Goal: Task Accomplishment & Management: Use online tool/utility

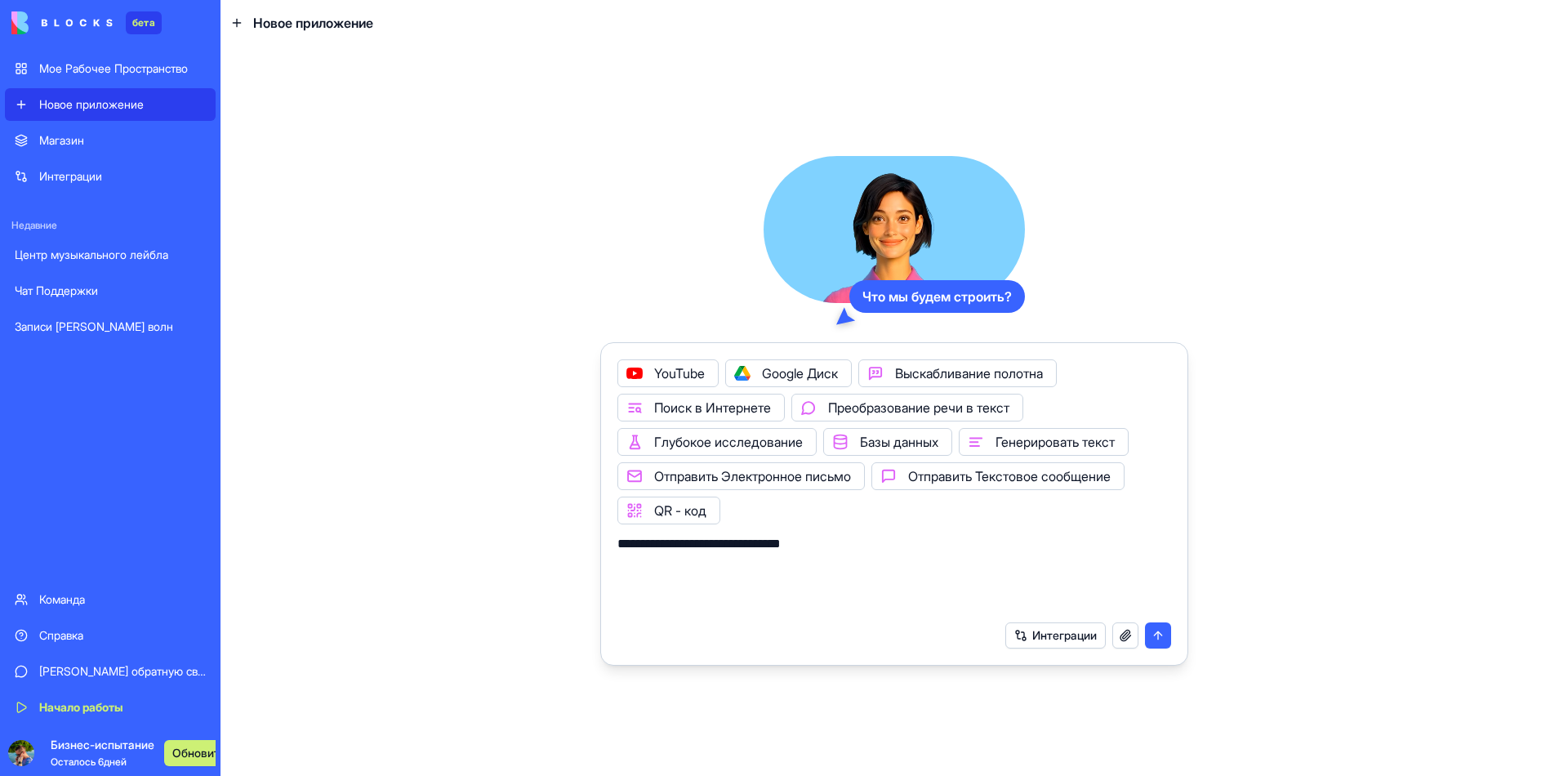
click at [816, 534] on textarea "**********" at bounding box center [897, 573] width 561 height 78
paste textarea "**********"
click at [800, 534] on textarea "**********" at bounding box center [897, 573] width 561 height 78
click at [904, 534] on textarea "**********" at bounding box center [897, 573] width 561 height 78
paste textarea "*********"
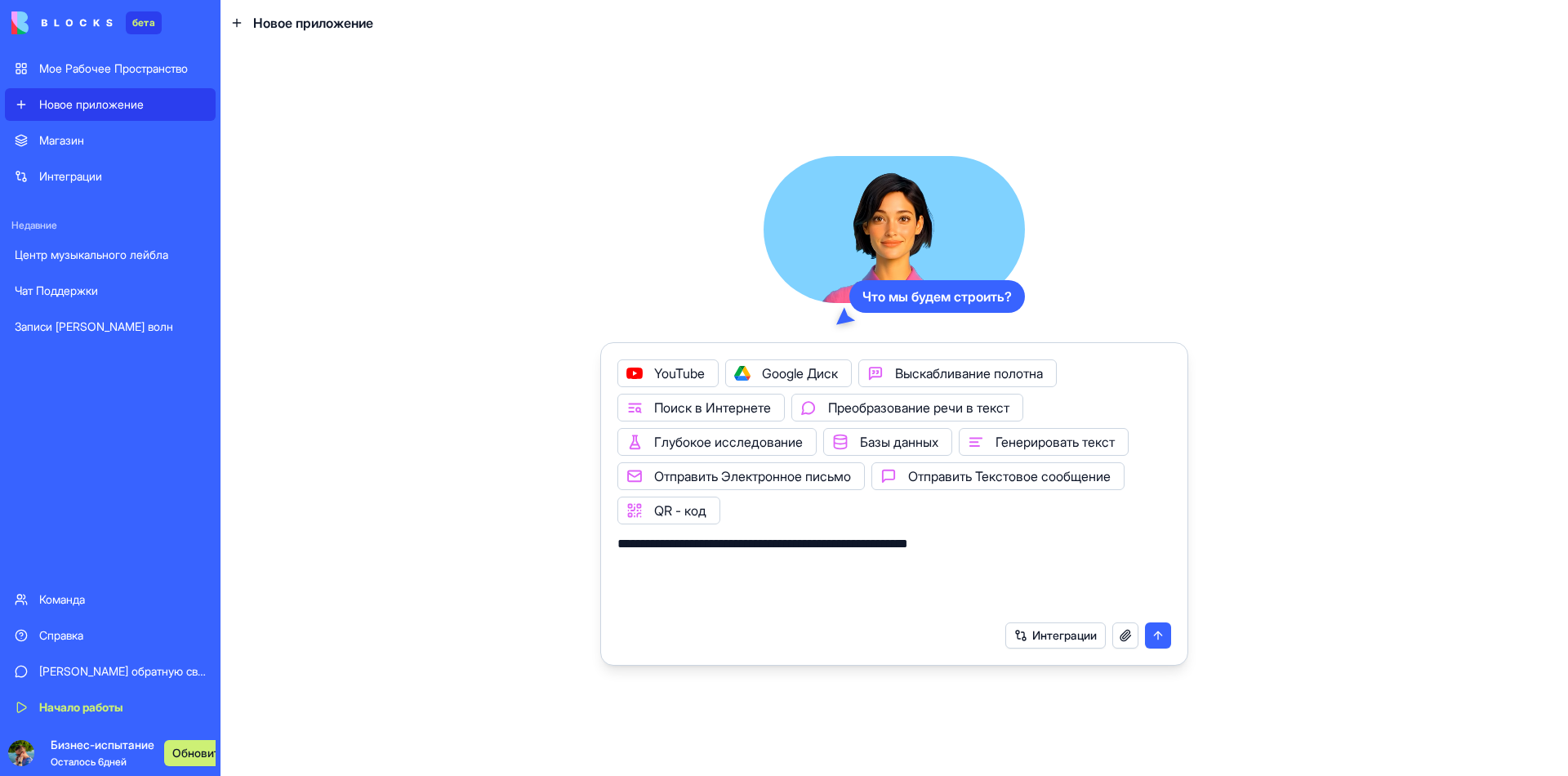
click at [979, 534] on textarea "**********" at bounding box center [897, 573] width 561 height 78
paste textarea "**********"
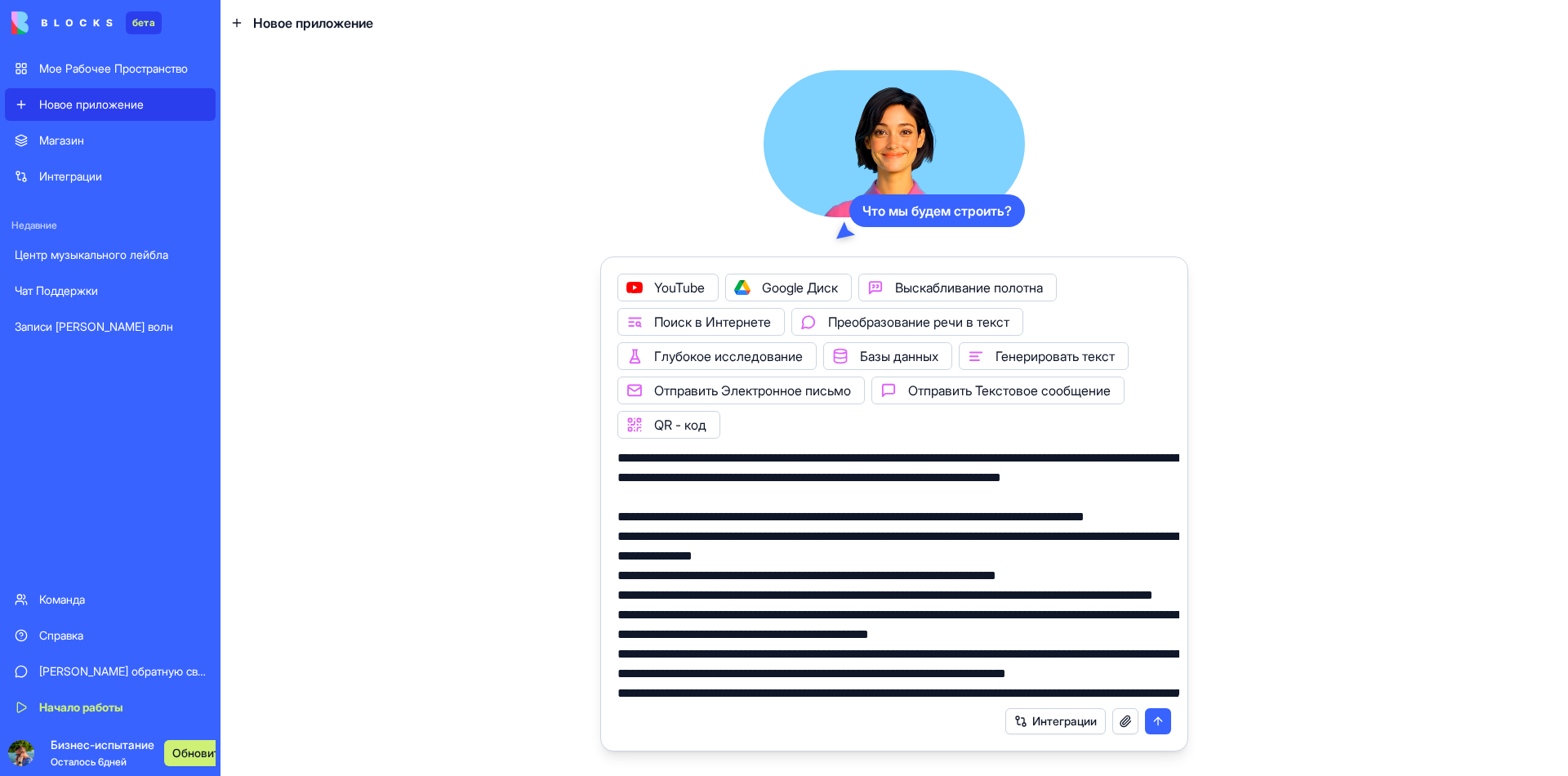
click at [711, 698] on div "Интеграции" at bounding box center [893, 720] width 573 height 46
click at [698, 654] on textarea at bounding box center [897, 573] width 561 height 250
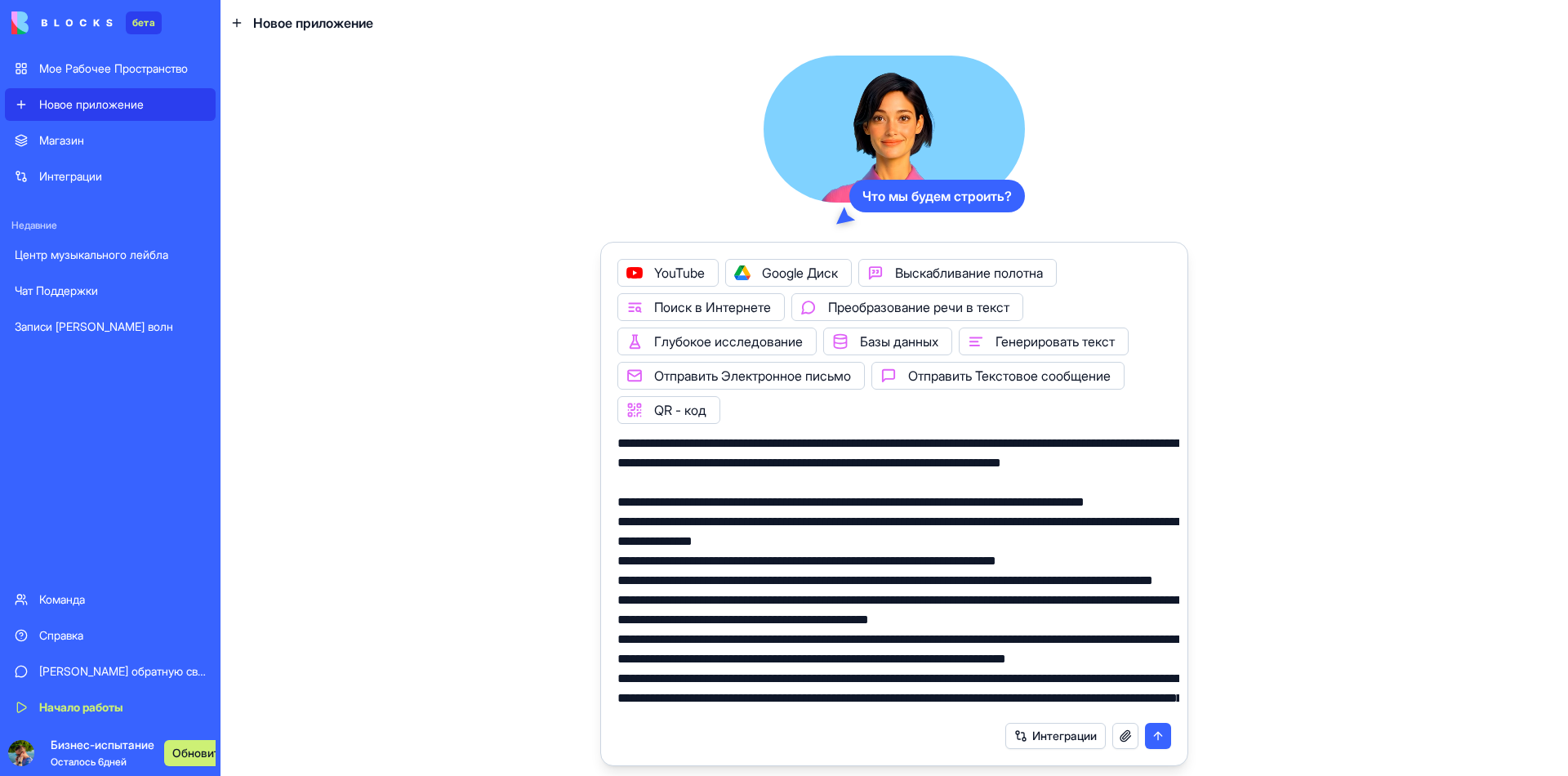
type textarea "**********"
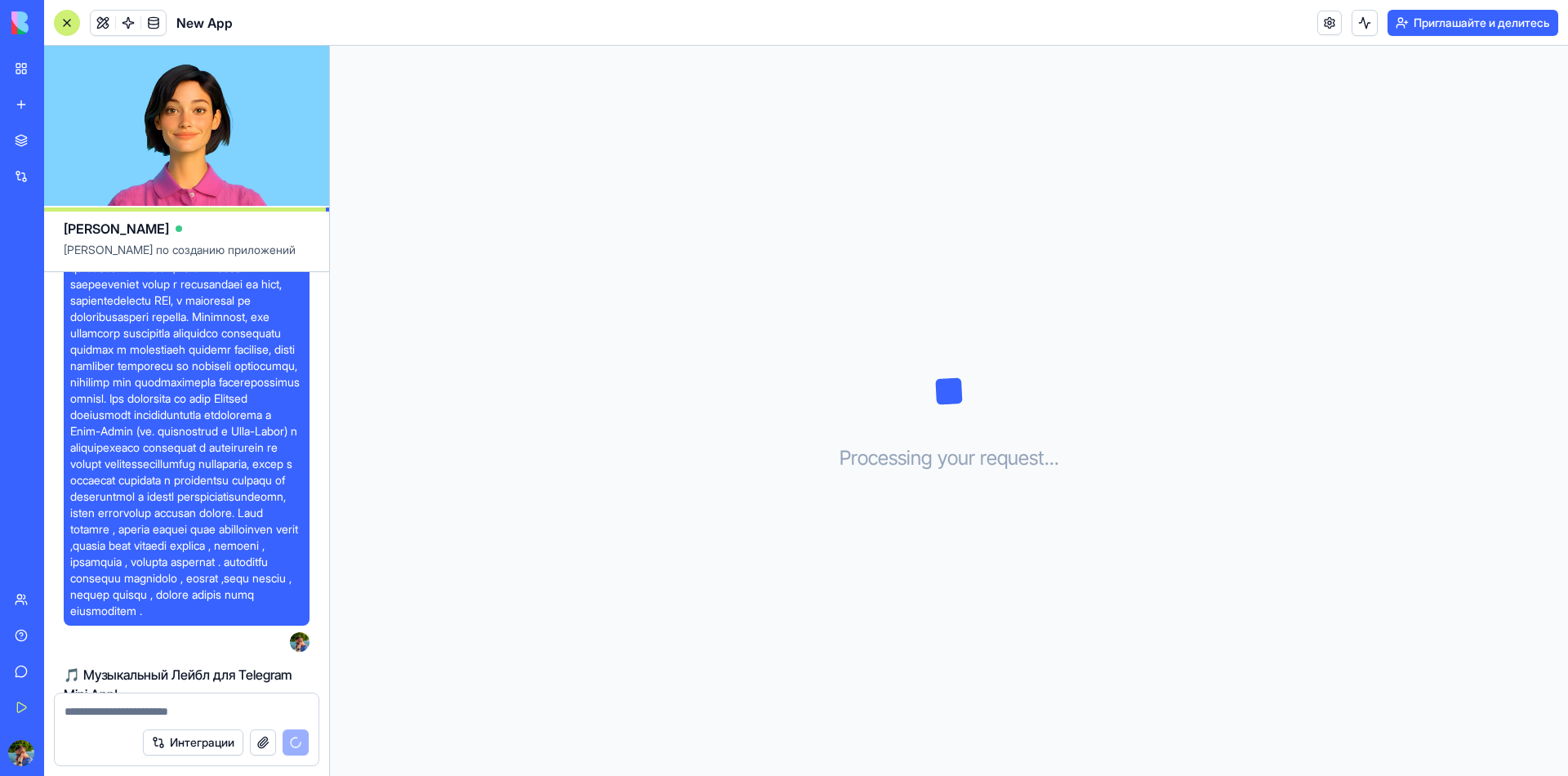
scroll to position [478, 0]
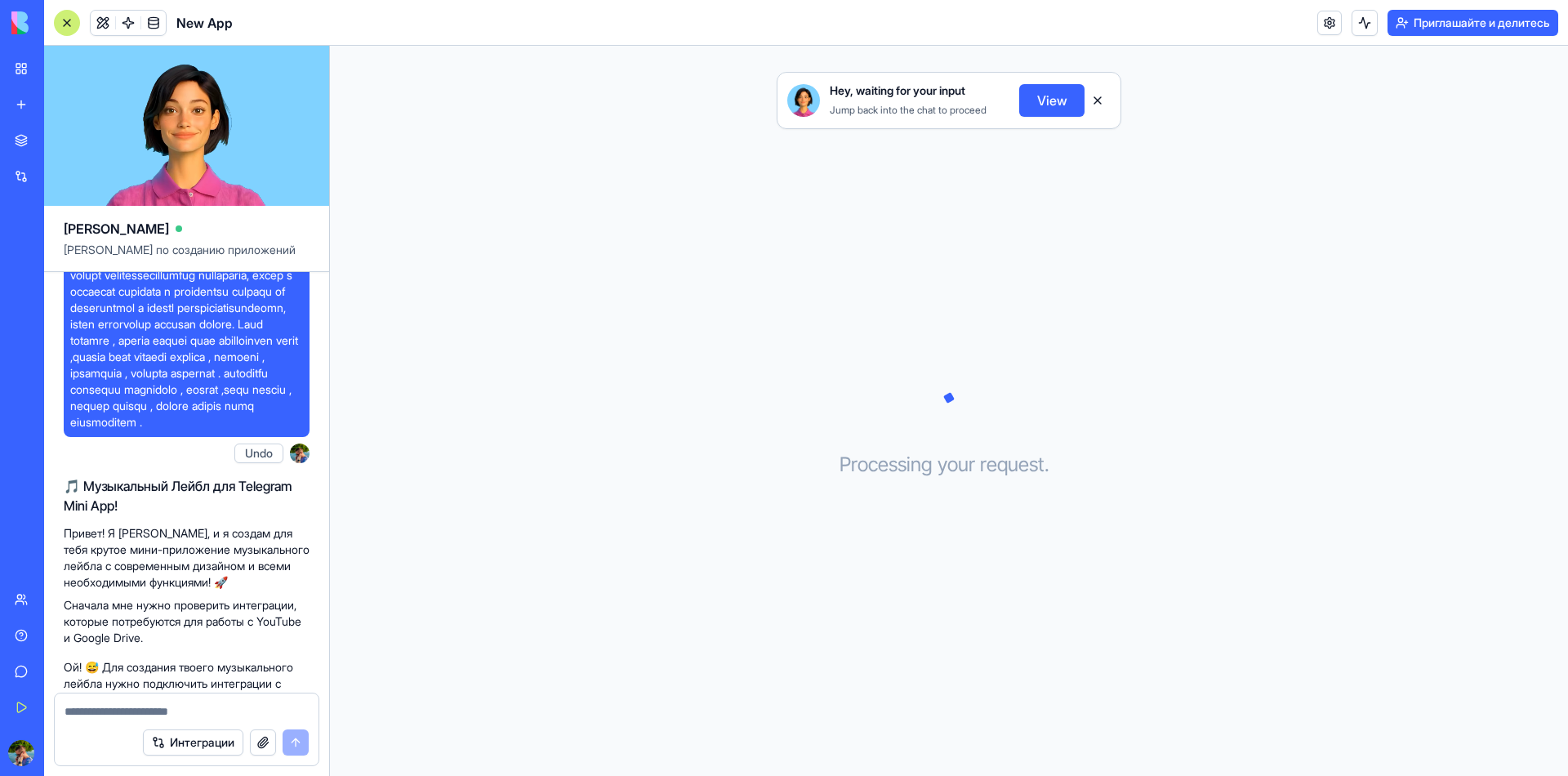
click at [217, 532] on html "бета Мое Рабочее Пространство Новое приложение Магазин Интеграции Недавние Чат …" at bounding box center [784, 388] width 1568 height 776
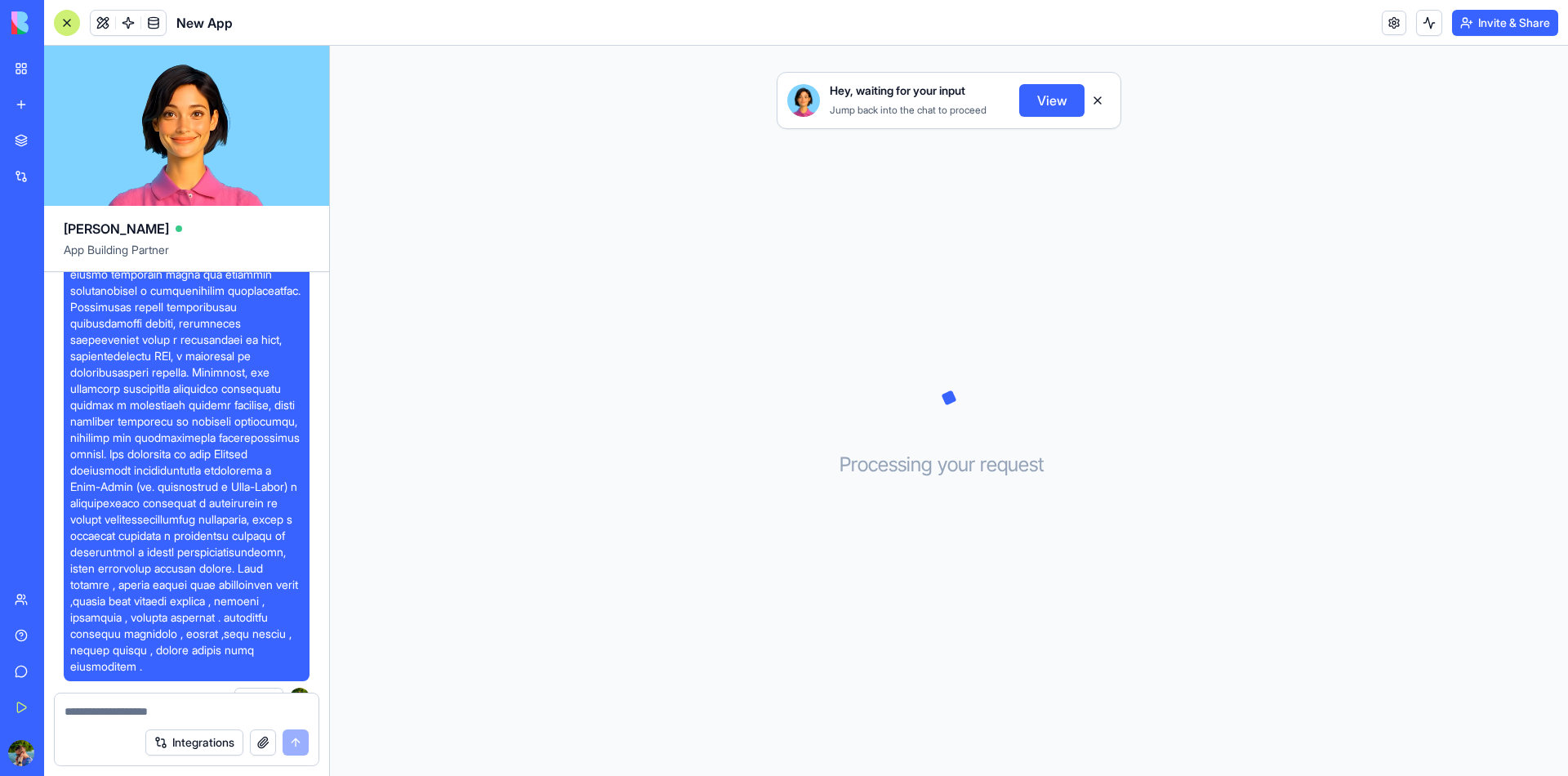
scroll to position [233, 0]
click at [1114, 138] on div "Hey, waiting for your input Jump back into the chat to proceed View Processing …" at bounding box center [949, 411] width 1238 height 730
drag, startPoint x: 977, startPoint y: 86, endPoint x: 800, endPoint y: 61, distance: 178.8
click at [800, 72] on div "Hey, waiting for your input Jump back into the chat to proceed View" at bounding box center [948, 100] width 343 height 56
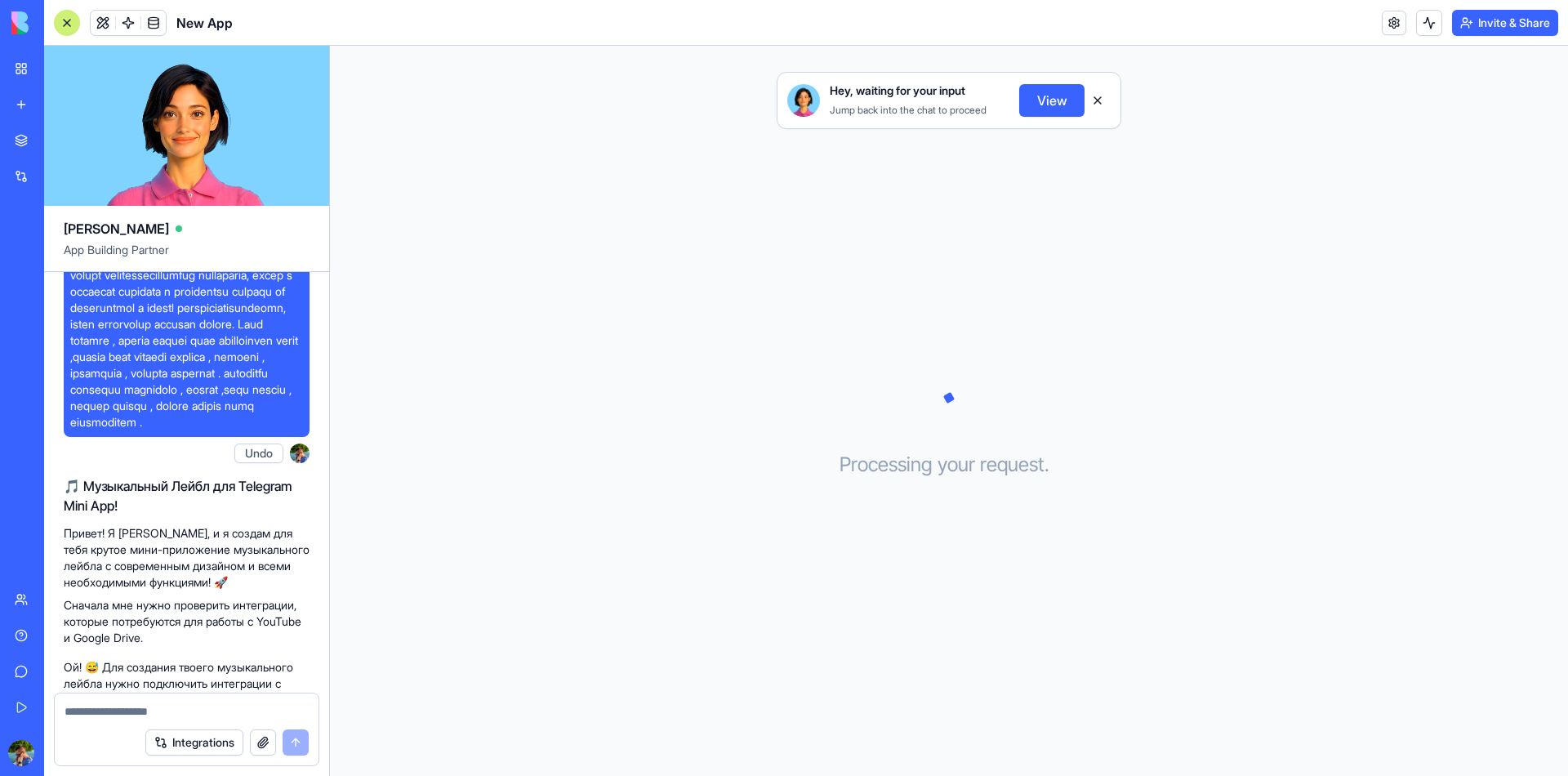
click at [174, 719] on textarea at bounding box center [186, 711] width 244 height 17
type textarea "**********"
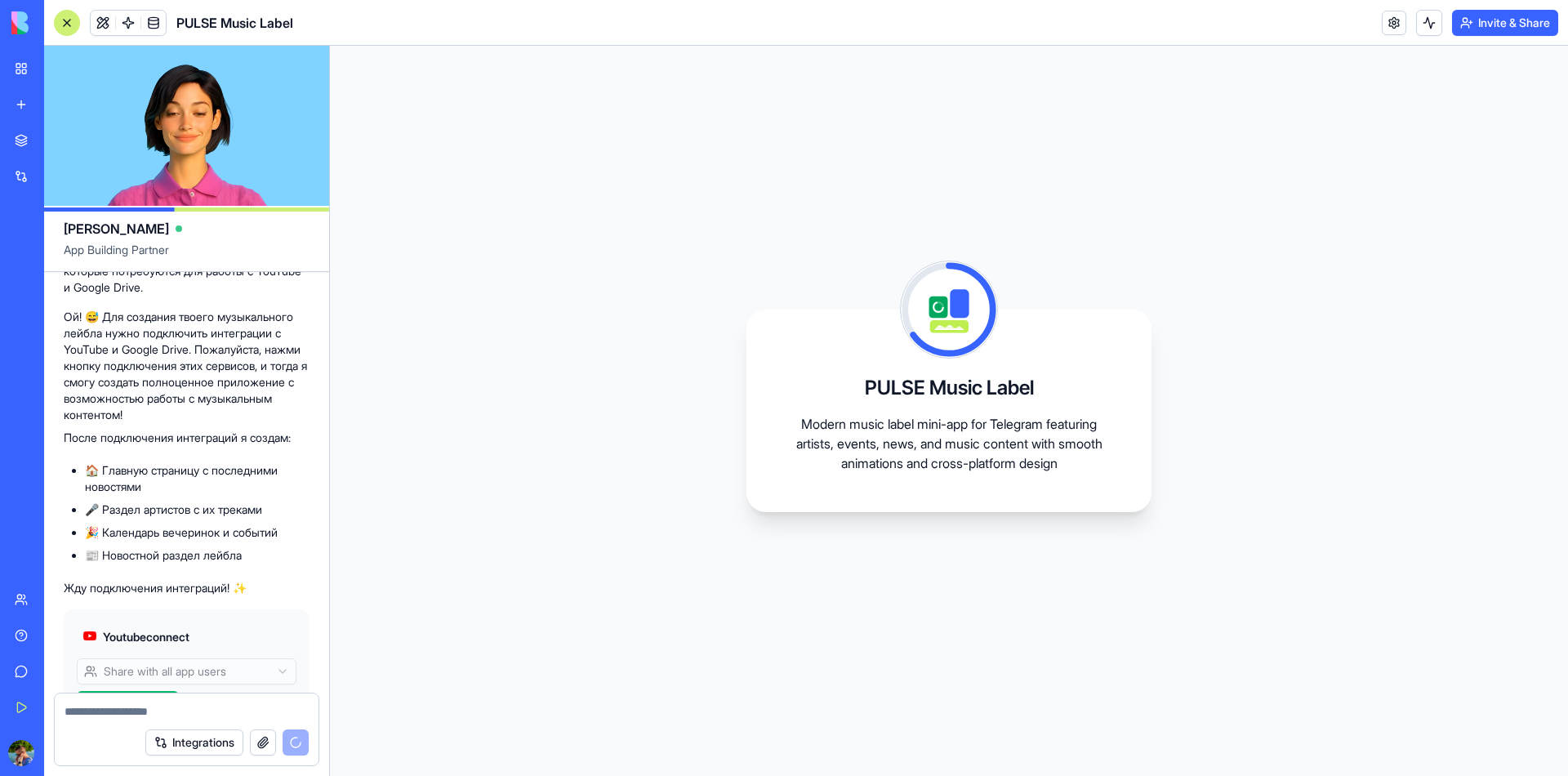
scroll to position [939, 0]
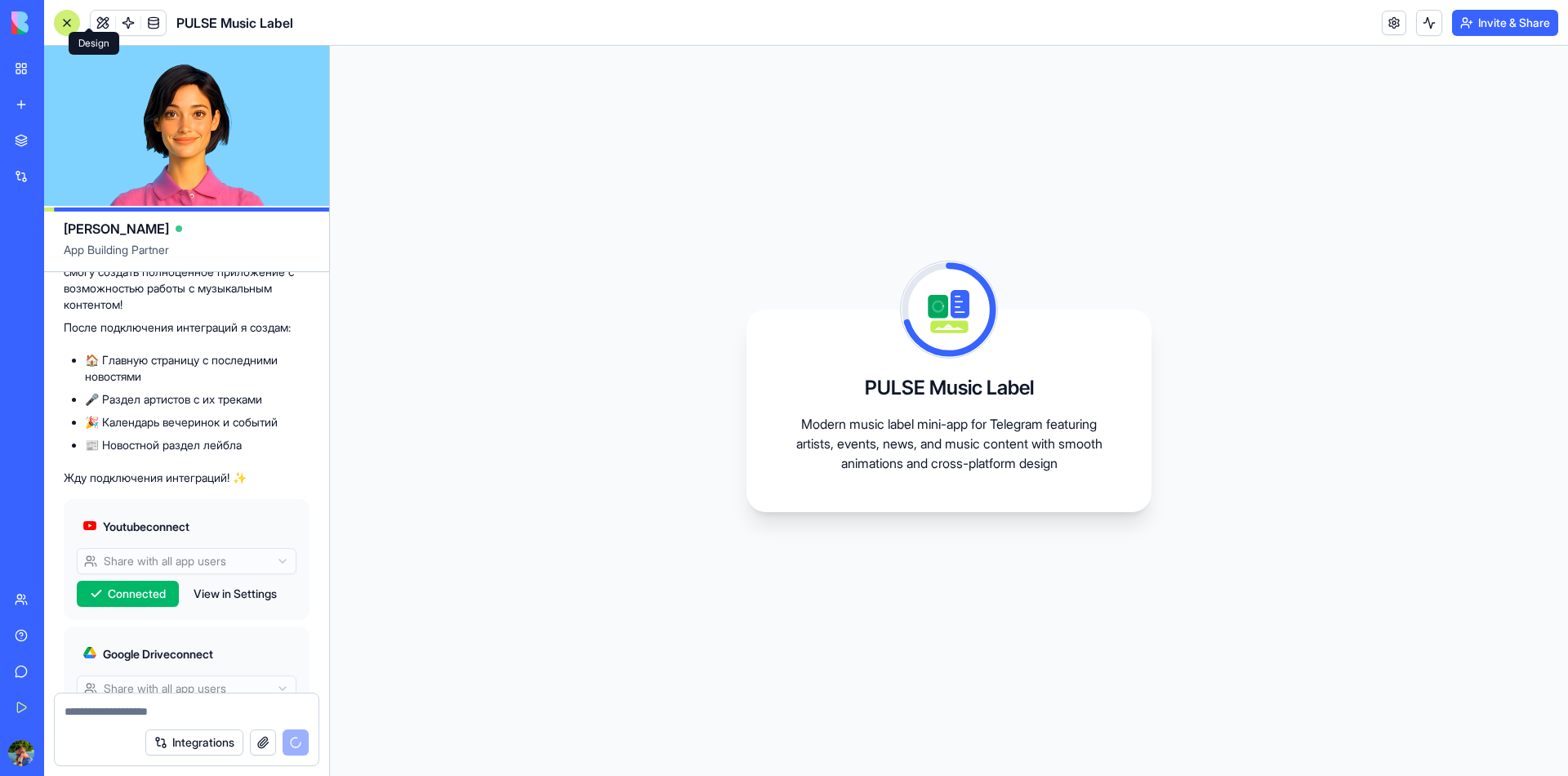
click at [81, 22] on span at bounding box center [103, 22] width 46 height 46
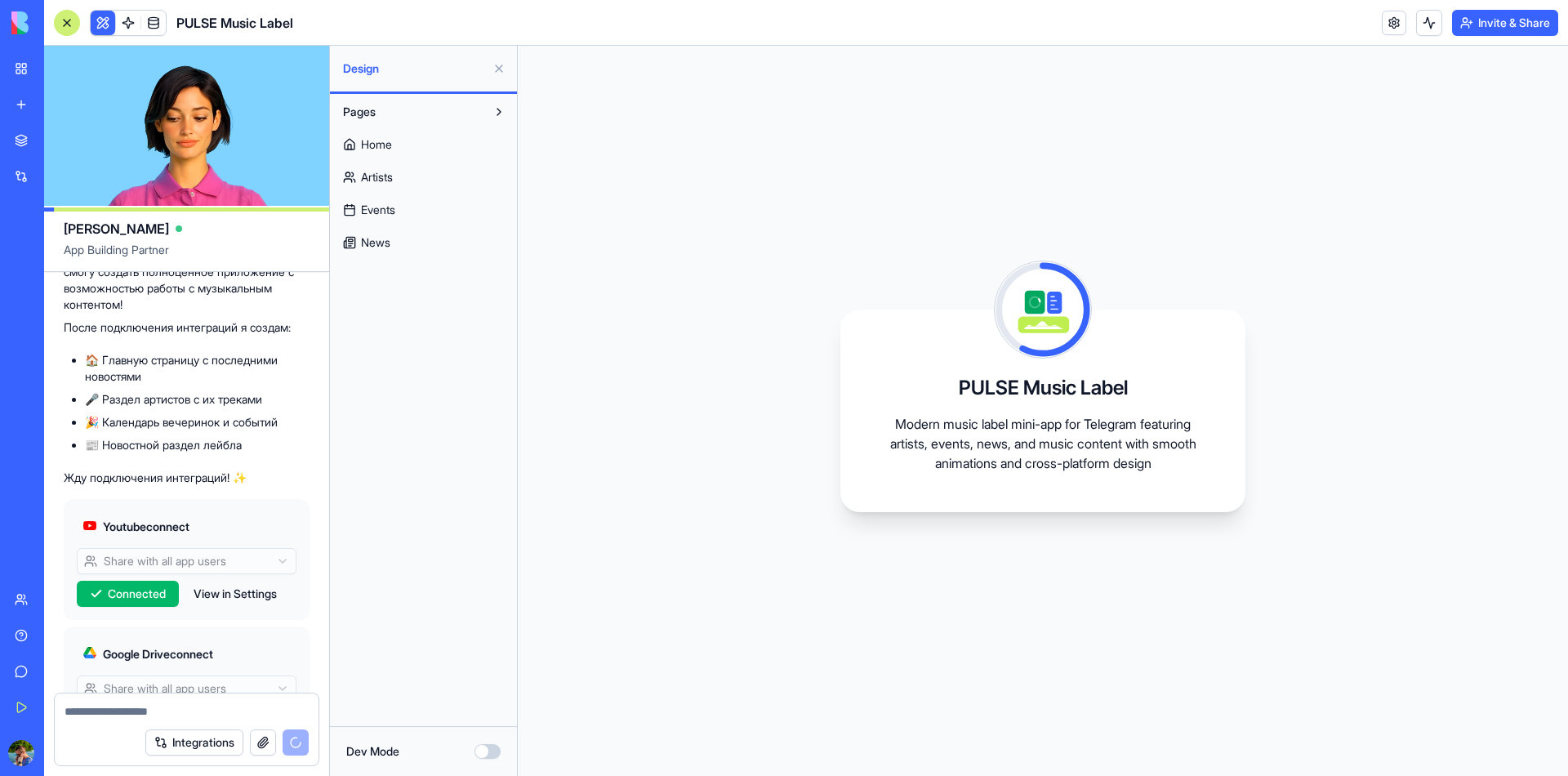
click at [378, 132] on link "Home" at bounding box center [423, 144] width 177 height 26
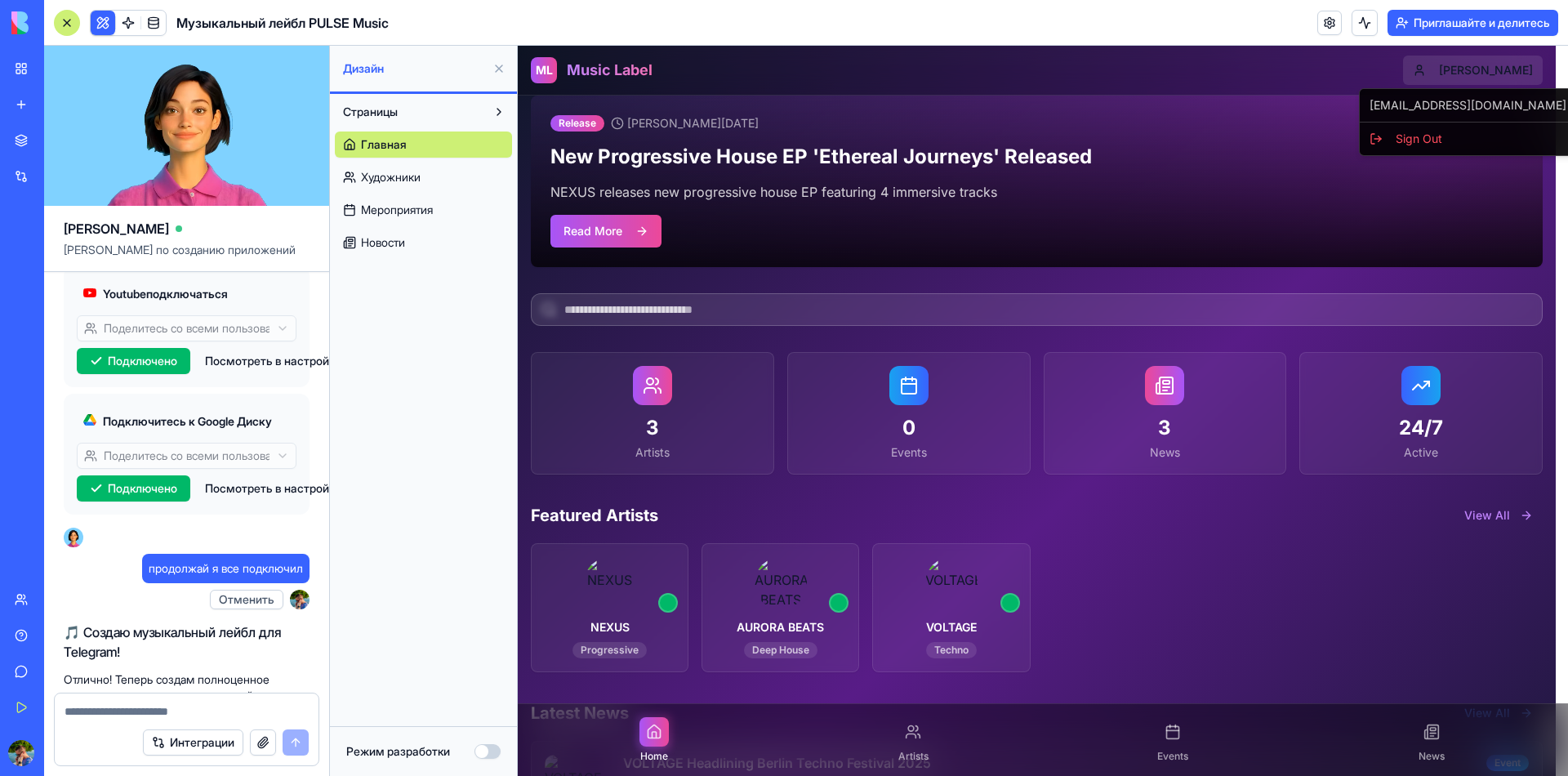
click at [1519, 77] on html "ML Music Label [PERSON_NAME] Release [PERSON_NAME][DATE] New Progressive House …" at bounding box center [1043, 525] width 1051 height 960
click at [1211, 143] on html "ML Music Label [PERSON_NAME] Release [PERSON_NAME][DATE] New Progressive House …" at bounding box center [1043, 525] width 1051 height 960
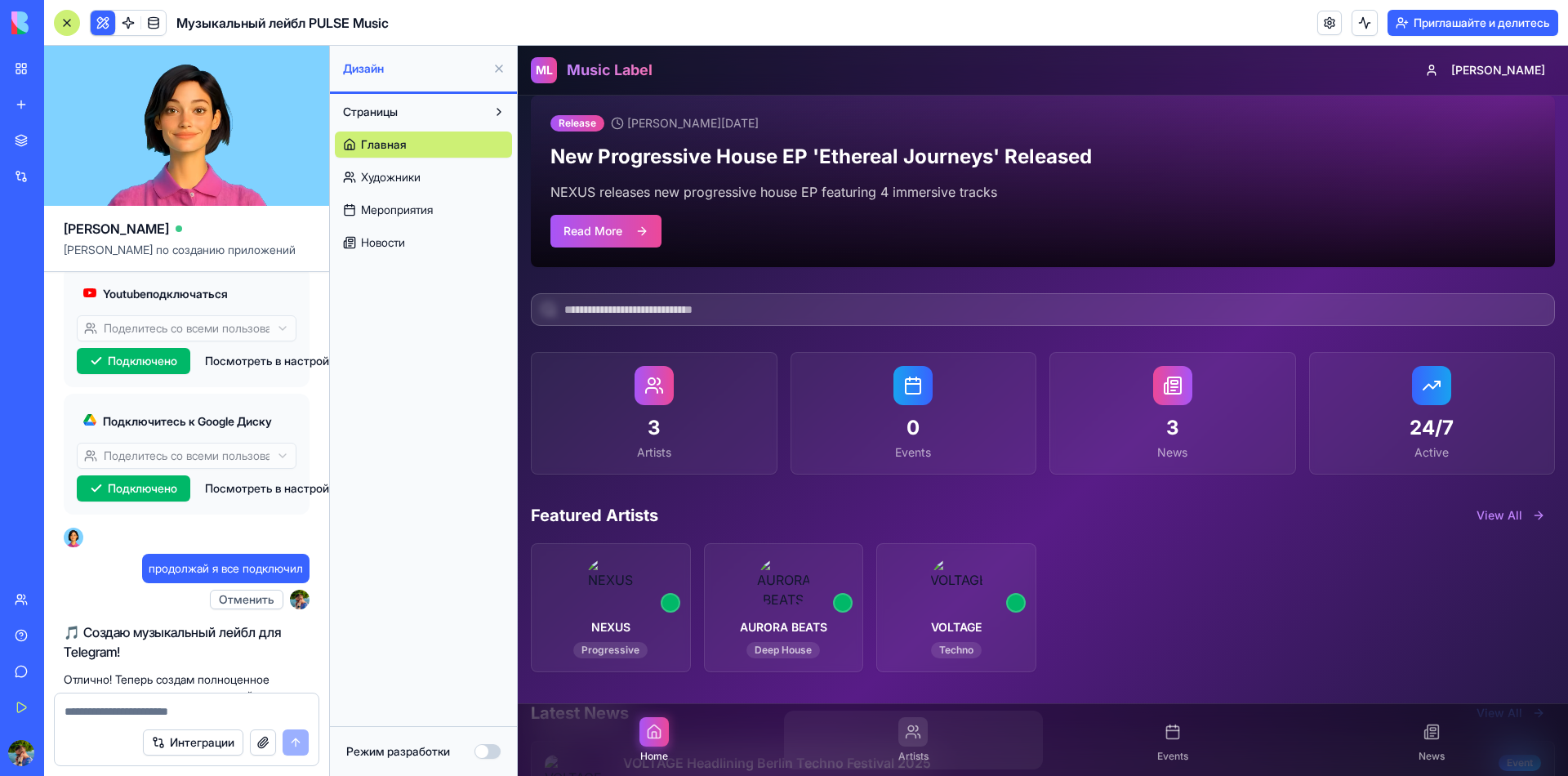
click at [905, 740] on icon at bounding box center [913, 731] width 17 height 17
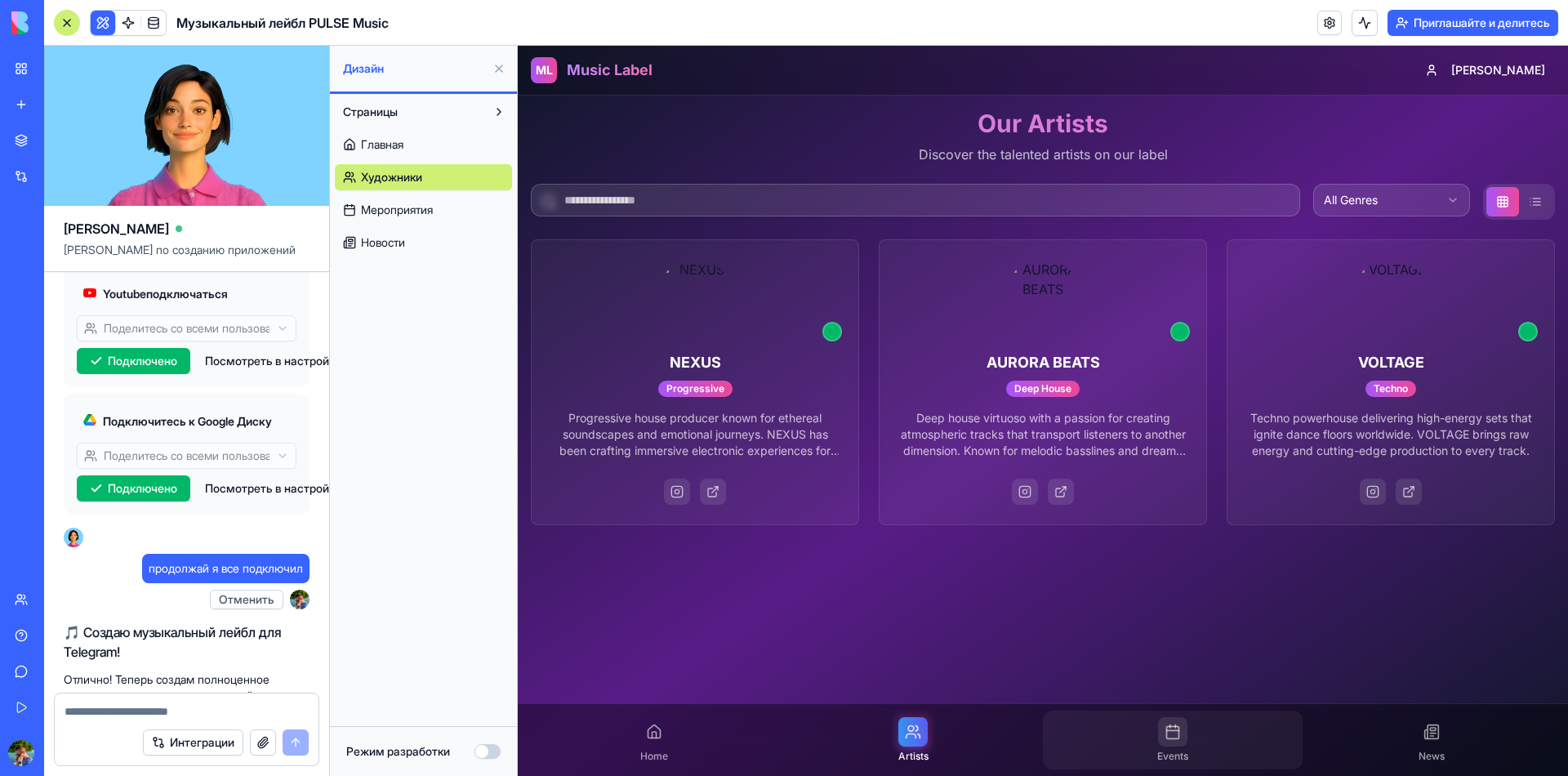
click at [1185, 746] on div at bounding box center [1173, 731] width 29 height 29
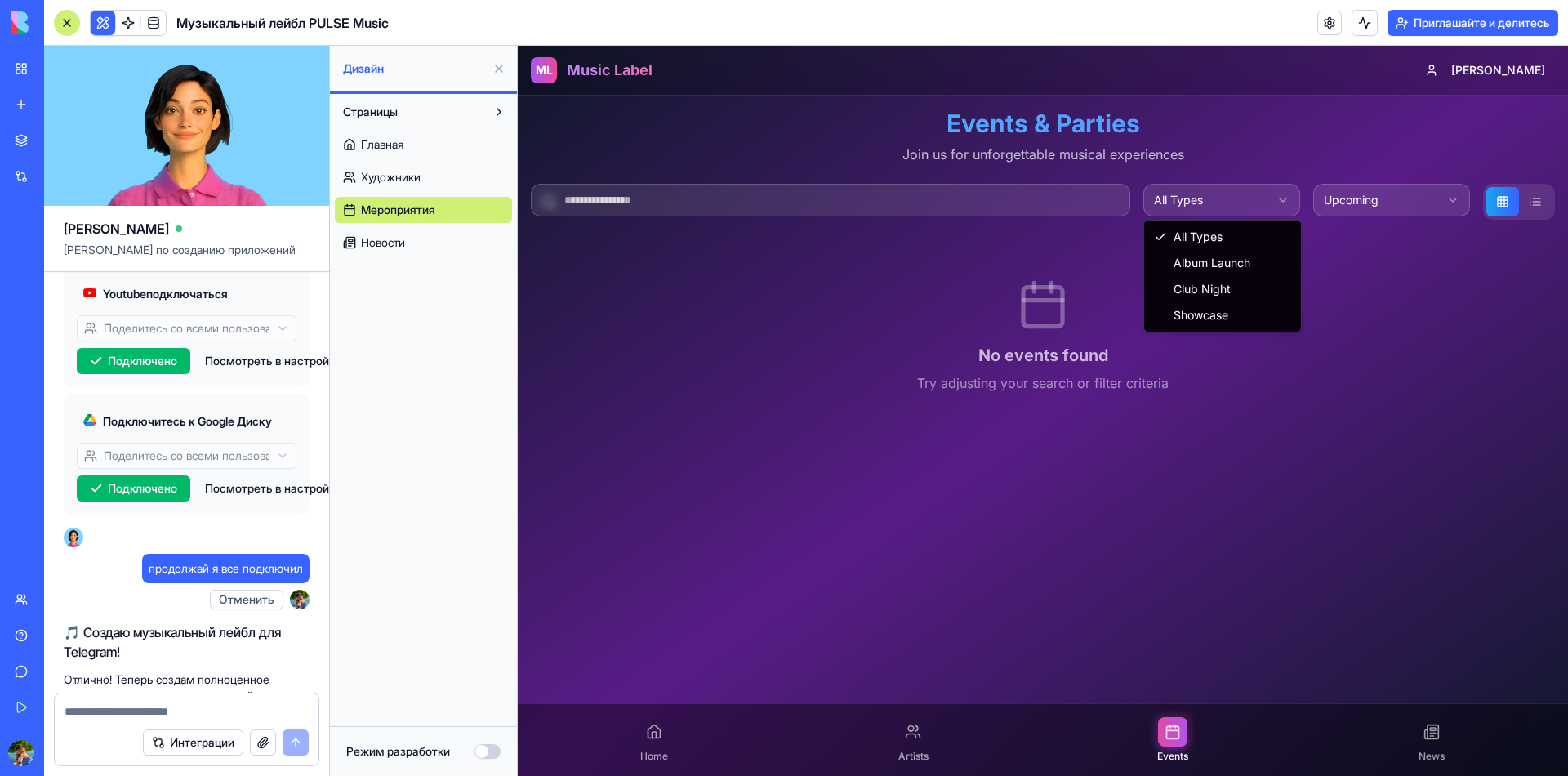
click at [1245, 216] on body "ML Music Label [PERSON_NAME] Events & Parties Join us for unforgettable musical…" at bounding box center [1043, 411] width 1051 height 730
click at [1378, 189] on html "ML Music Label [PERSON_NAME] Events & Parties Join us for unforgettable musical…" at bounding box center [1043, 411] width 1051 height 730
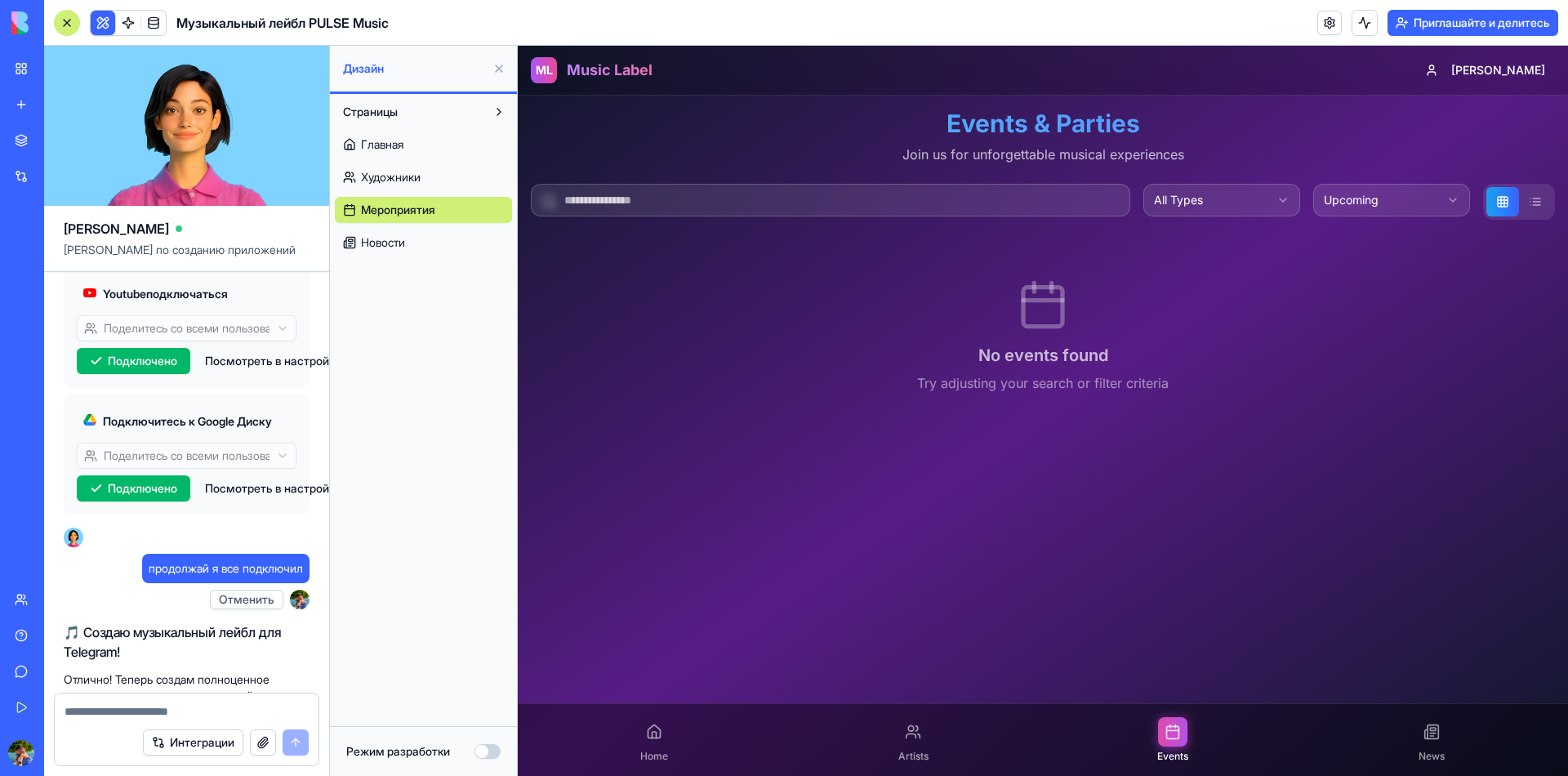
click at [1392, 192] on html "ML Music Label [PERSON_NAME] Events & Parties Join us for unforgettable musical…" at bounding box center [1043, 411] width 1051 height 730
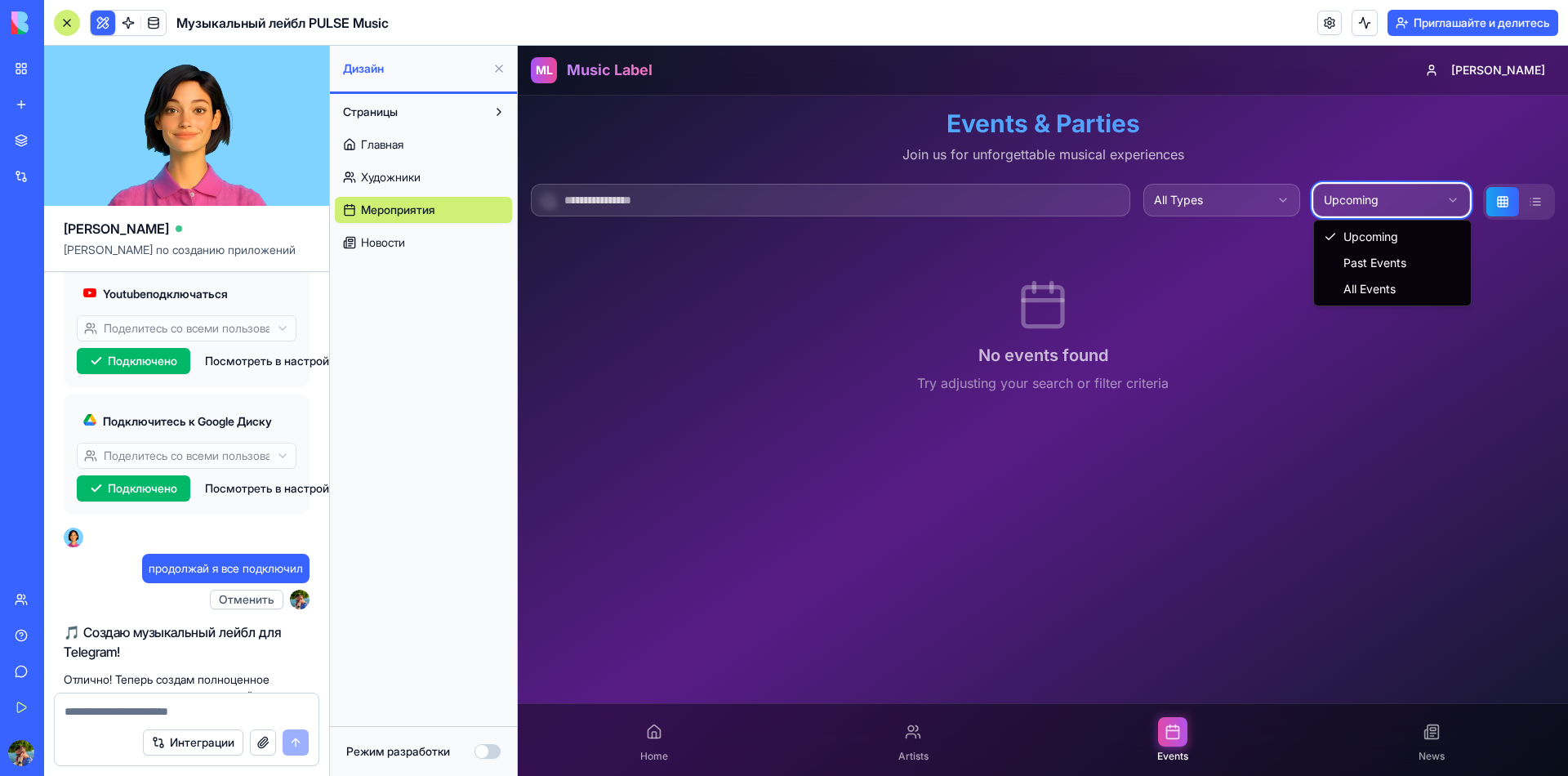
click at [1392, 192] on html "ML Music Label [PERSON_NAME] Events & Parties Join us for unforgettable musical…" at bounding box center [1043, 411] width 1051 height 730
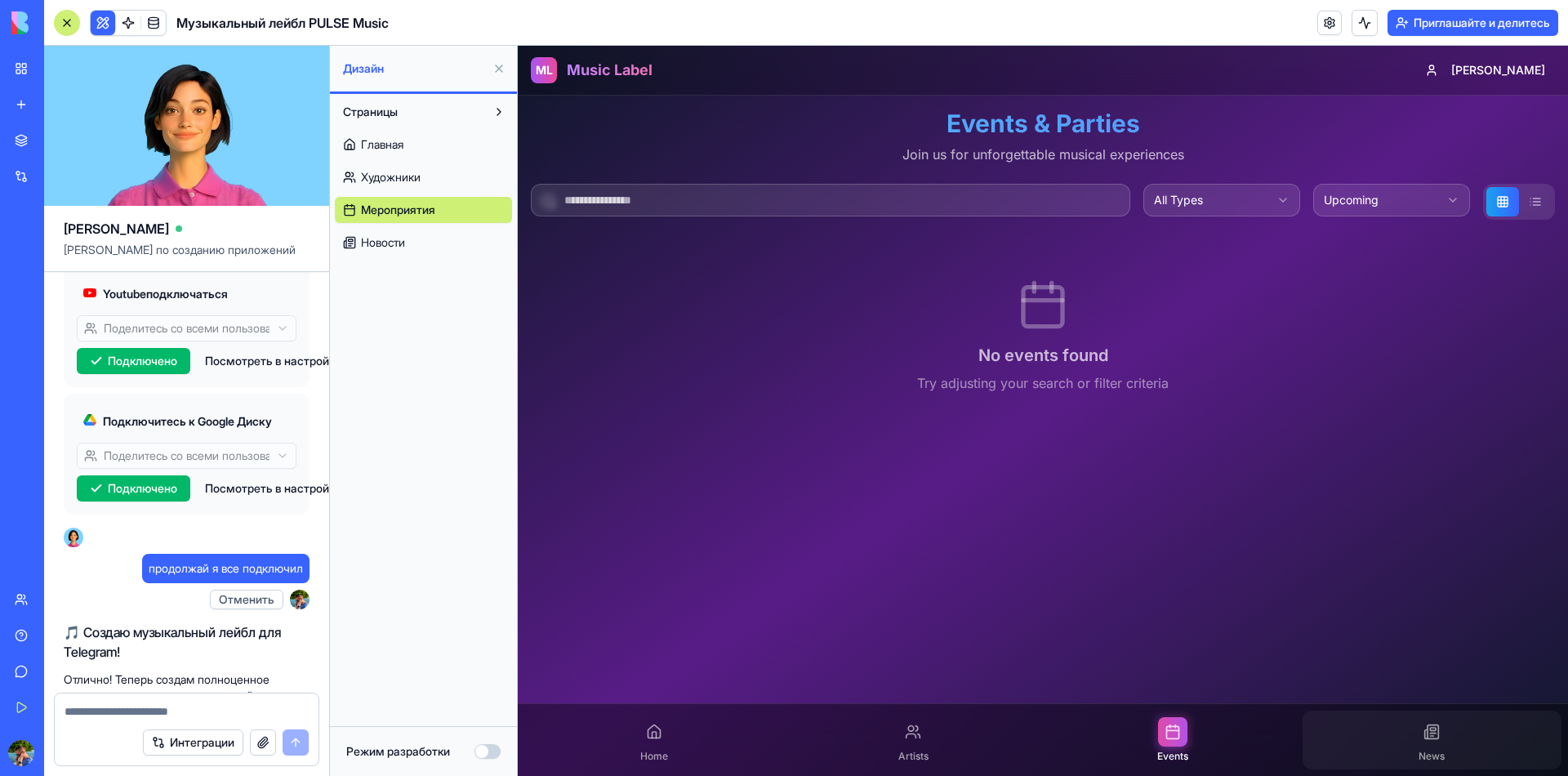
click at [1419, 762] on span "News" at bounding box center [1431, 756] width 26 height 13
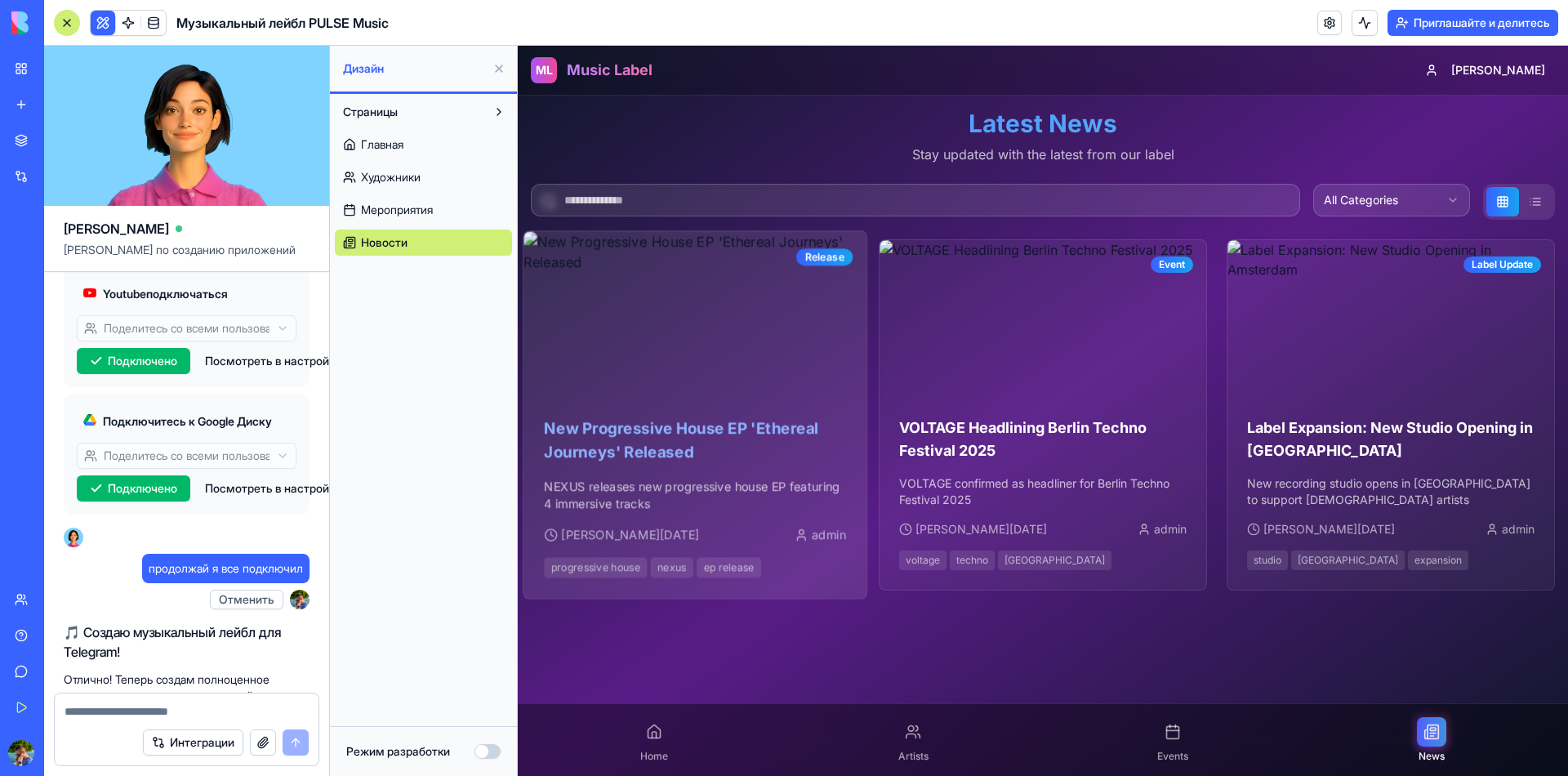
click at [706, 373] on img at bounding box center [694, 313] width 343 height 165
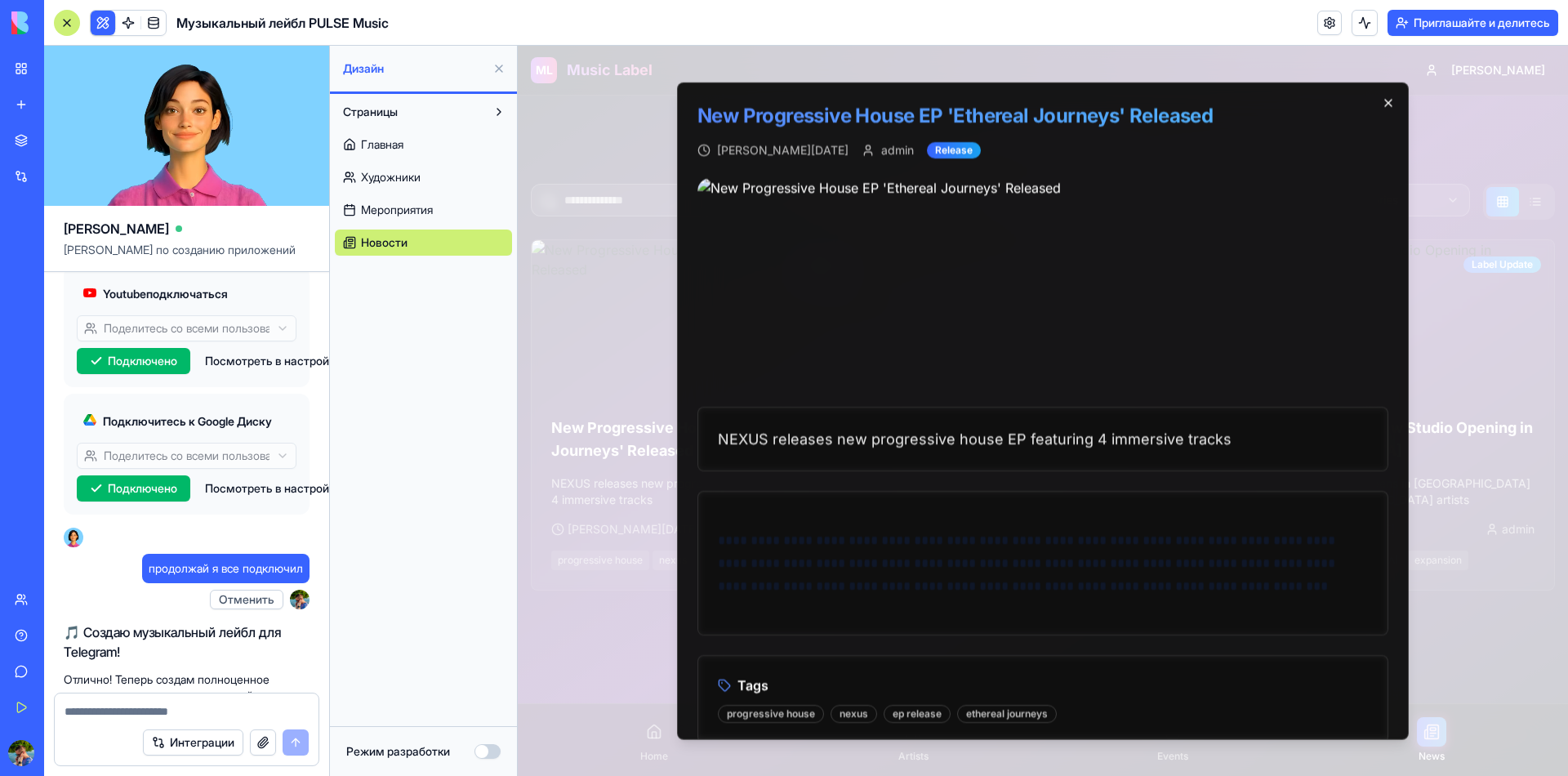
click at [1382, 102] on icon "button" at bounding box center [1387, 102] width 13 height 13
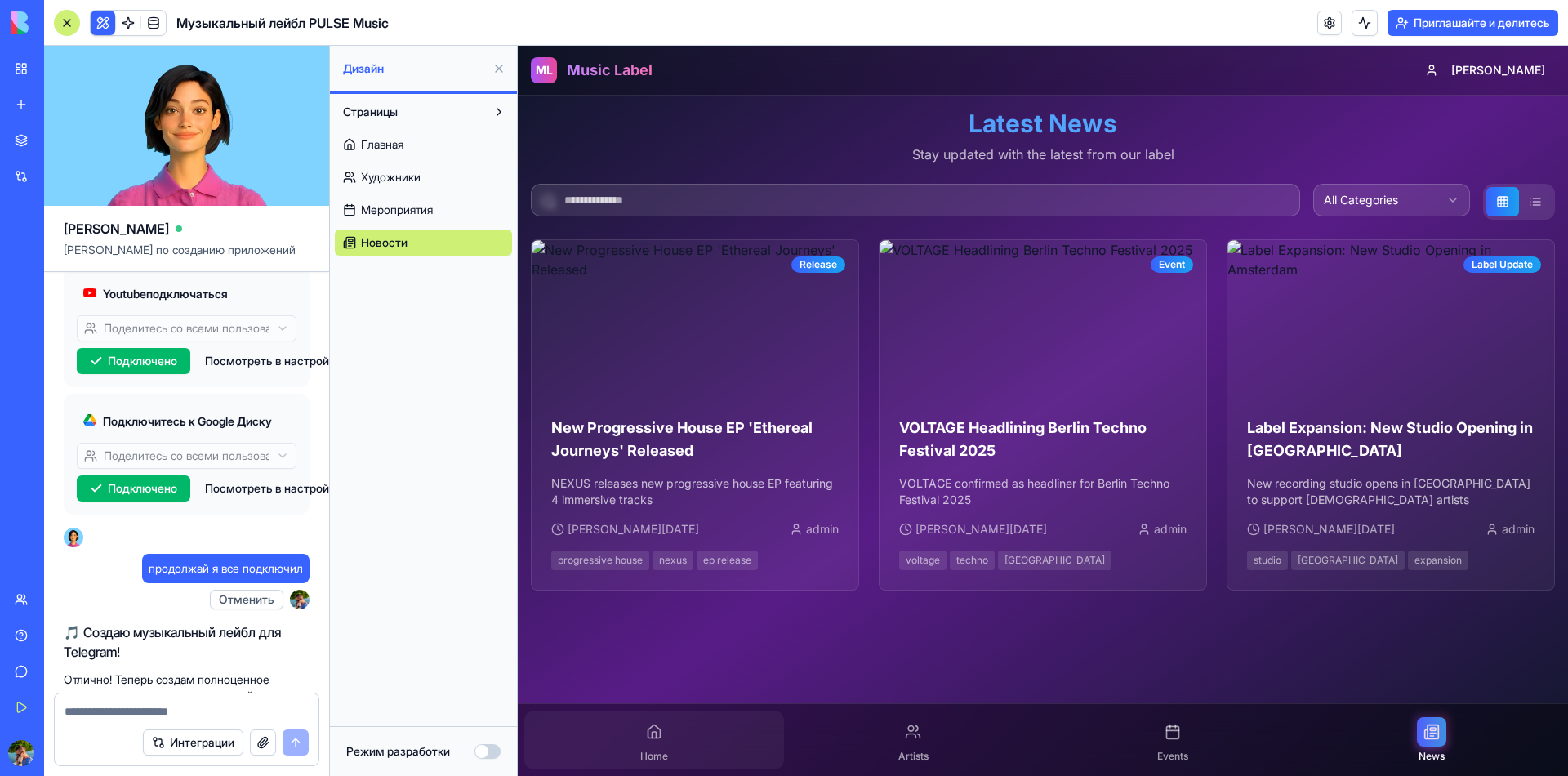
click at [677, 763] on div "Home" at bounding box center [654, 740] width 260 height 59
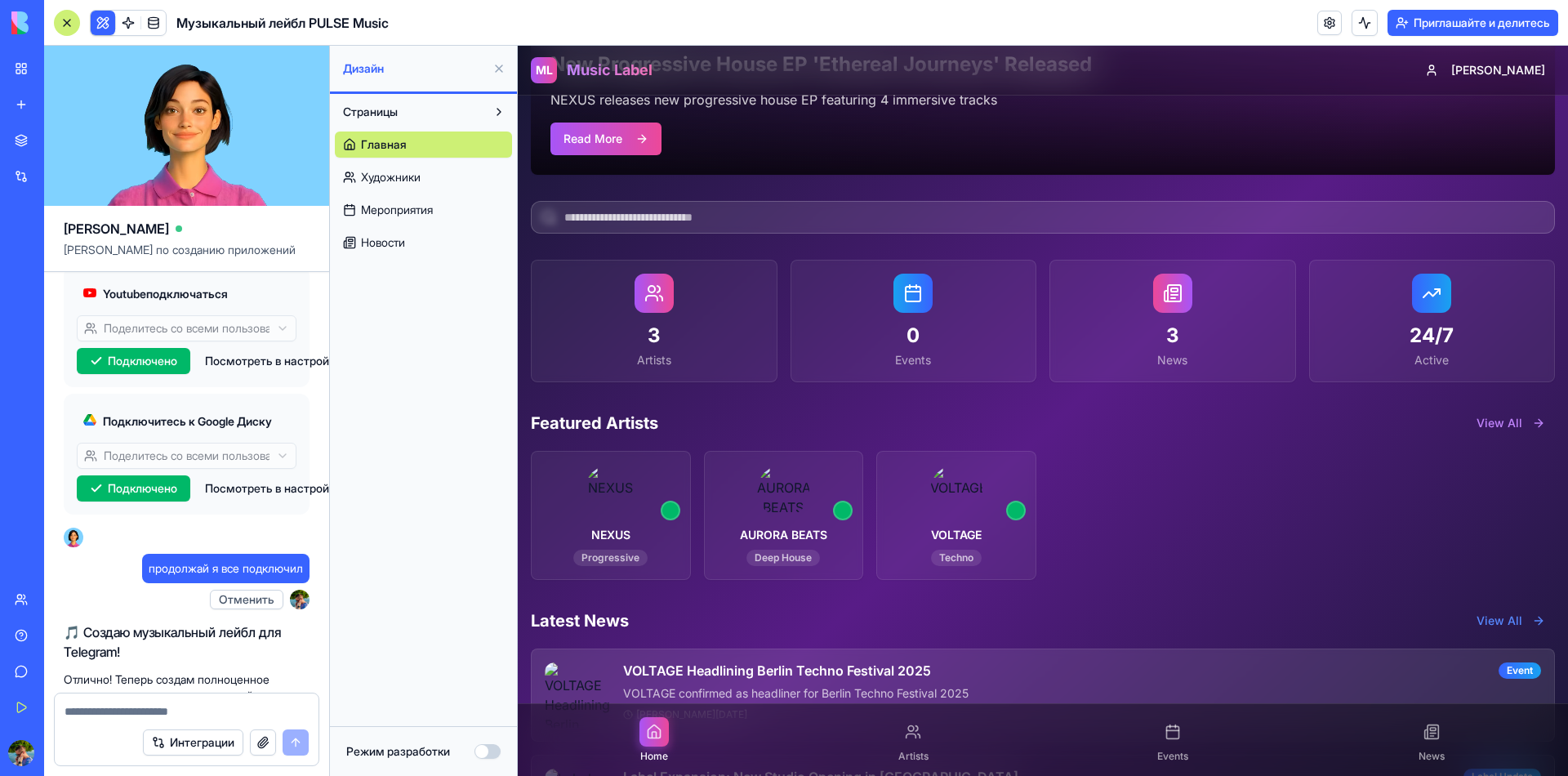
scroll to position [218, 0]
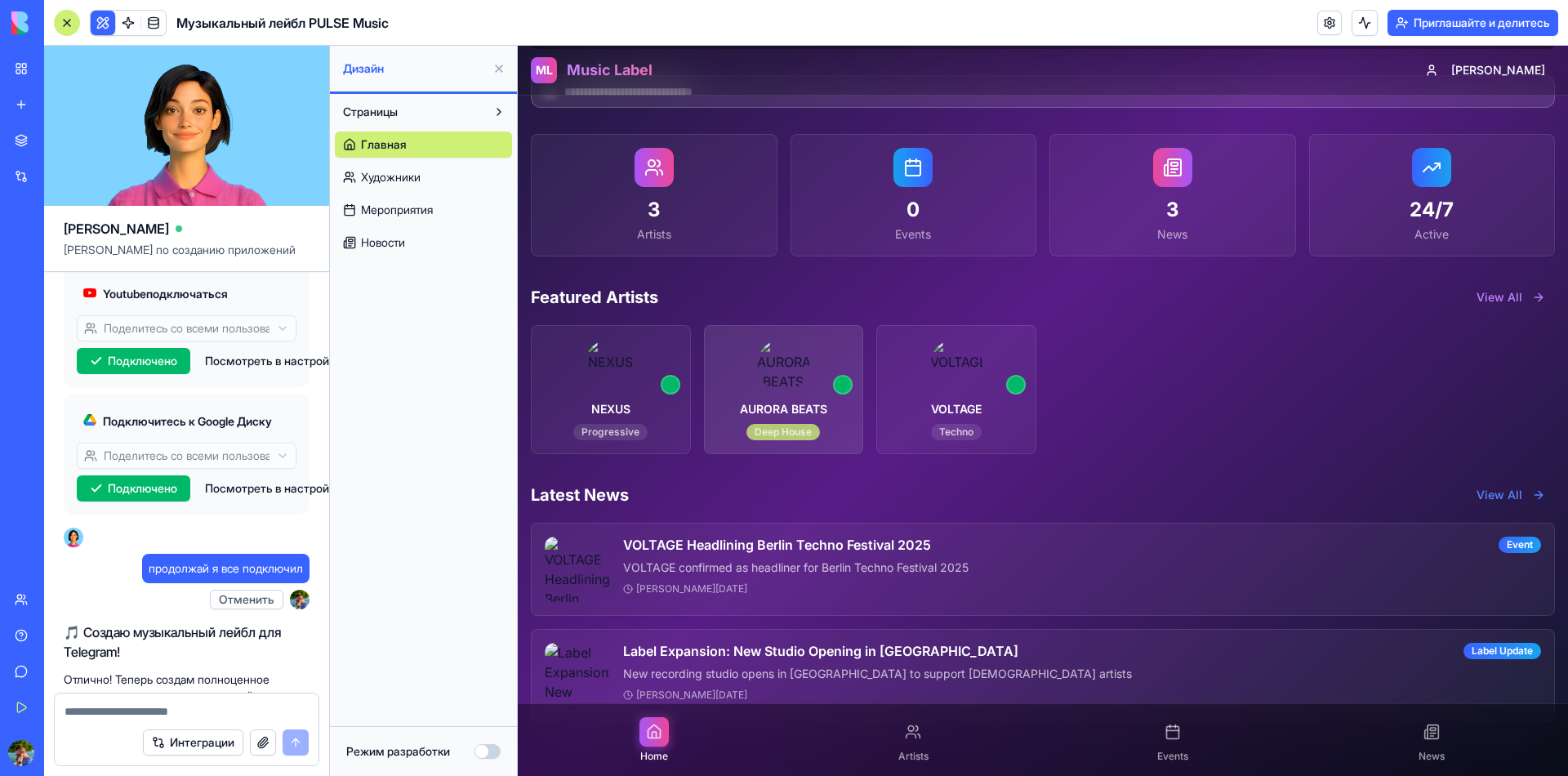
click at [768, 436] on div "Deep House" at bounding box center [782, 431] width 73 height 17
click at [790, 383] on img at bounding box center [783, 365] width 53 height 53
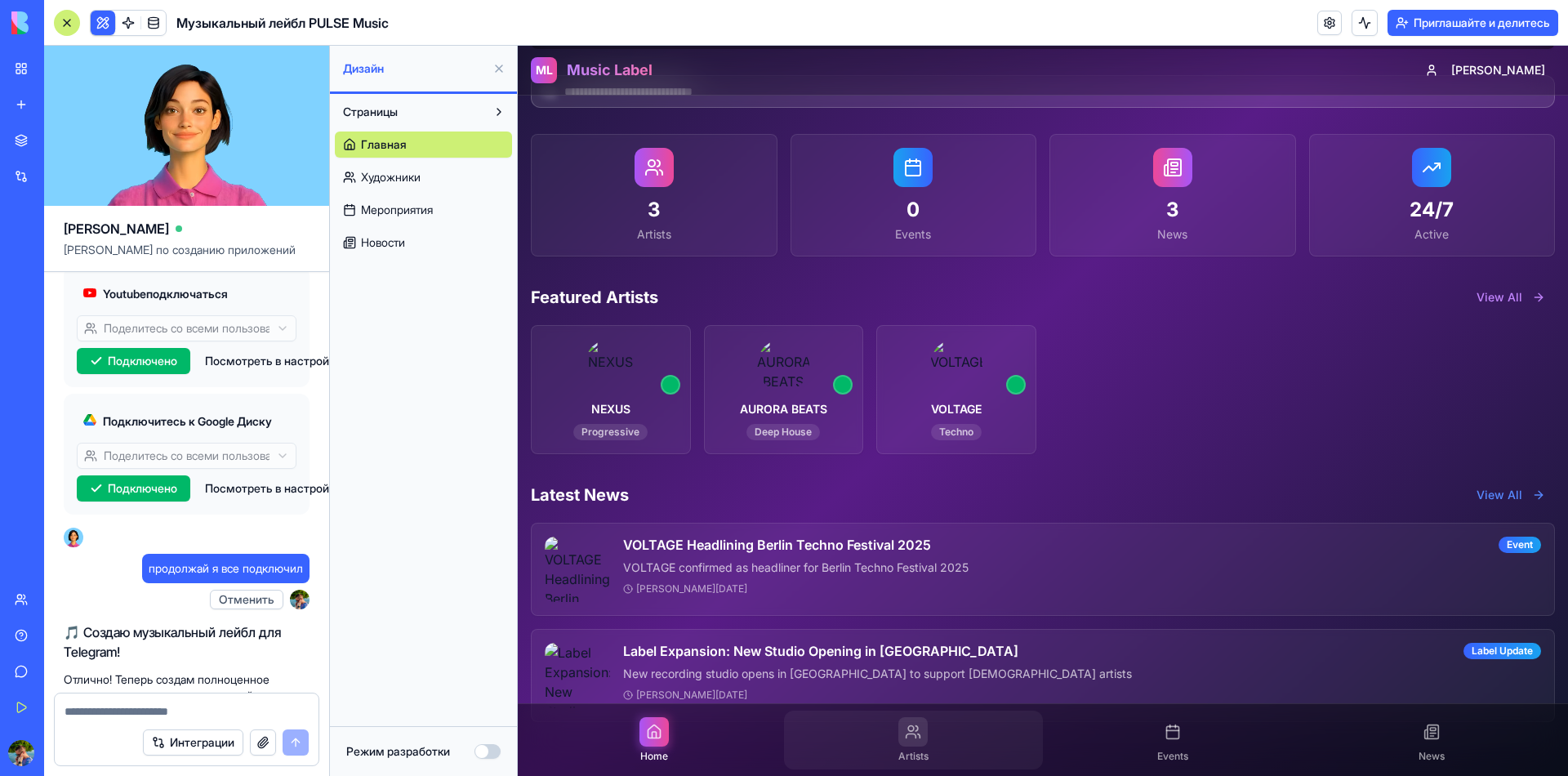
click at [904, 746] on div at bounding box center [913, 731] width 29 height 29
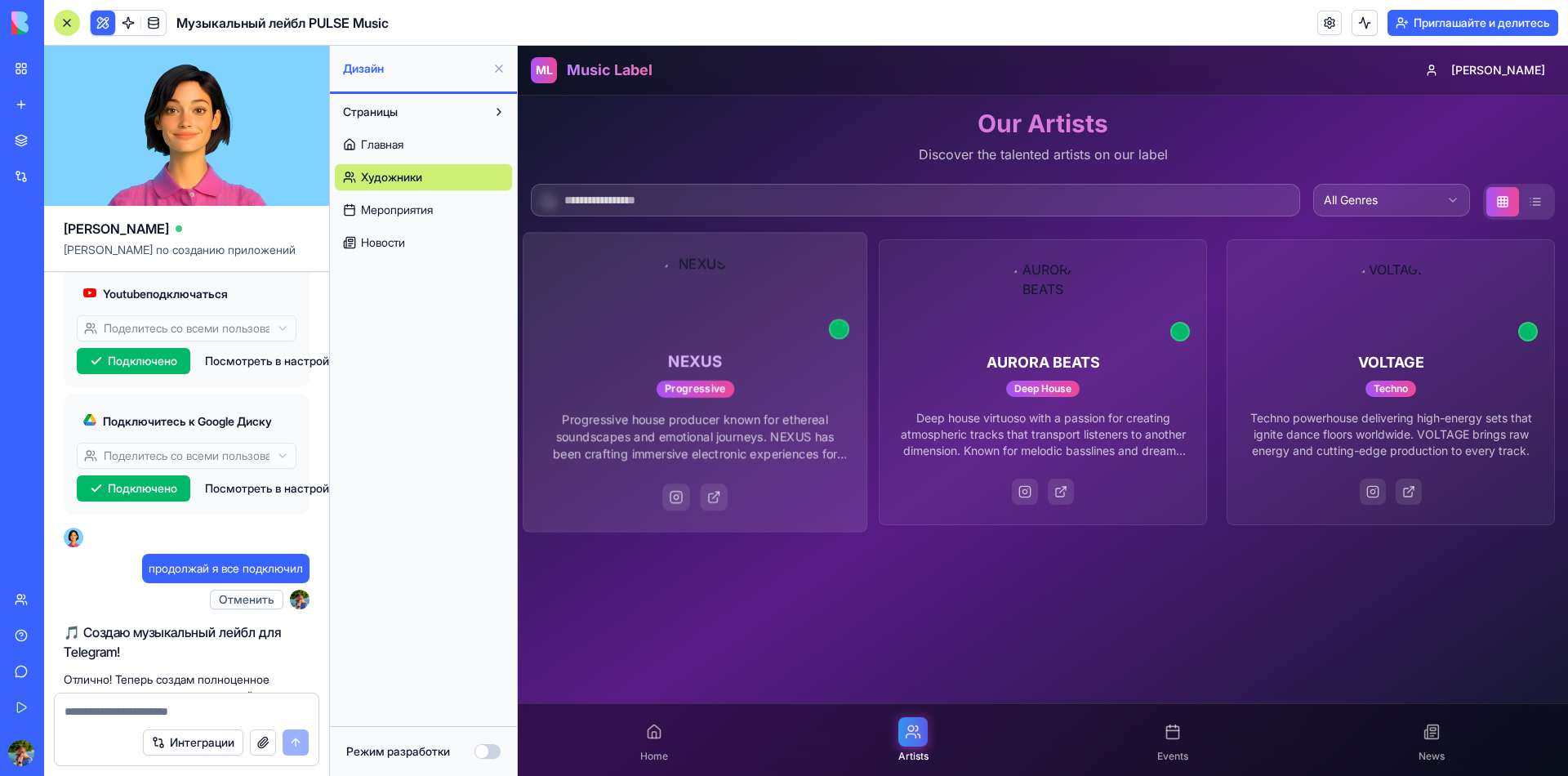
click at [752, 397] on div "NEXUS Progressive Progressive house producer known for ethereal soundscapes and…" at bounding box center [694, 381] width 343 height 298
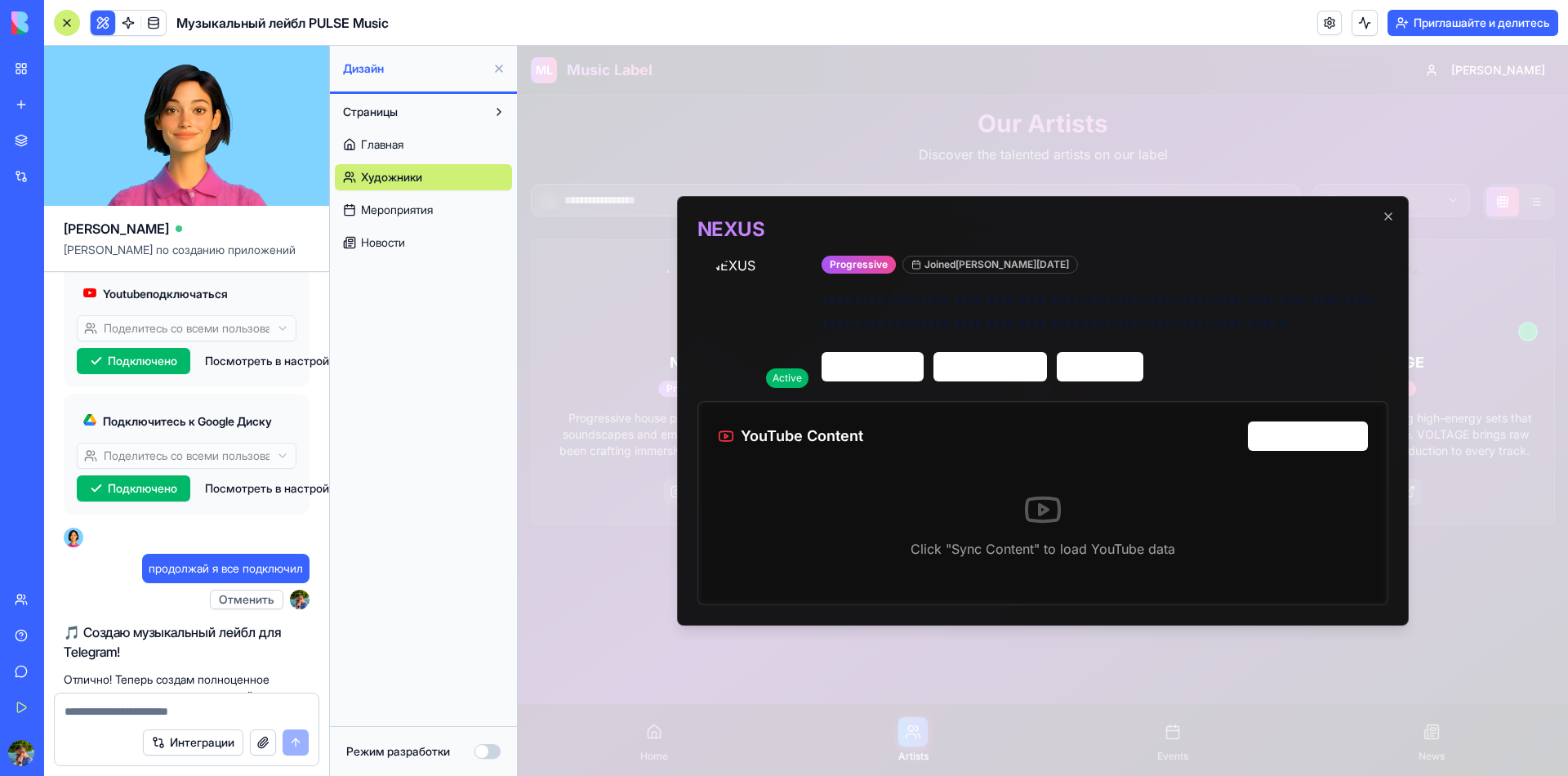
click at [913, 451] on div "YouTube Content Sync Content" at bounding box center [1043, 436] width 650 height 29
click at [781, 387] on div "Active" at bounding box center [786, 378] width 42 height 20
click at [1382, 223] on icon "button" at bounding box center [1387, 216] width 13 height 13
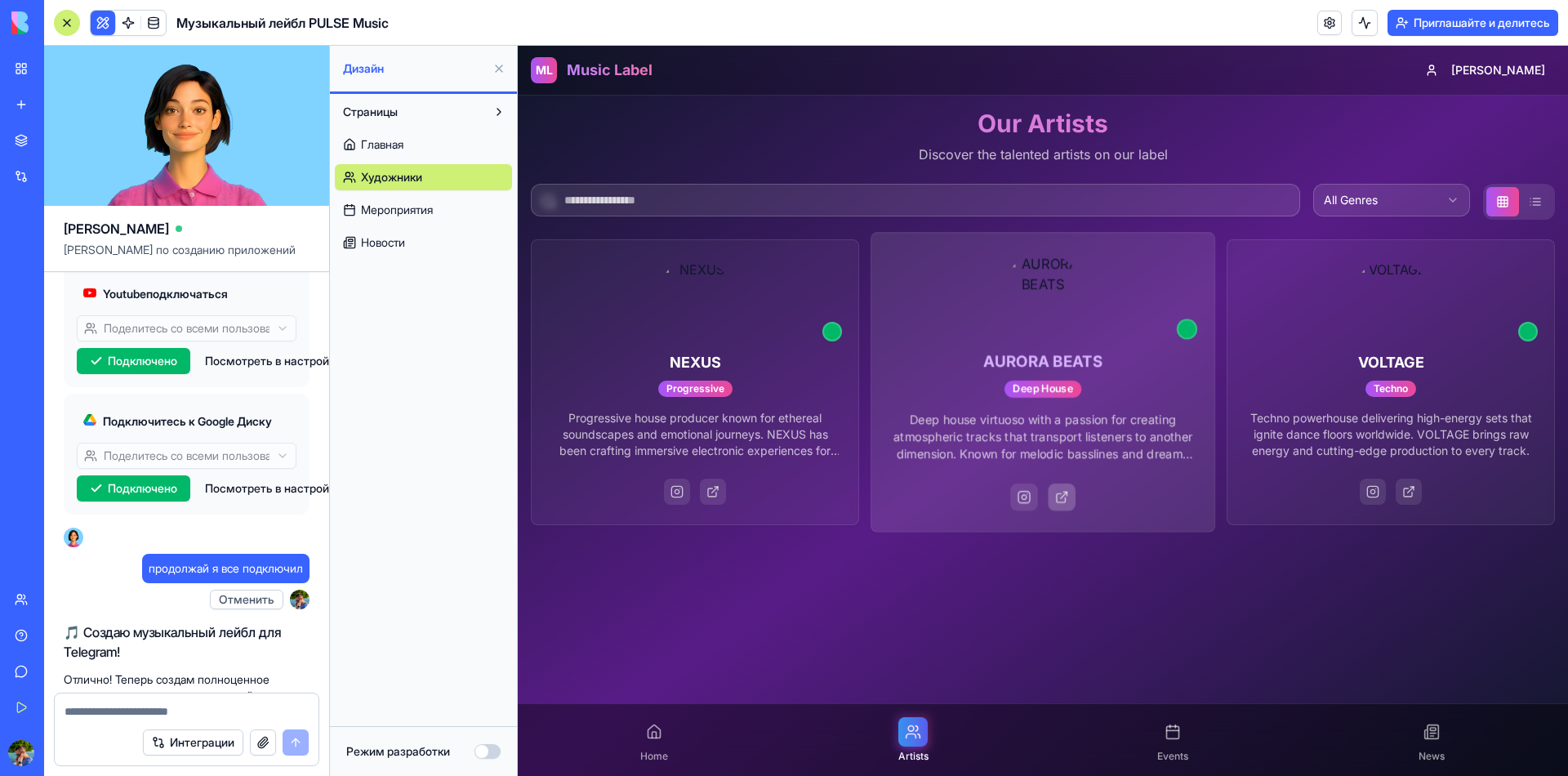
click at [1074, 493] on div at bounding box center [1061, 497] width 27 height 27
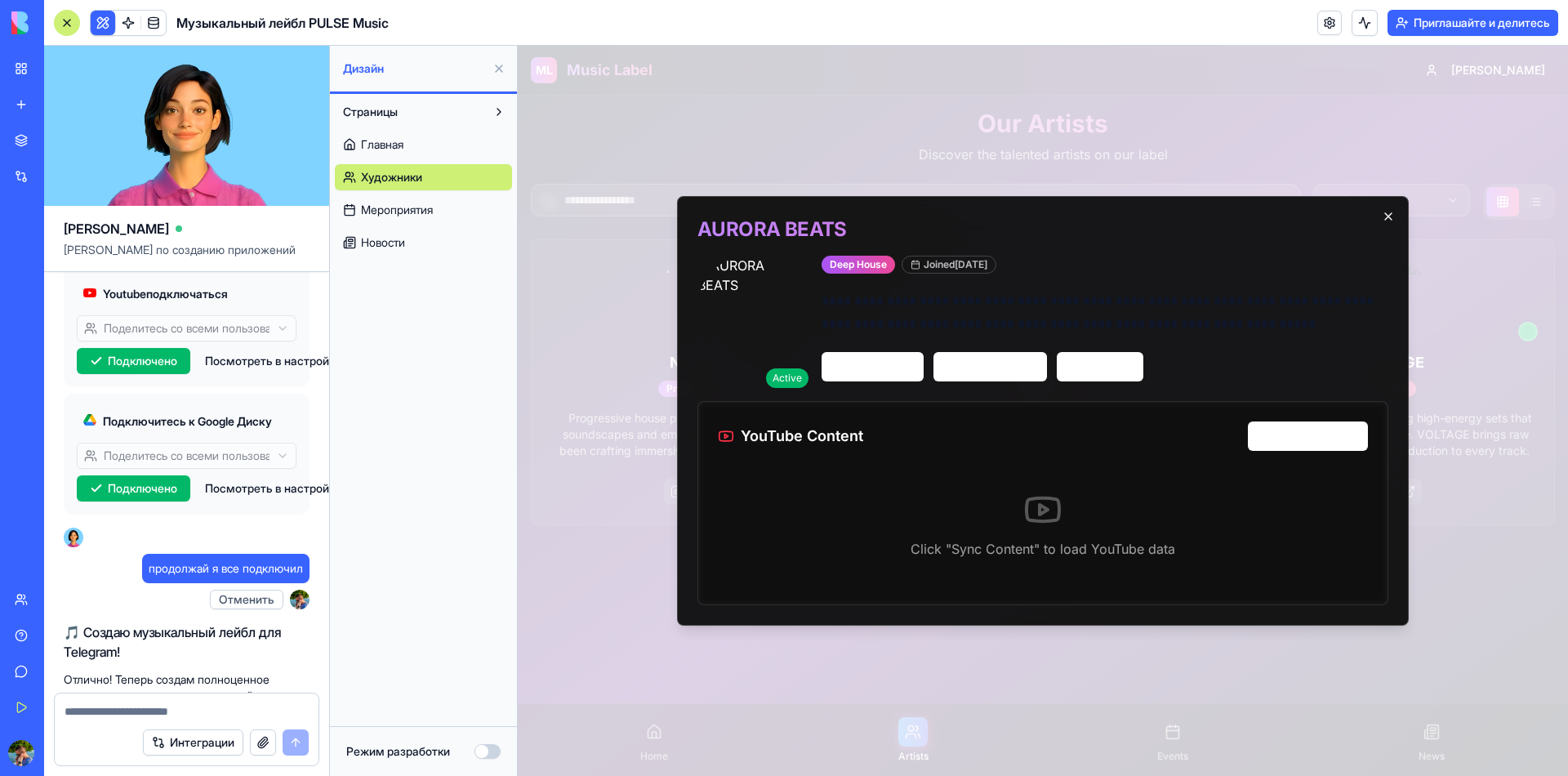
click at [1390, 219] on icon "button" at bounding box center [1387, 216] width 13 height 13
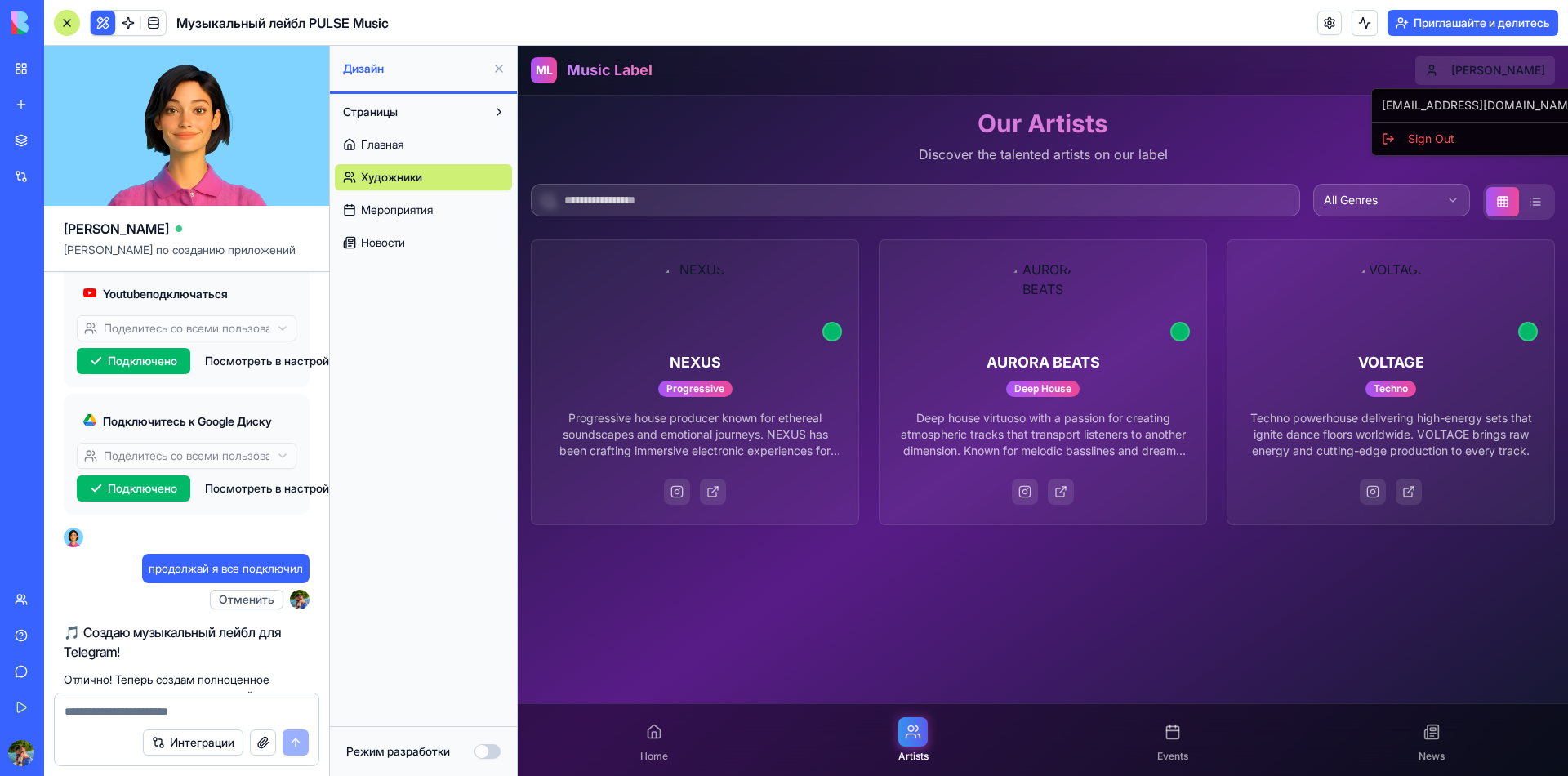
click at [1517, 72] on html "ML Music Label [PERSON_NAME] Our Artists Discover the talented artists on our l…" at bounding box center [1043, 411] width 1051 height 730
click at [1468, 108] on div "[EMAIL_ADDRESS][DOMAIN_NAME]" at bounding box center [1479, 105] width 210 height 26
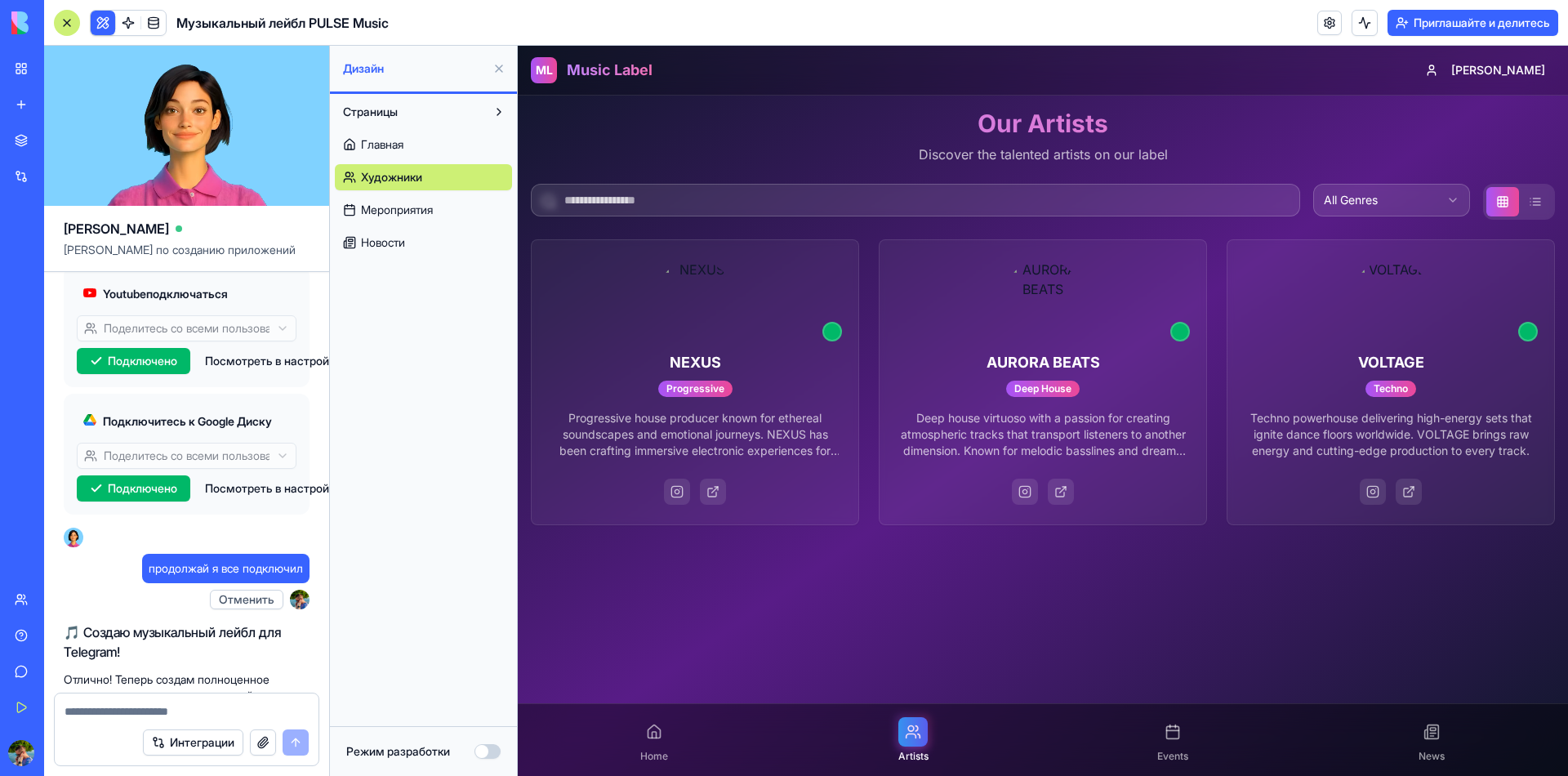
click at [659, 198] on input at bounding box center [916, 199] width 769 height 32
click at [667, 761] on span "Home" at bounding box center [654, 756] width 27 height 13
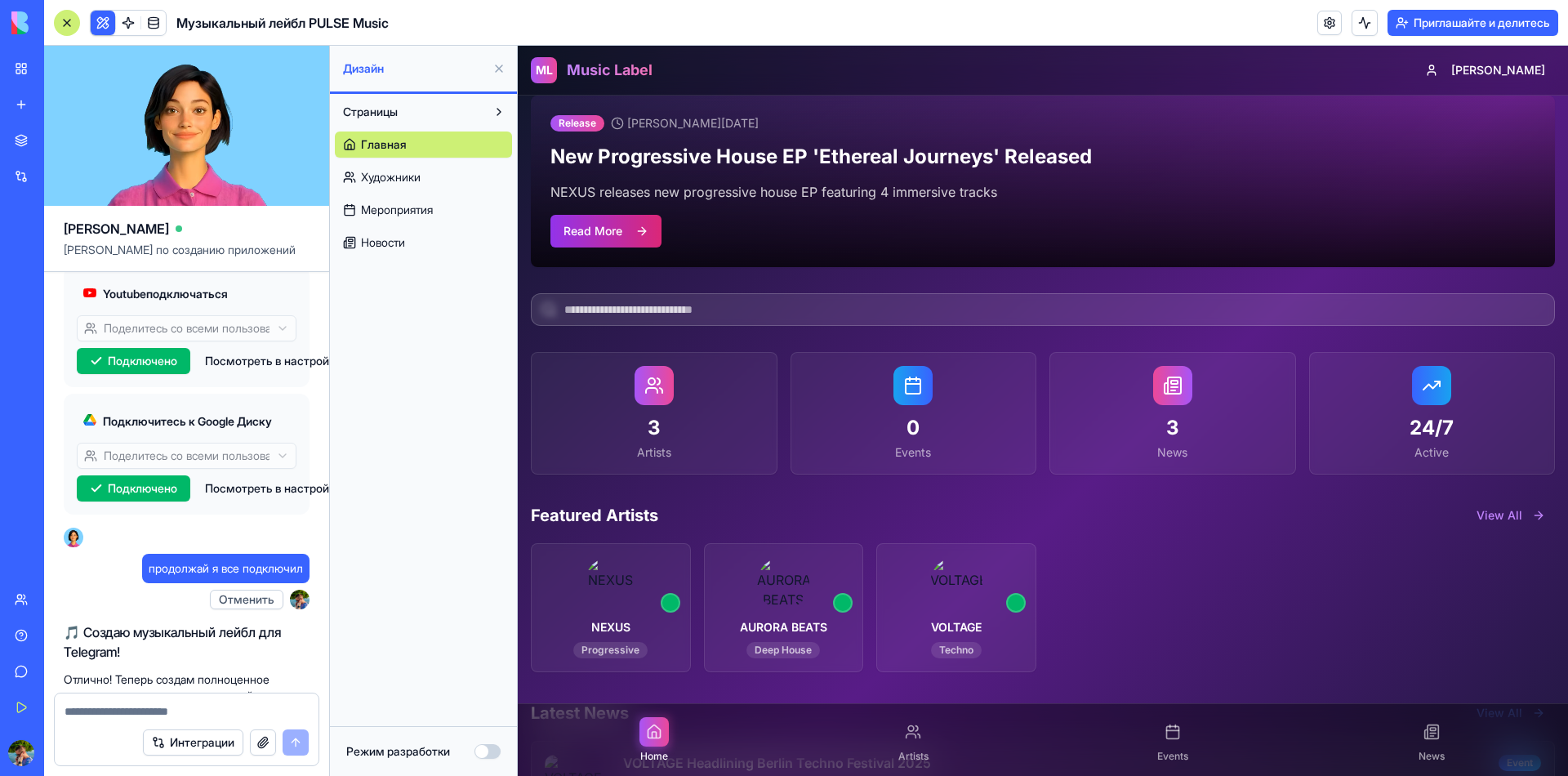
click at [640, 225] on button "Read More" at bounding box center [606, 230] width 111 height 32
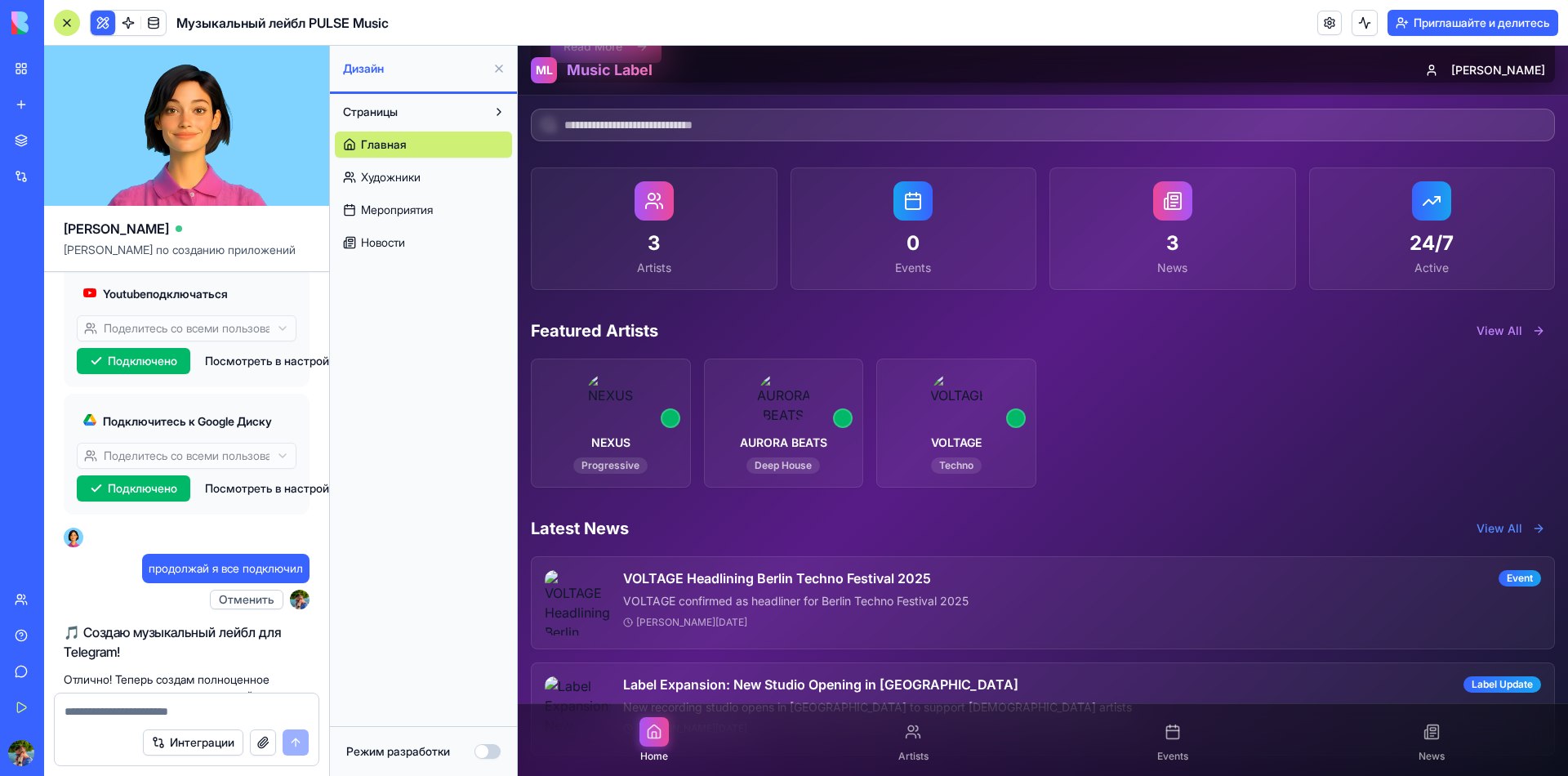
scroll to position [218, 0]
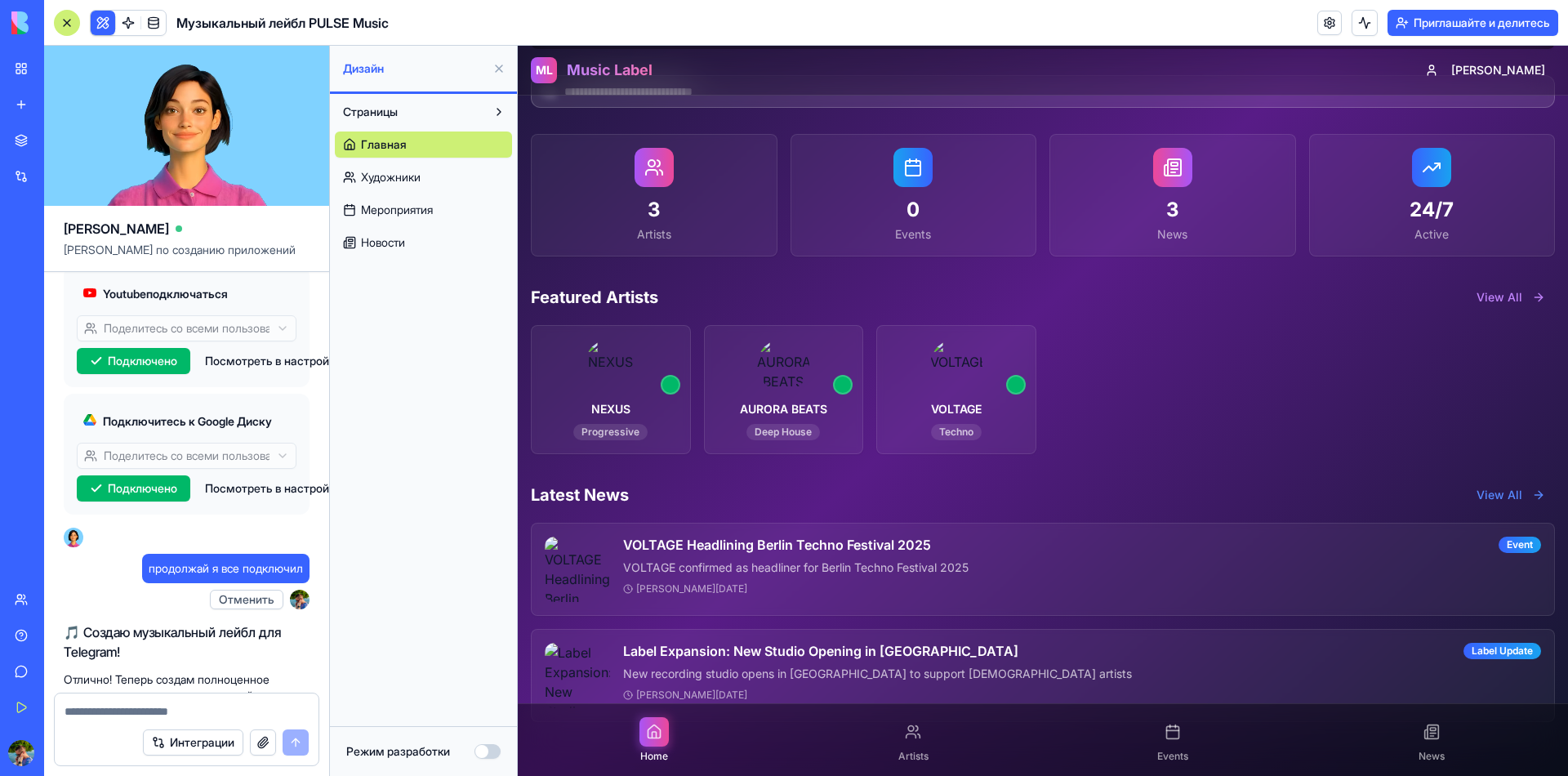
click at [491, 758] on button "Режим разработки" at bounding box center [487, 751] width 26 height 15
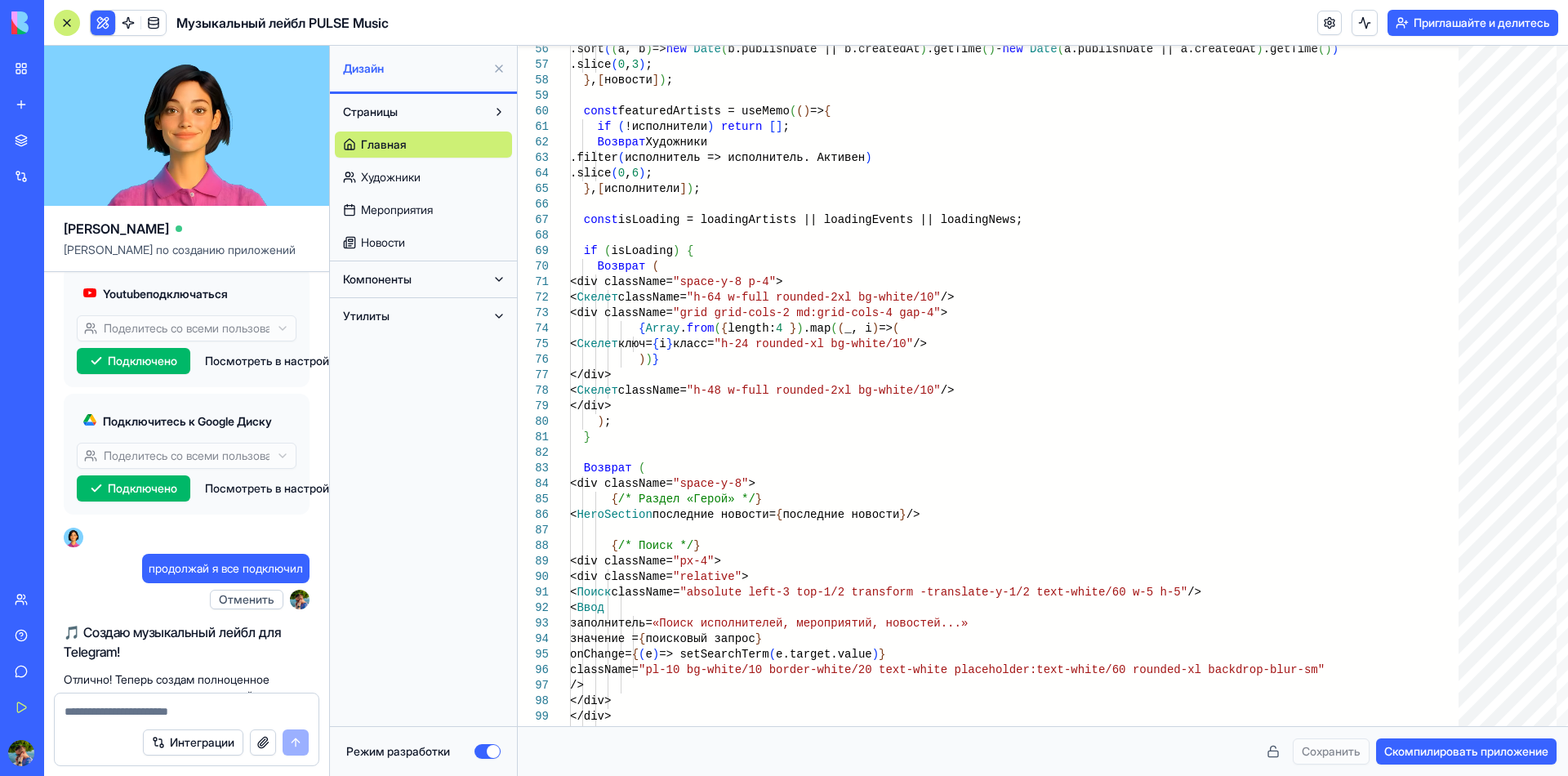
click at [493, 758] on button "Режим разработки" at bounding box center [487, 751] width 26 height 15
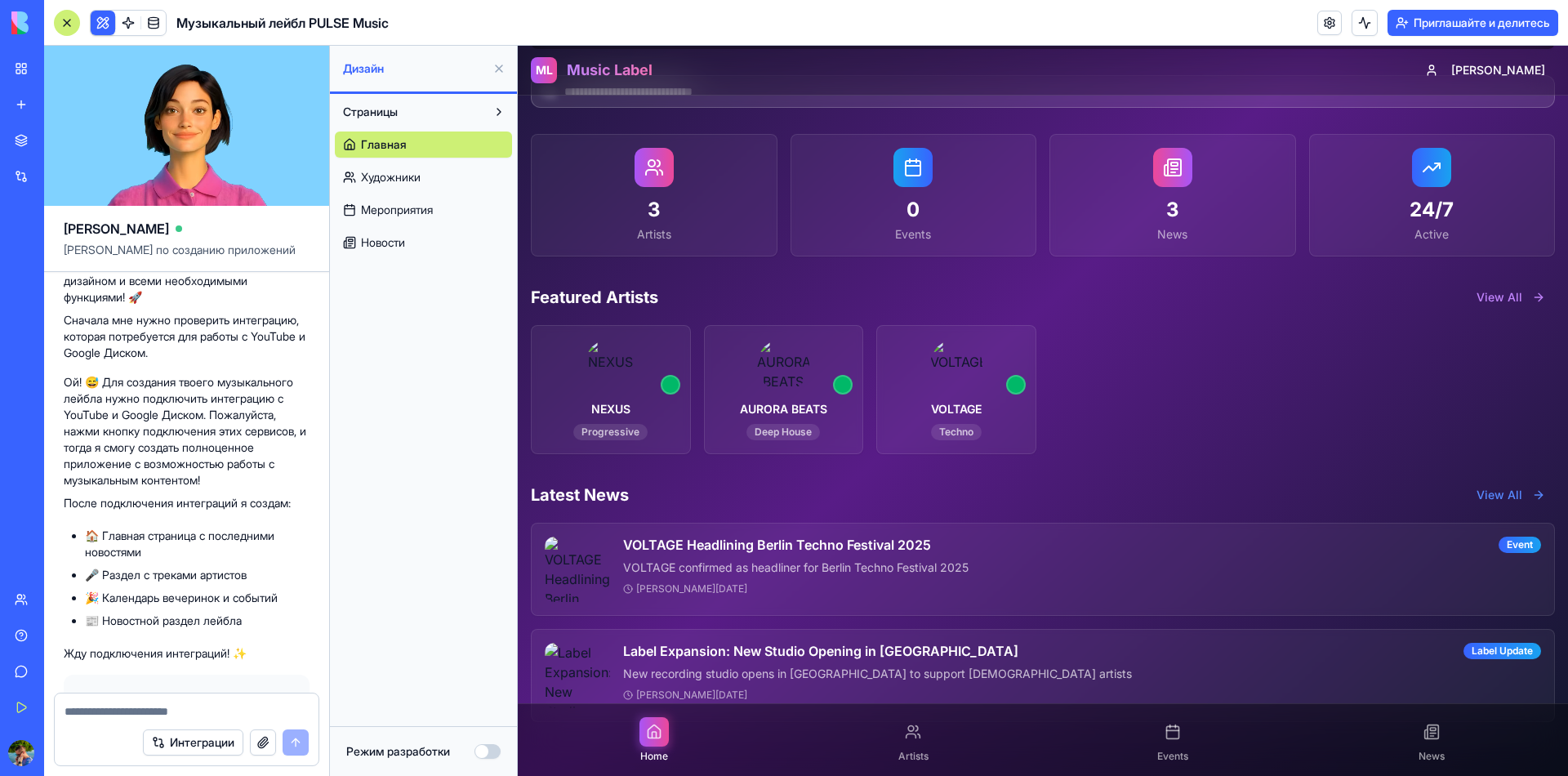
scroll to position [1220, 0]
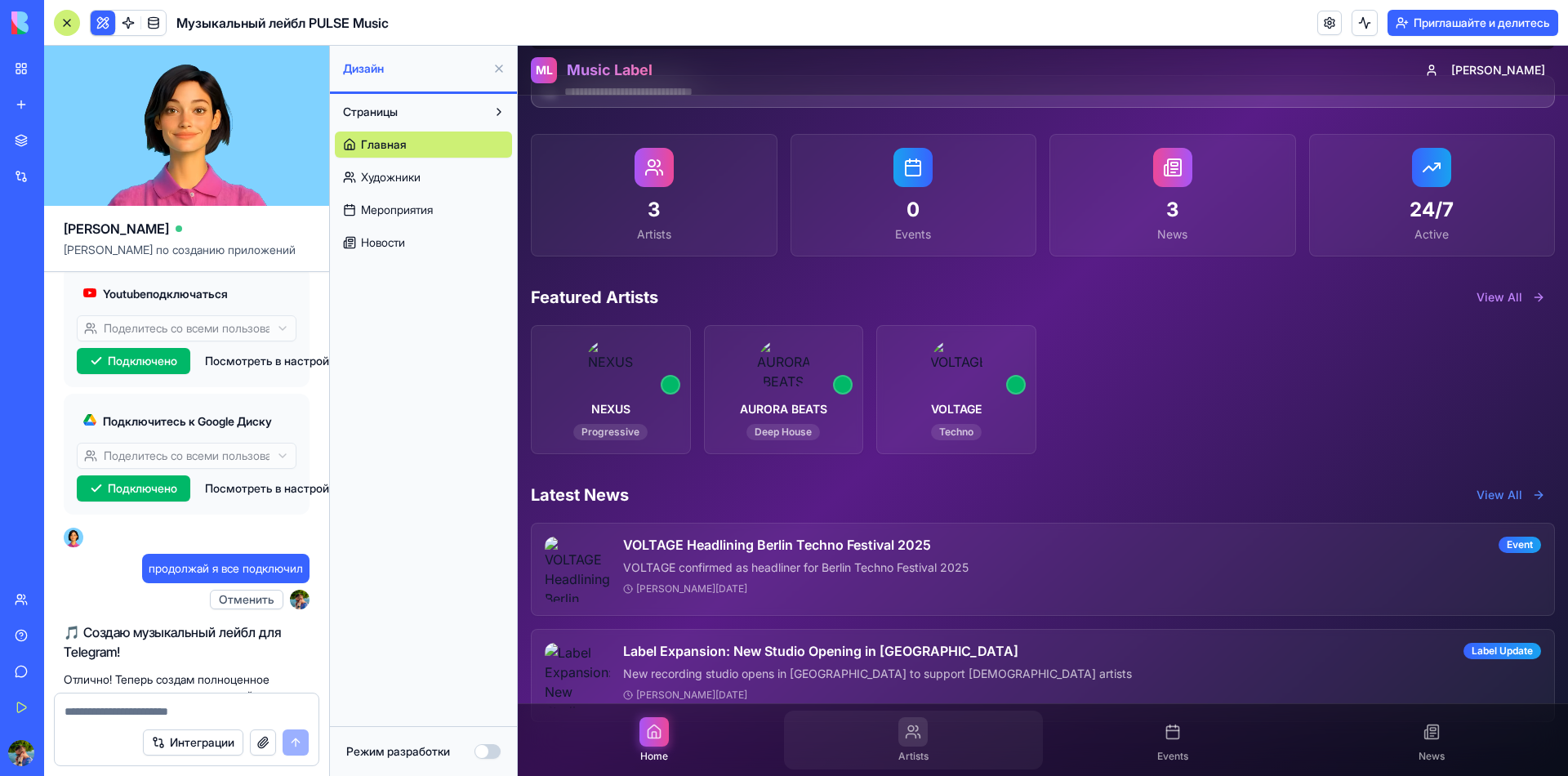
click at [912, 740] on icon at bounding box center [913, 731] width 17 height 17
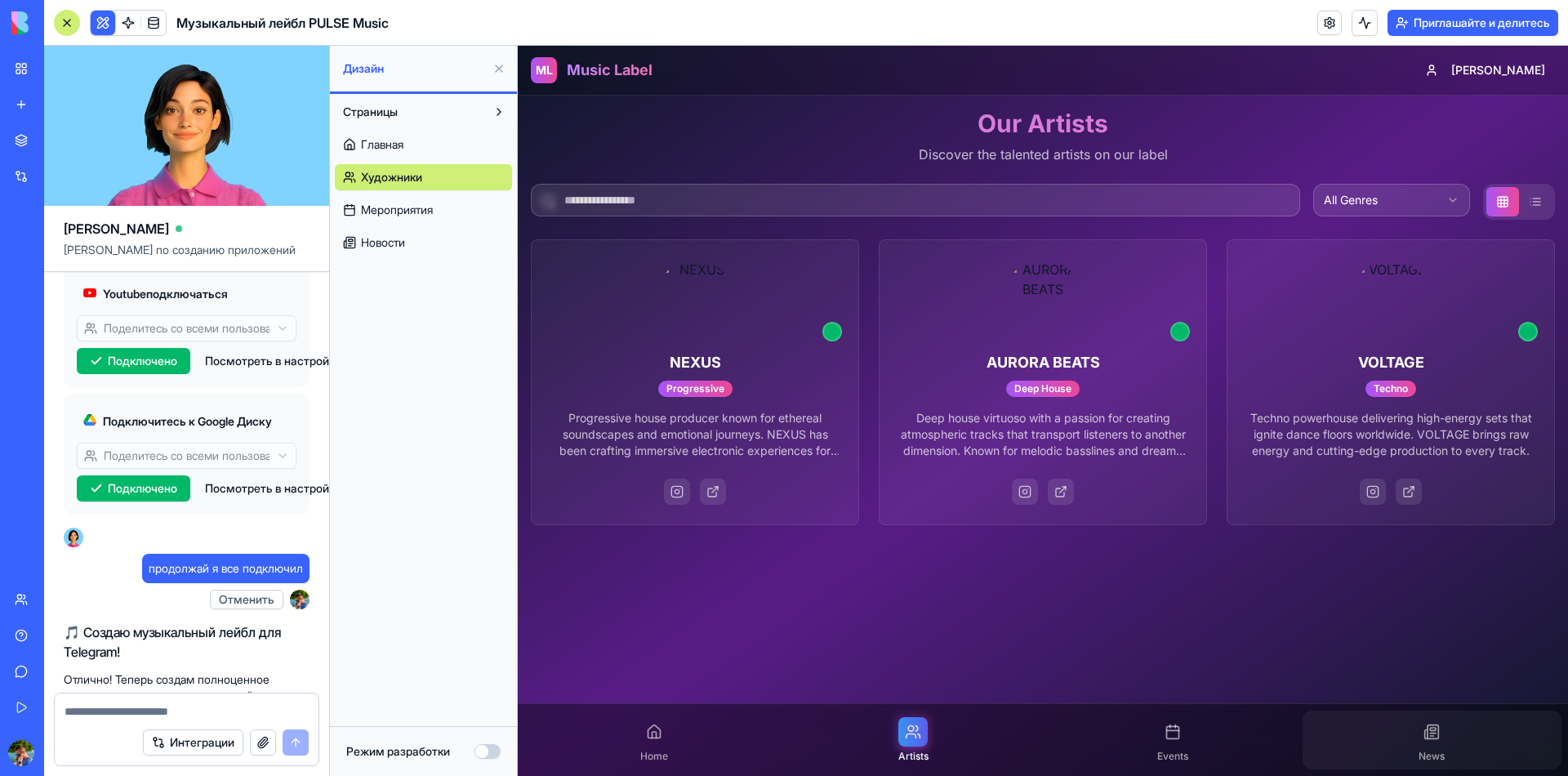
click at [1405, 736] on div "News" at bounding box center [1432, 740] width 260 height 59
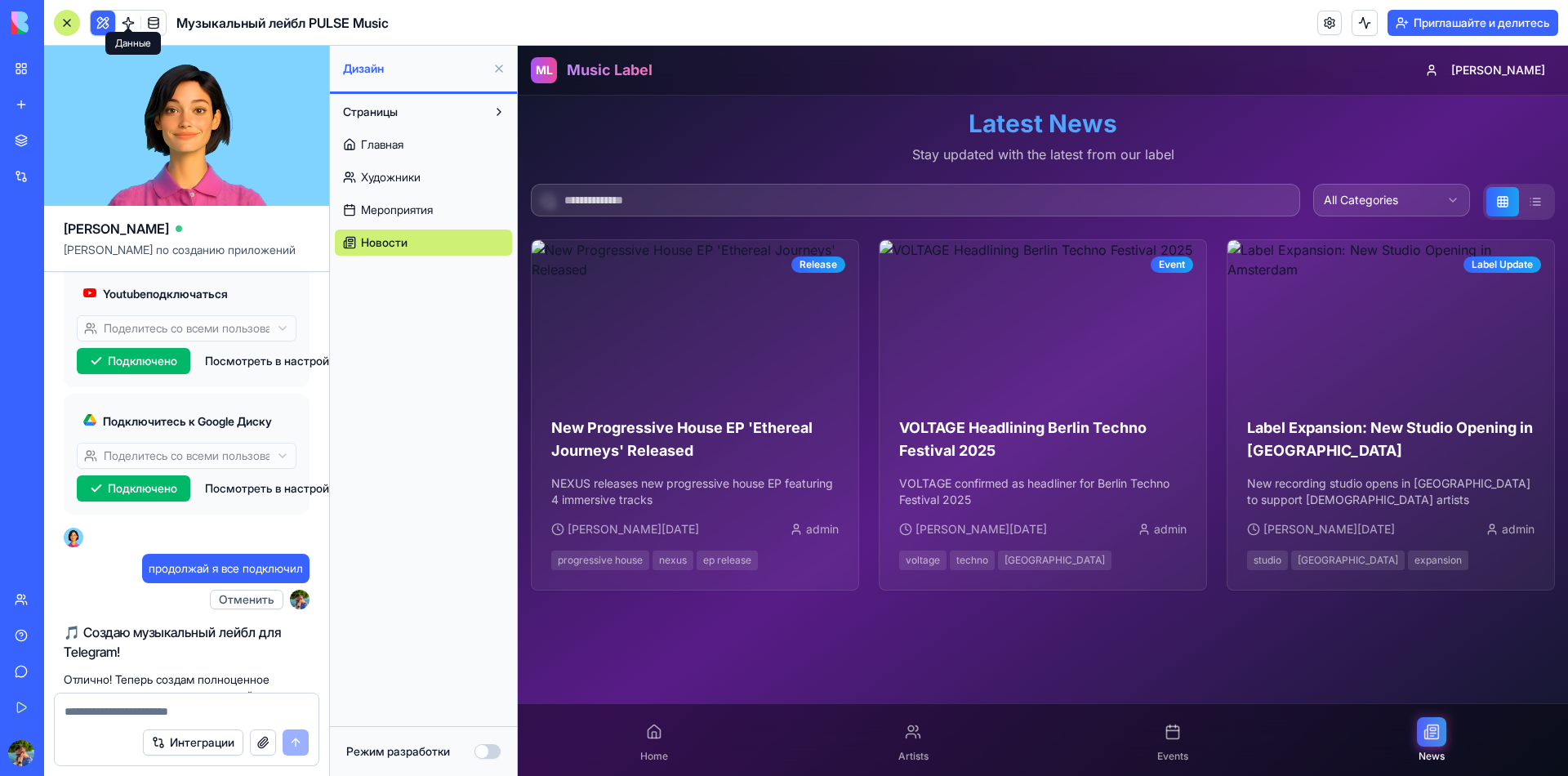
click at [131, 17] on span at bounding box center [153, 22] width 46 height 46
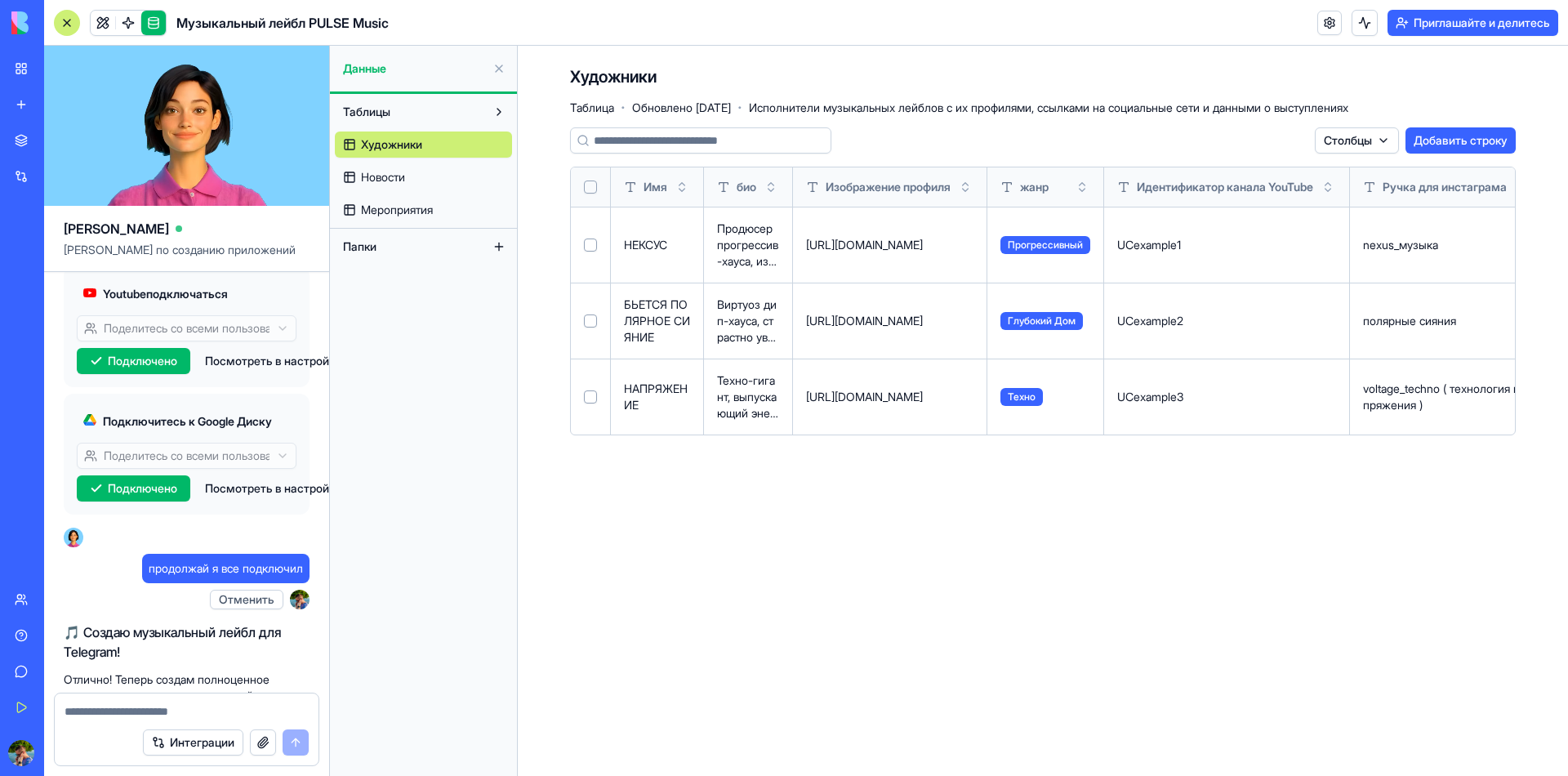
click at [391, 164] on link "Новости" at bounding box center [423, 177] width 177 height 26
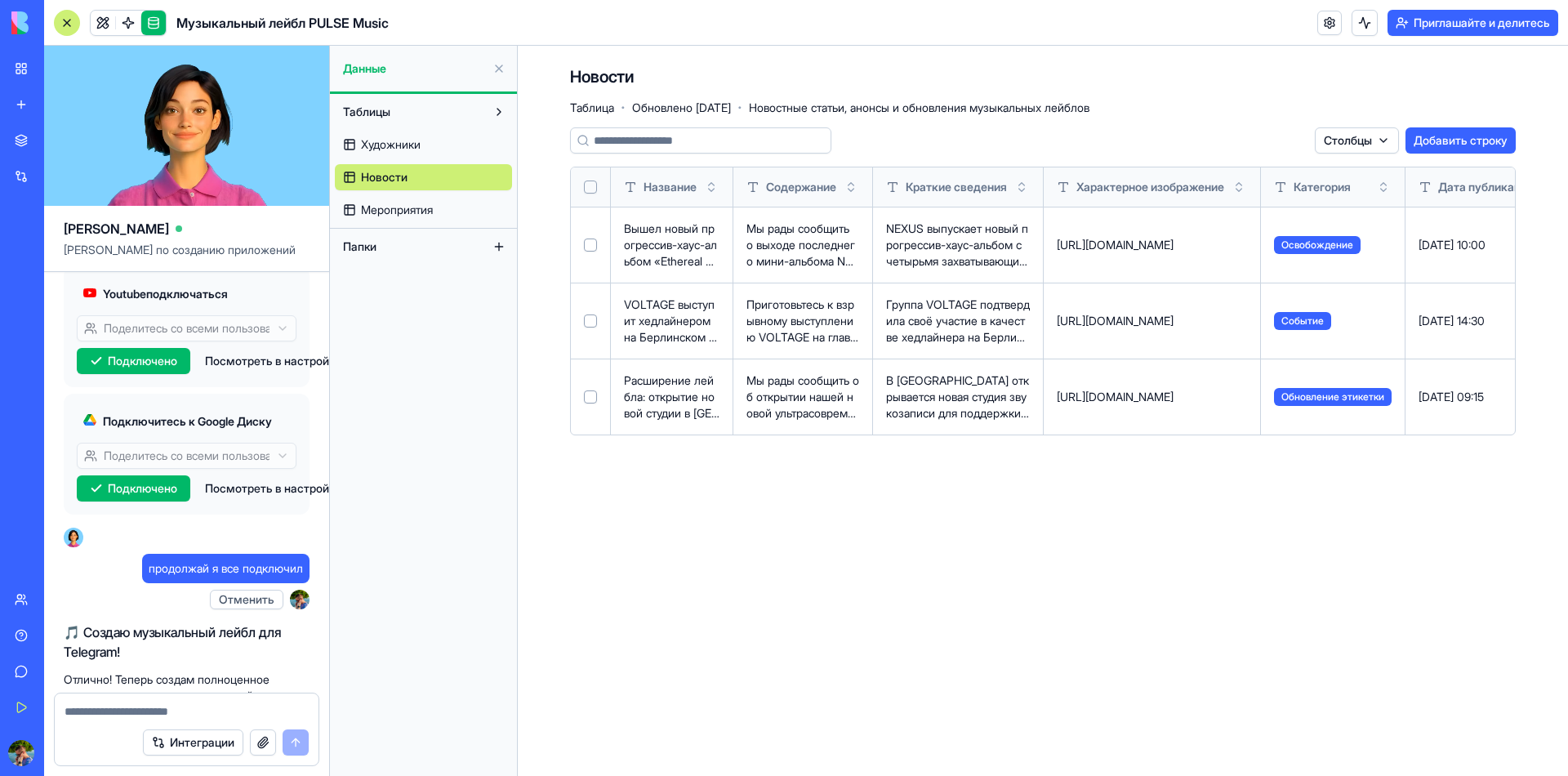
click at [417, 197] on link "Мероприятия" at bounding box center [423, 210] width 177 height 26
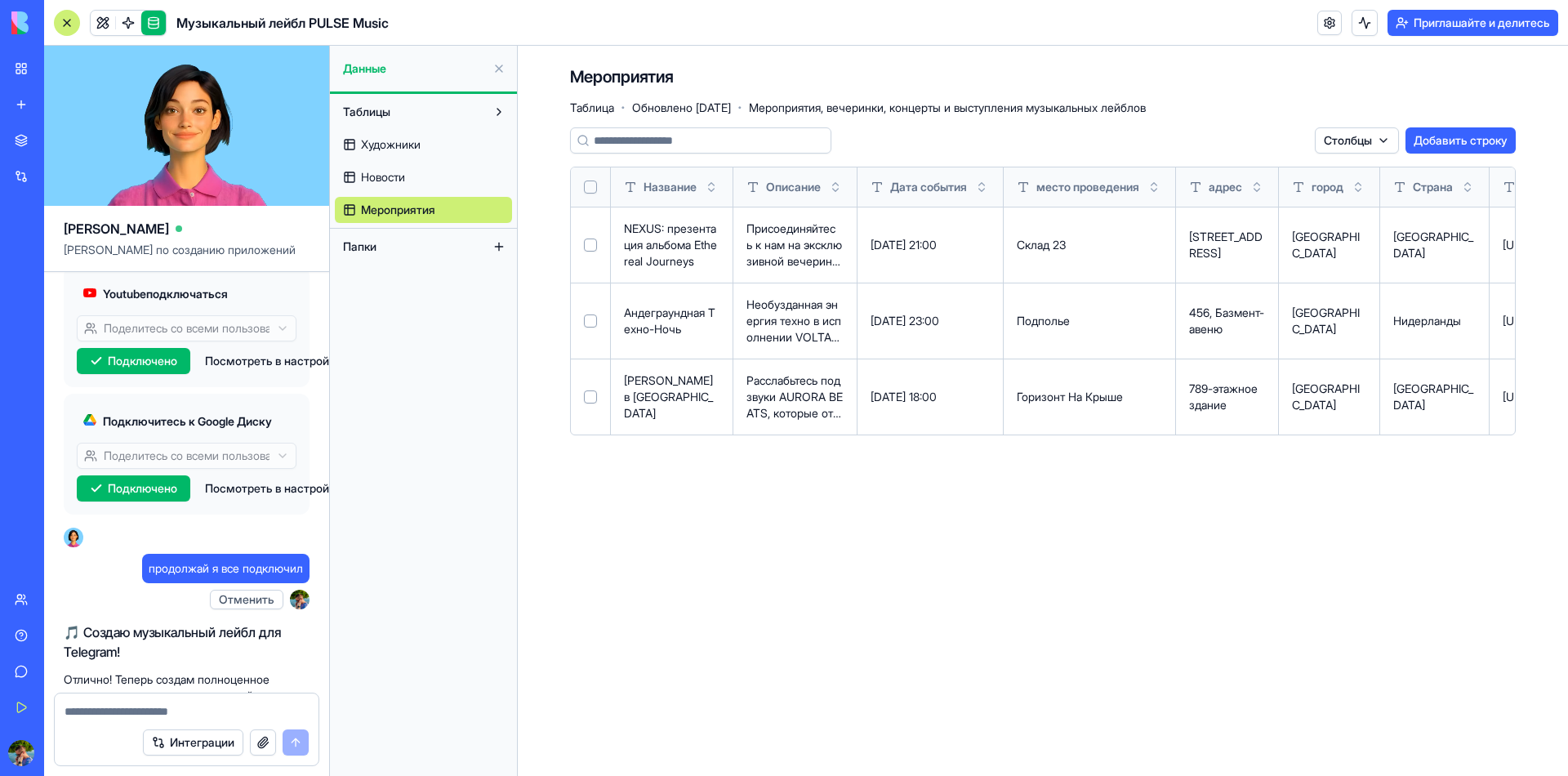
click at [1488, 127] on button "Добавить строку" at bounding box center [1460, 140] width 110 height 26
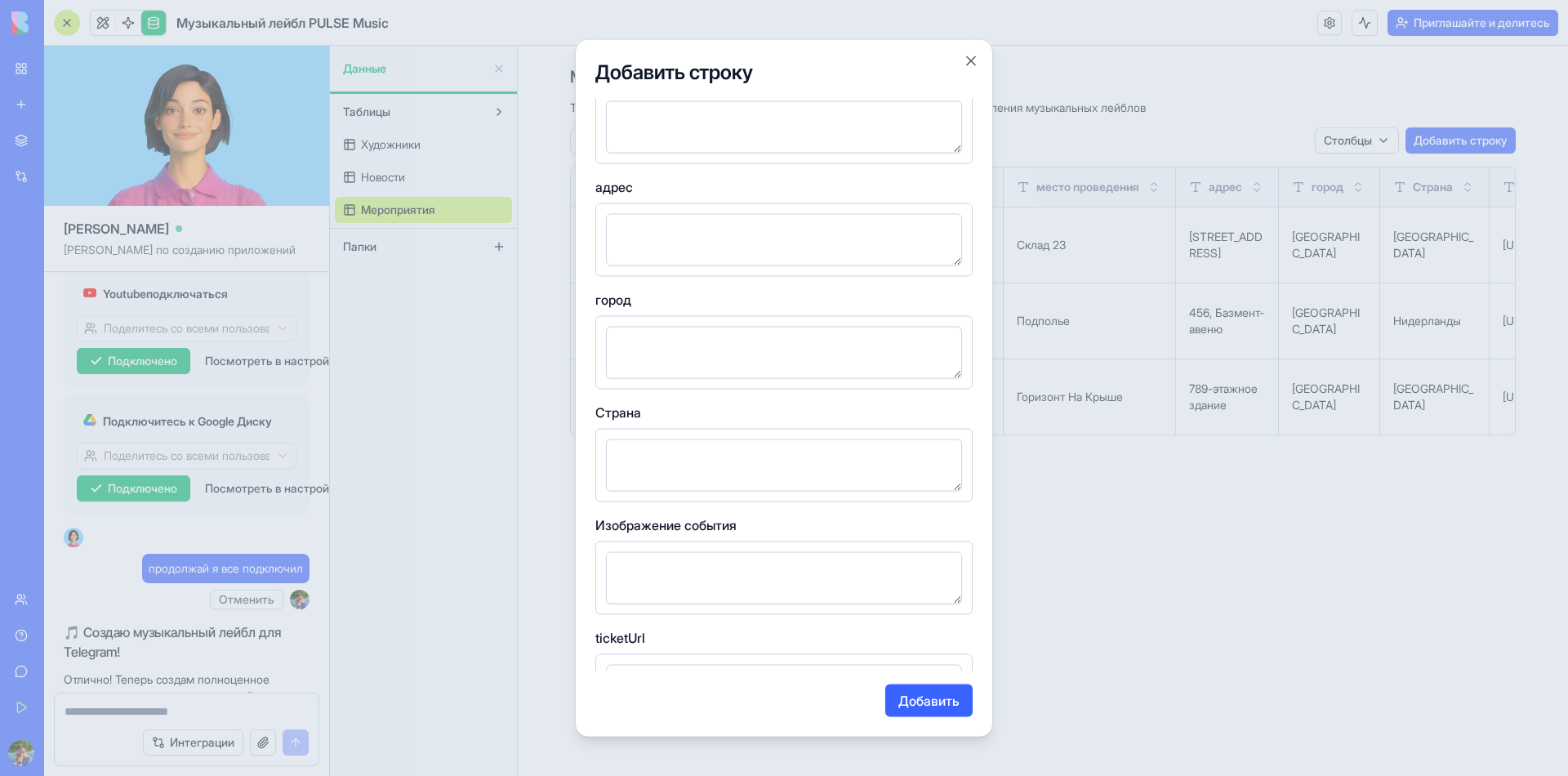
scroll to position [410, 0]
click at [963, 58] on button "Закрыть" at bounding box center [970, 61] width 17 height 17
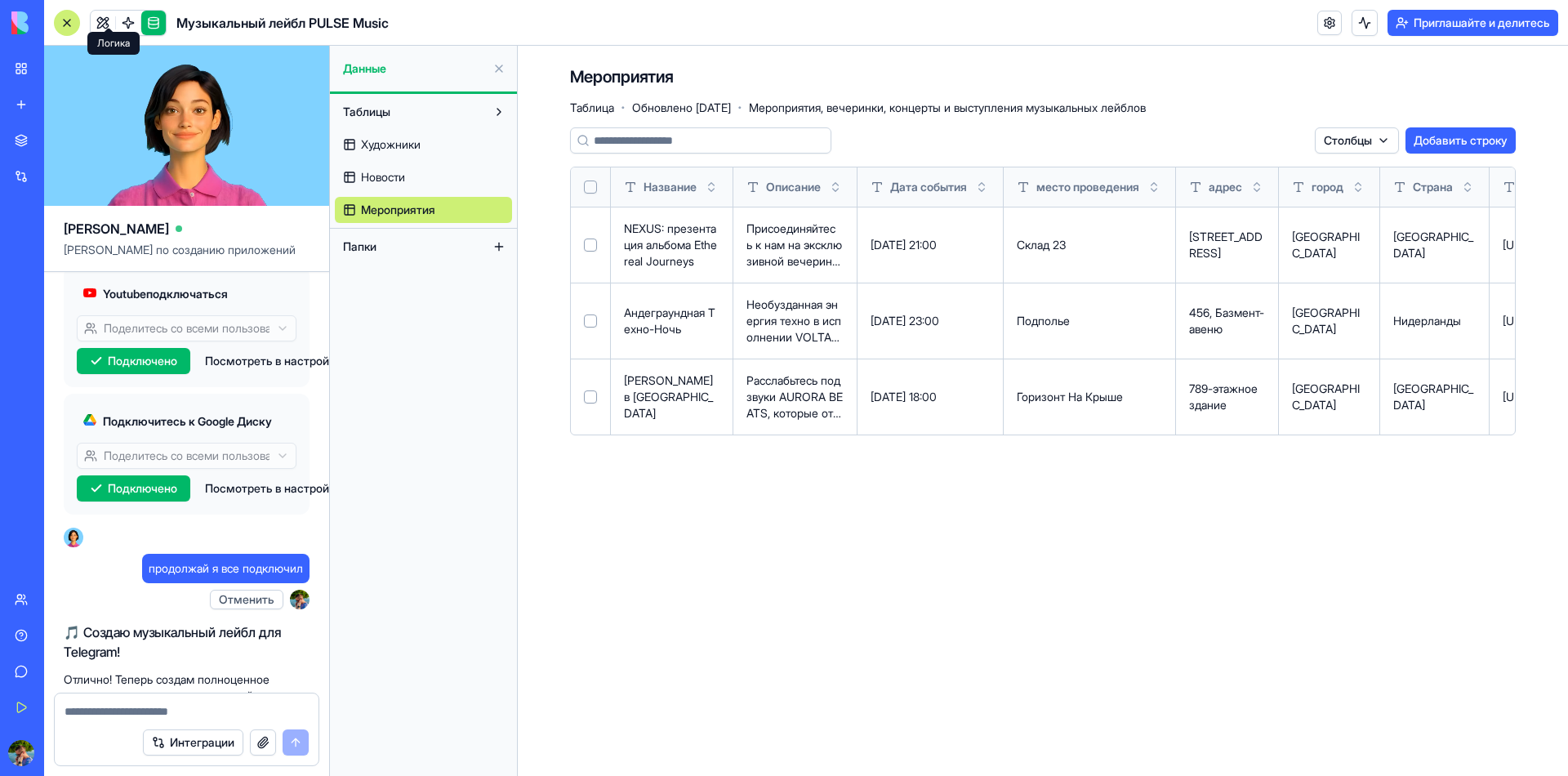
click at [111, 17] on span at bounding box center [128, 22] width 46 height 46
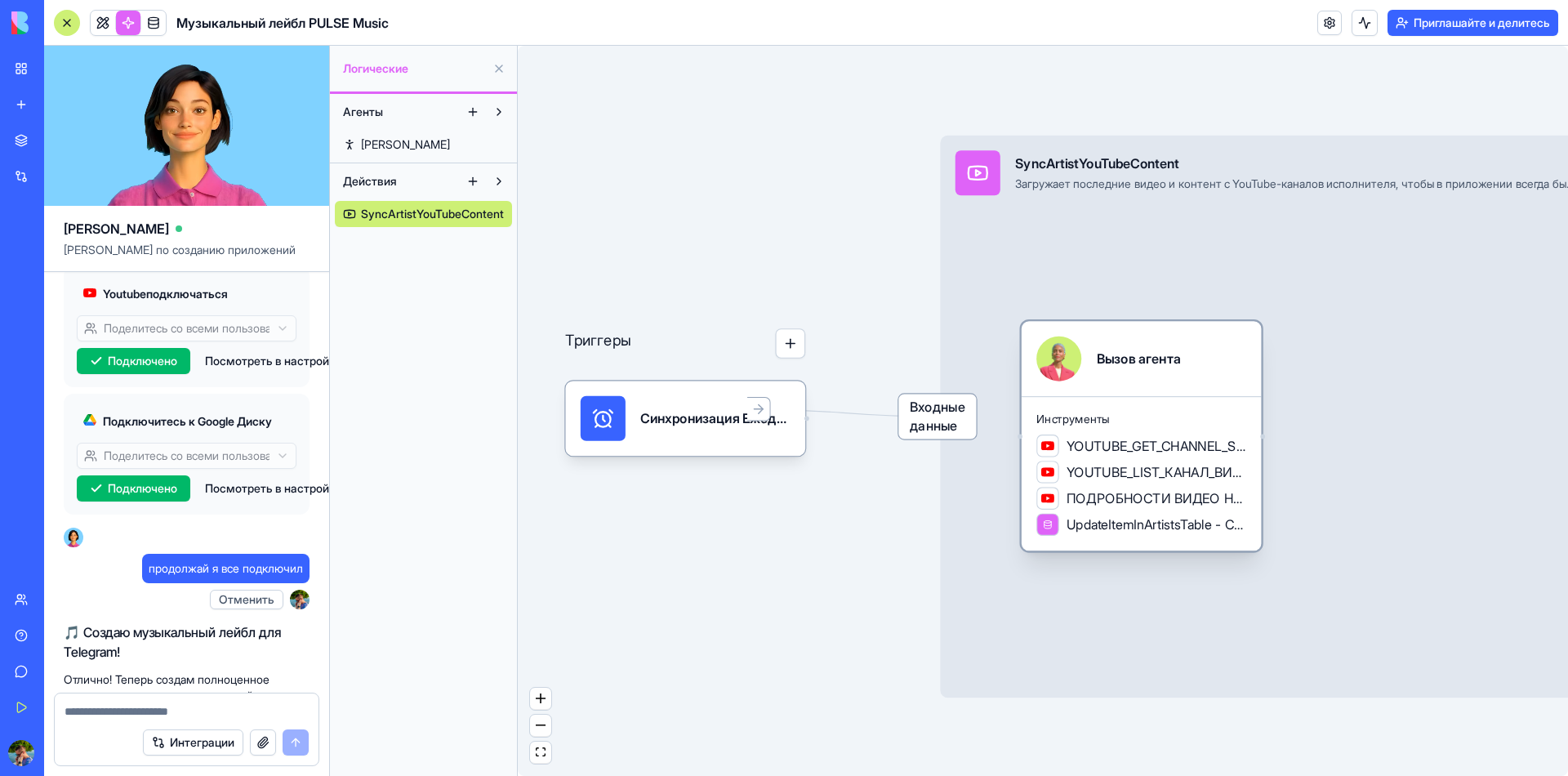
drag, startPoint x: 1050, startPoint y: 450, endPoint x: 1102, endPoint y: 448, distance: 52.0
click at [1102, 489] on span "ПОДРОБНОСТИ ВИДЕО НА YOUTUBE" at bounding box center [1156, 498] width 180 height 19
drag, startPoint x: 1358, startPoint y: 357, endPoint x: 1149, endPoint y: 358, distance: 209.0
click at [93, 18] on link at bounding box center [103, 22] width 24 height 24
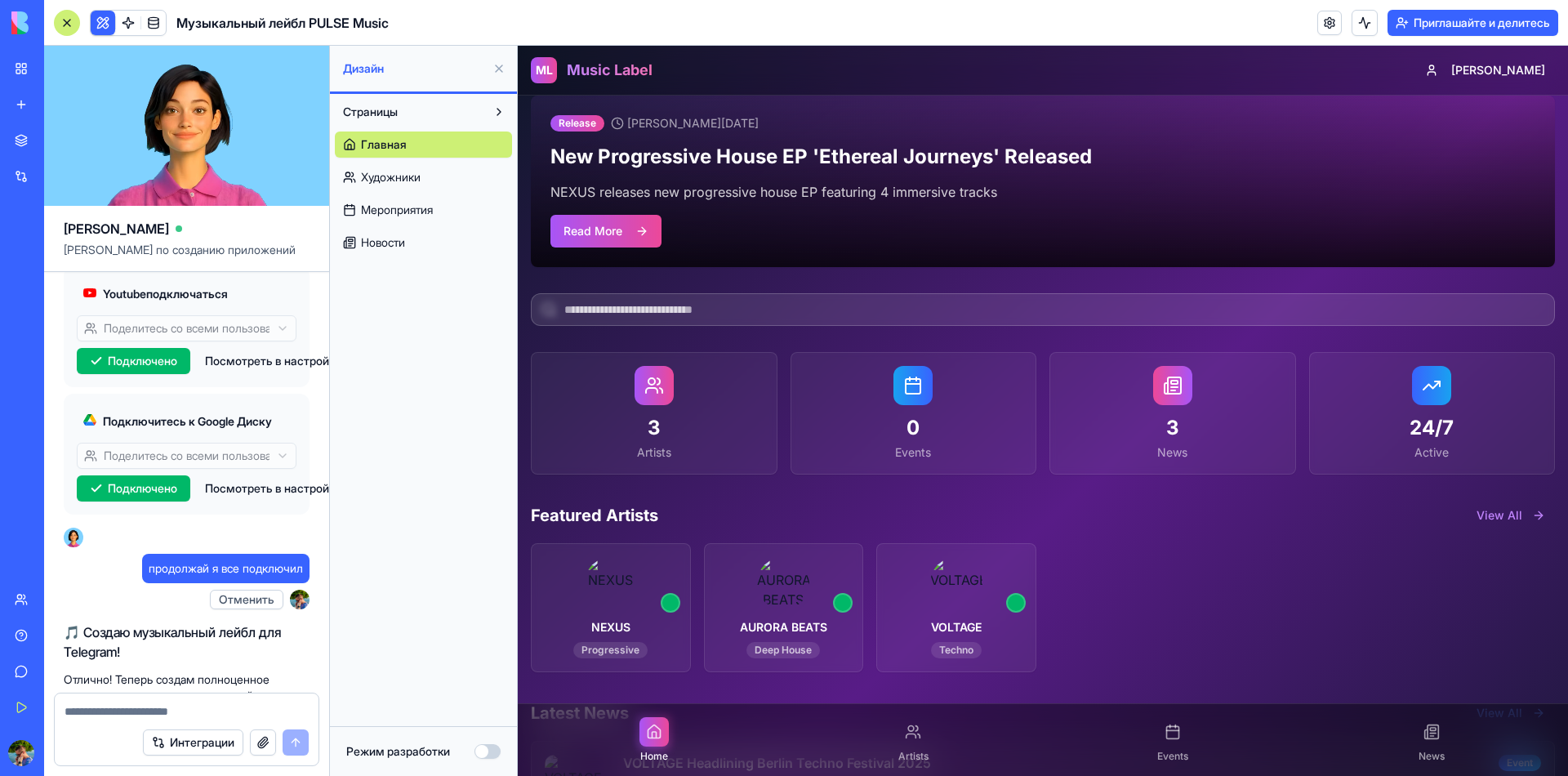
scroll to position [218, 0]
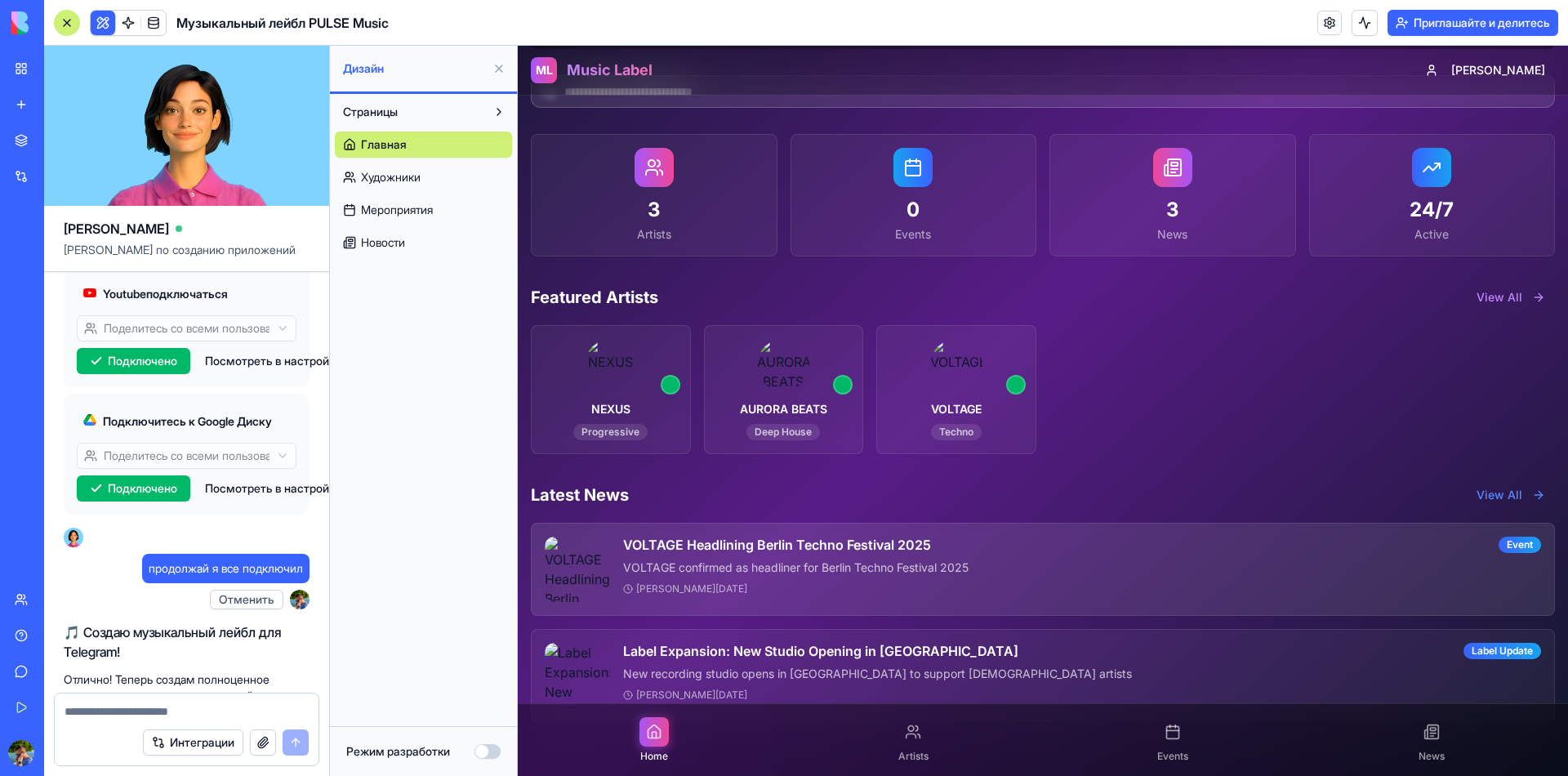
click at [1115, 549] on div "VOLTAGE Headlining Berlin Techno Festival 2025 Event" at bounding box center [1082, 544] width 918 height 17
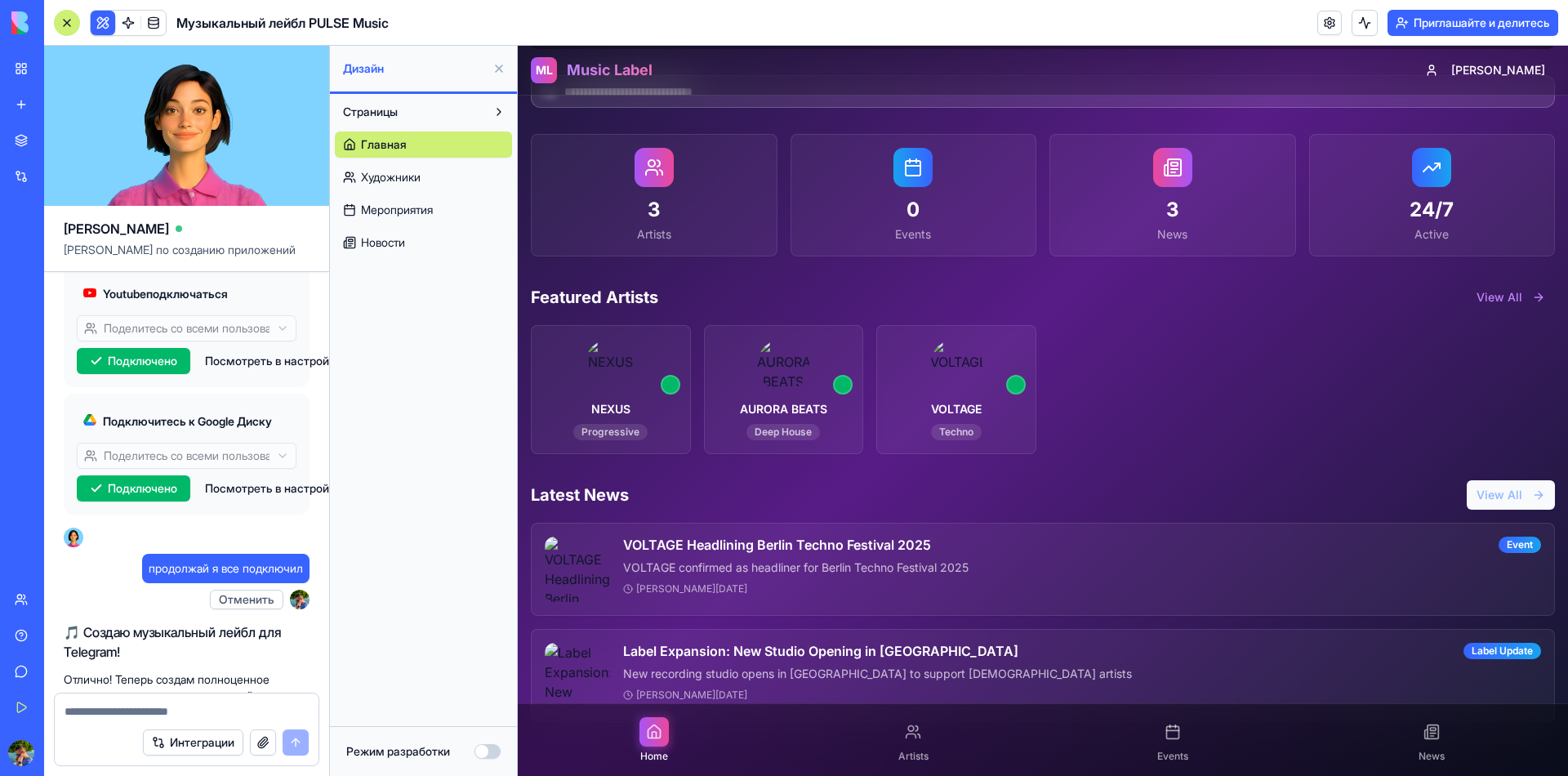
click at [1486, 480] on button "View All" at bounding box center [1510, 495] width 88 height 29
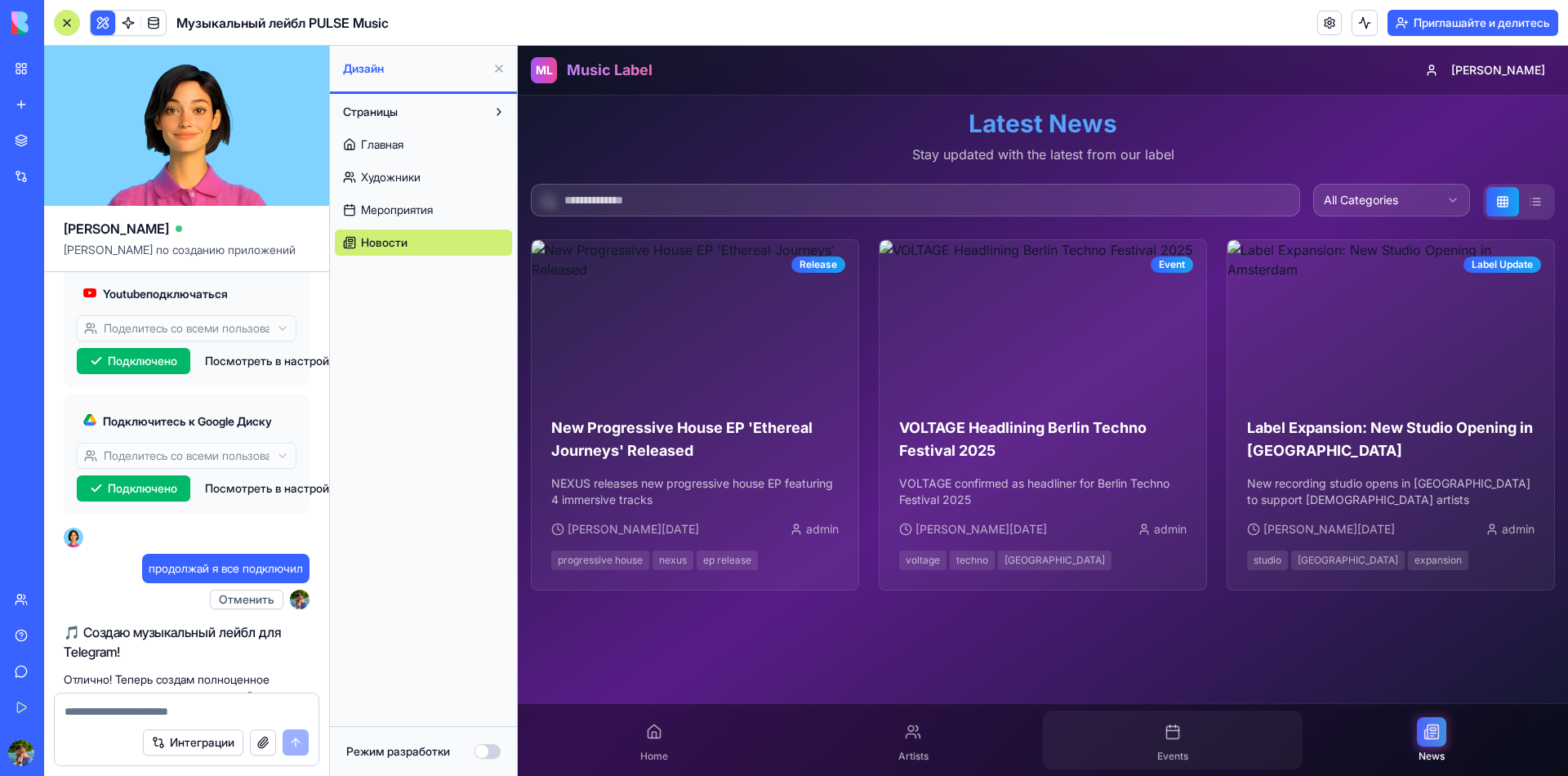
click at [1188, 743] on div "Events" at bounding box center [1173, 740] width 260 height 59
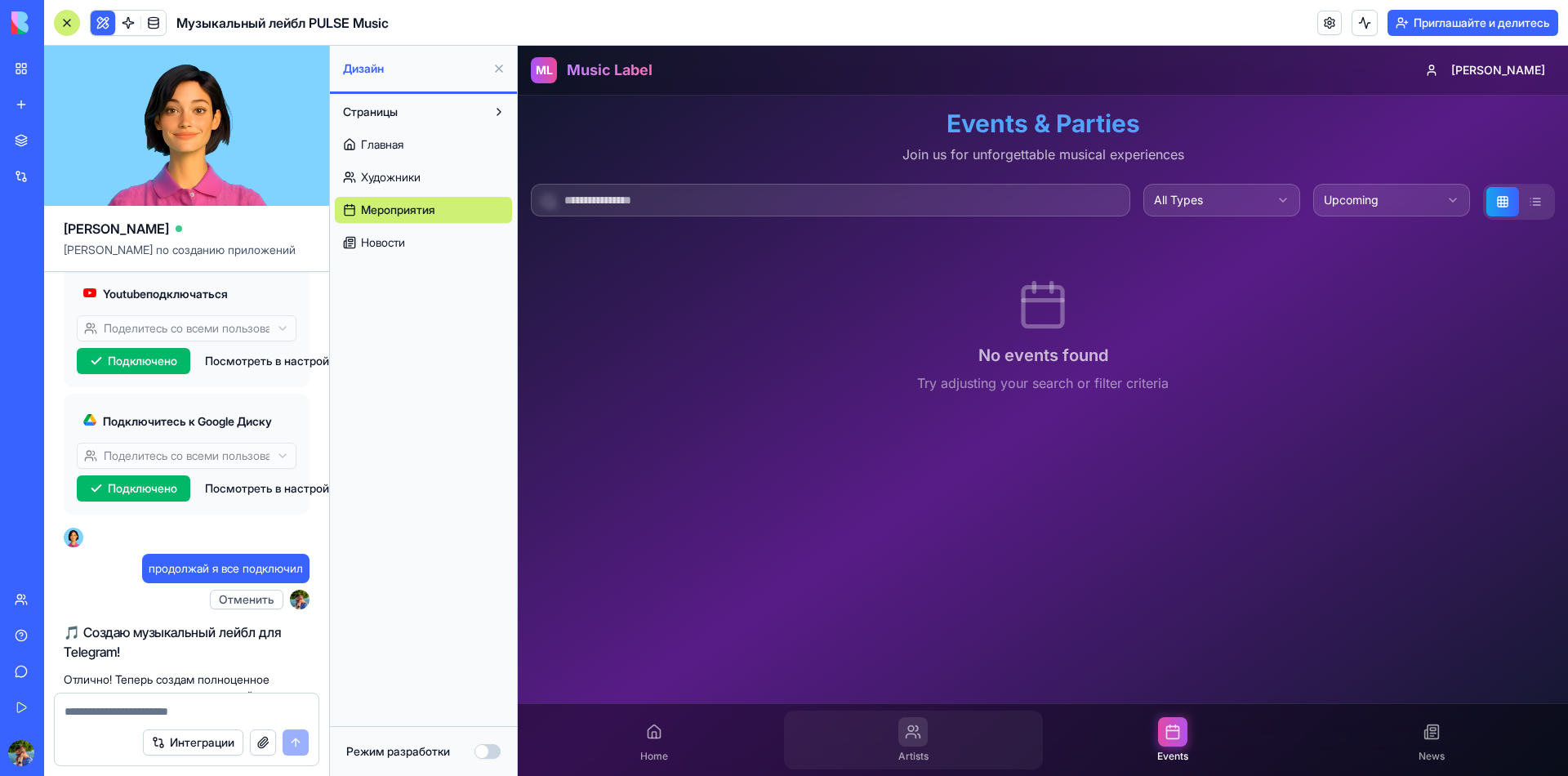
click at [926, 744] on div at bounding box center [913, 731] width 29 height 29
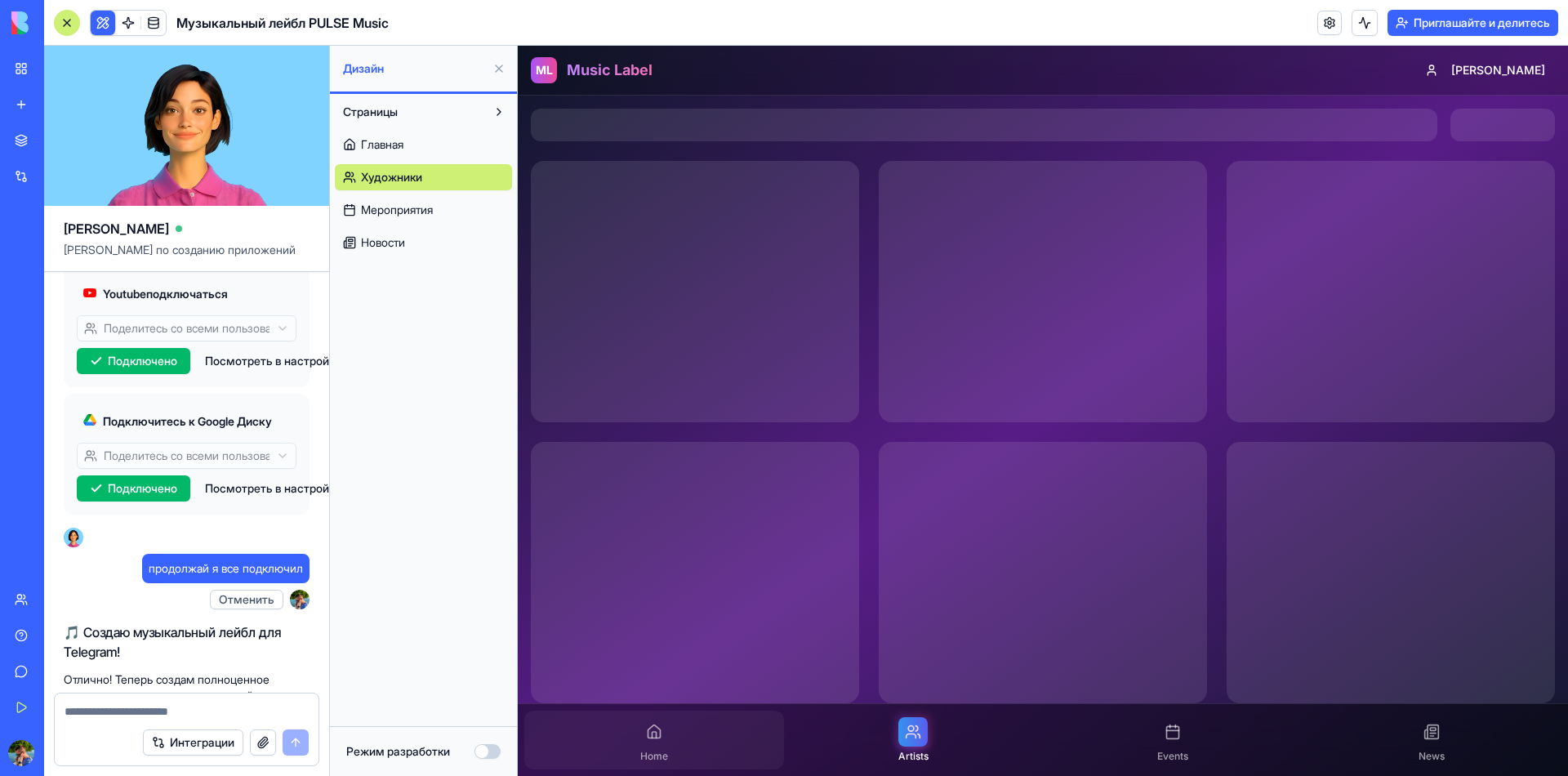
click at [674, 739] on div "Home" at bounding box center [654, 740] width 260 height 59
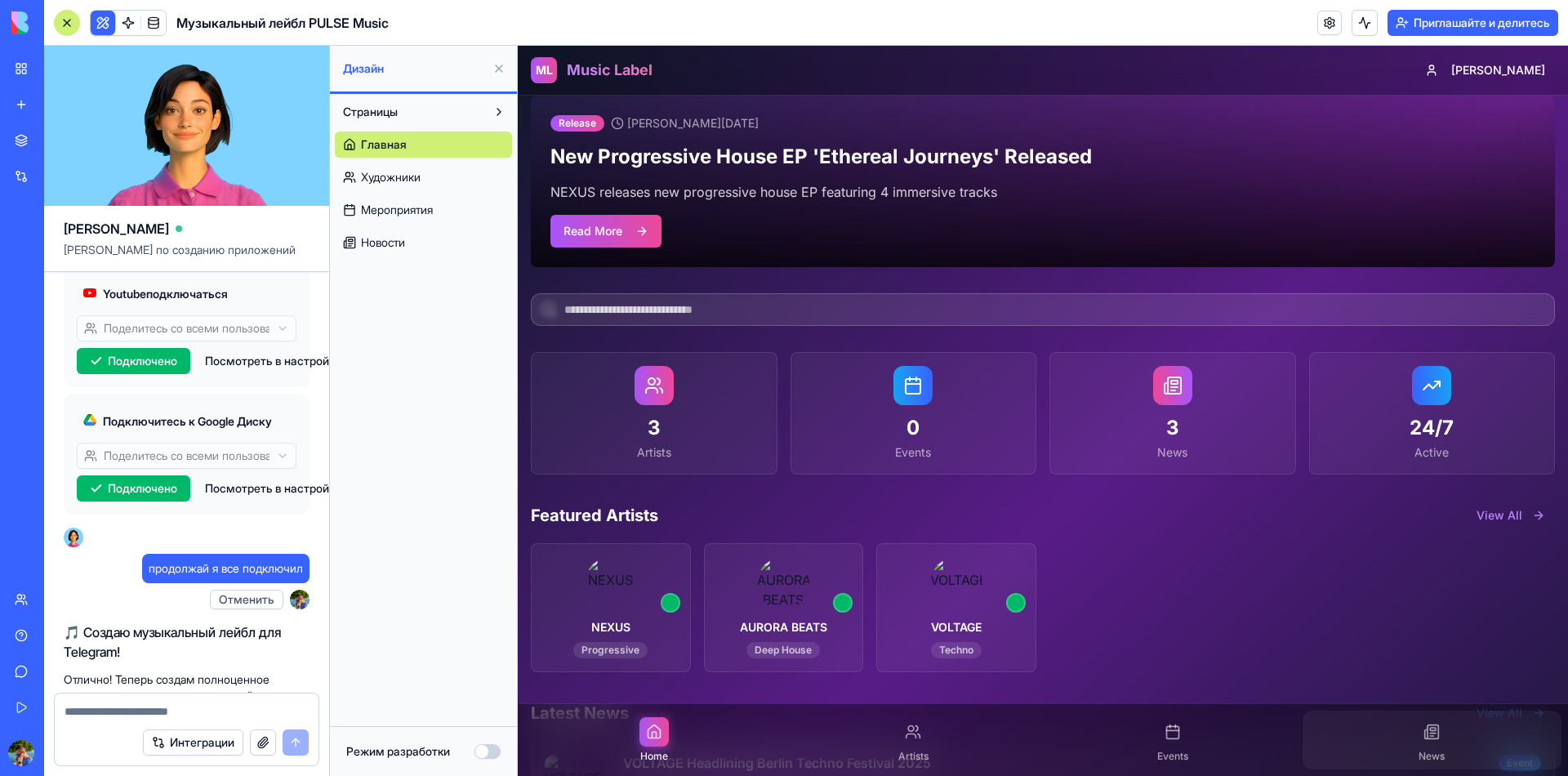
click at [1466, 760] on div "News" at bounding box center [1432, 740] width 260 height 59
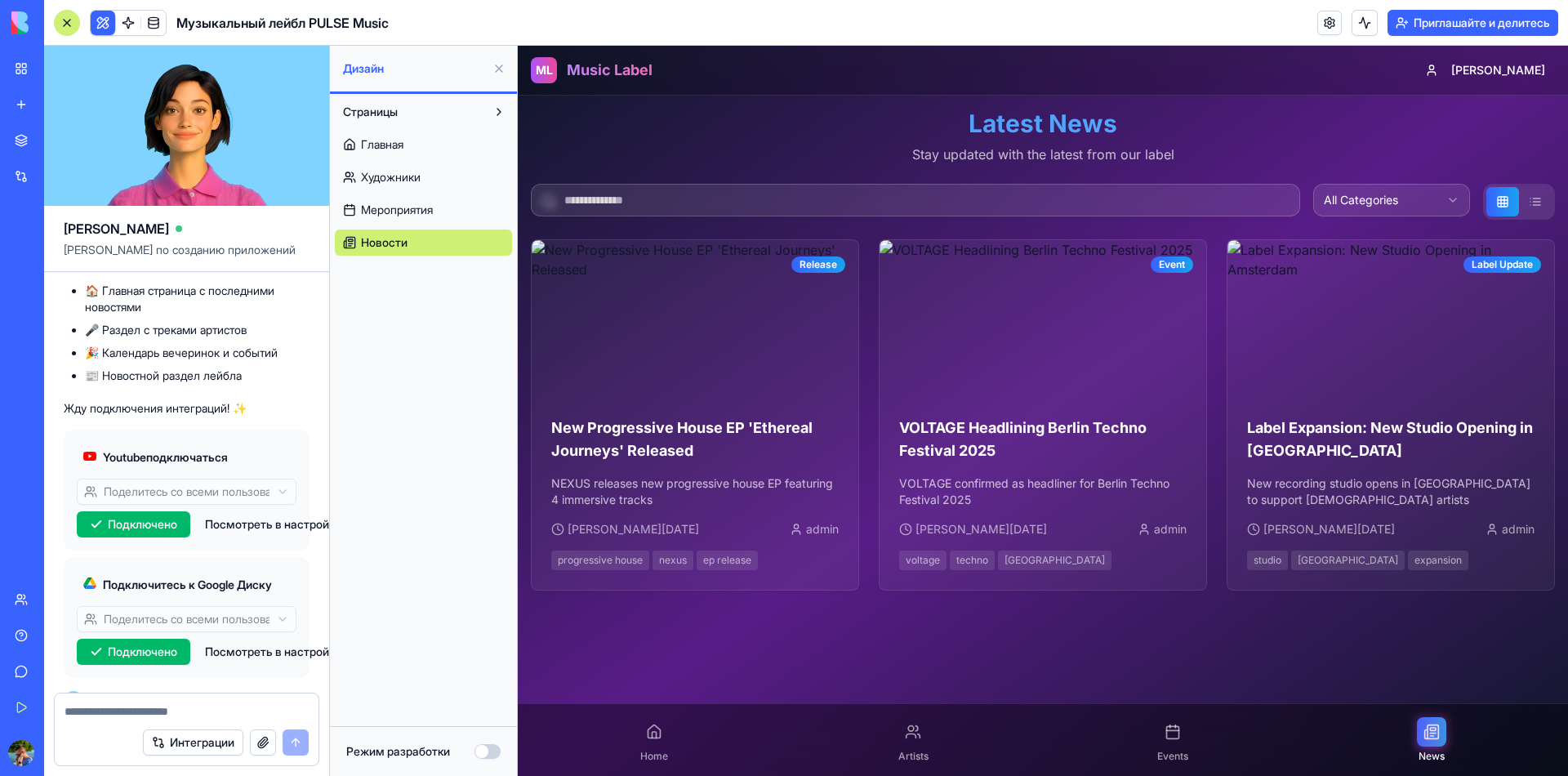
scroll to position [1220, 0]
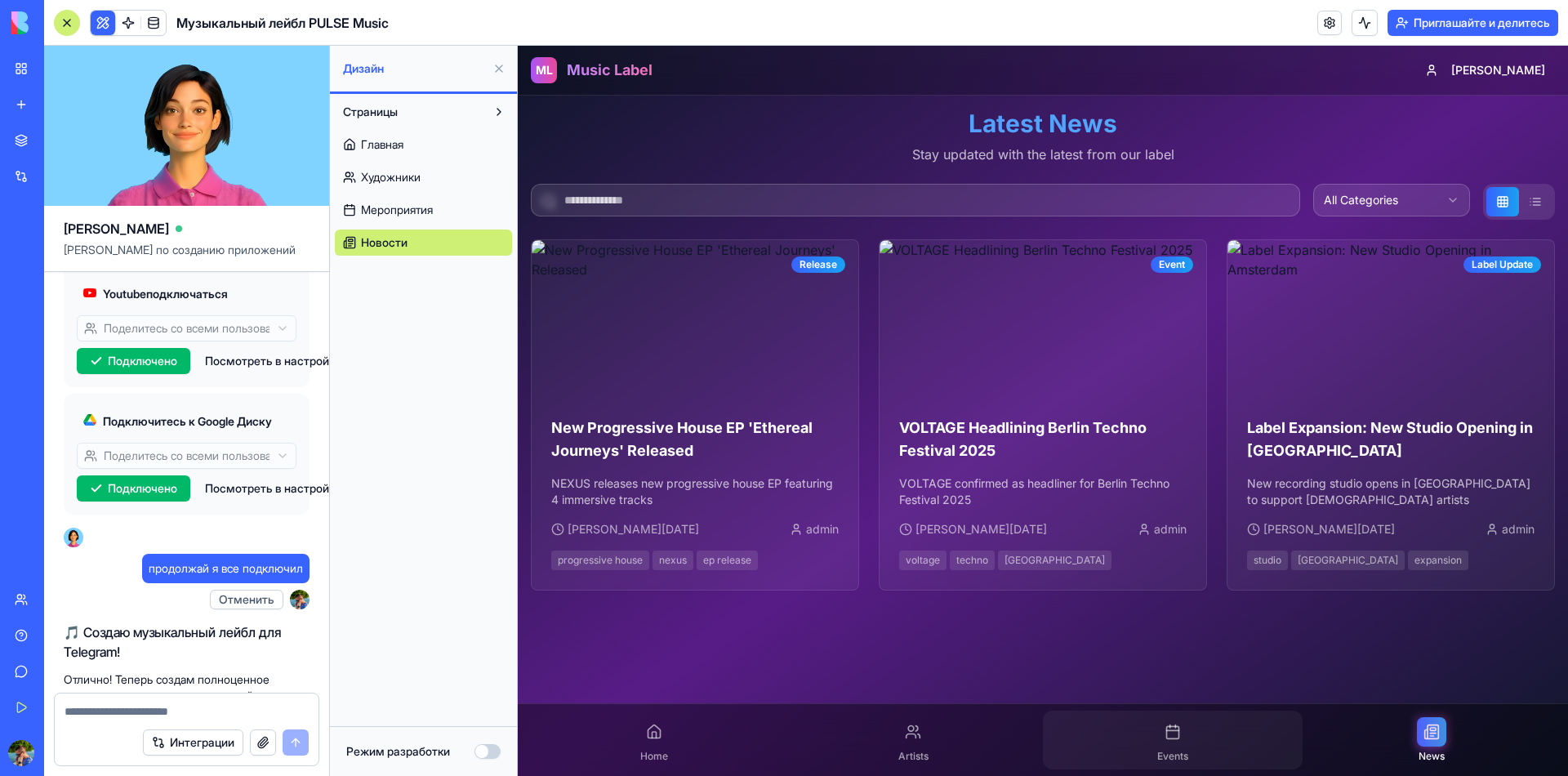
click at [1153, 759] on div "Events" at bounding box center [1173, 740] width 260 height 59
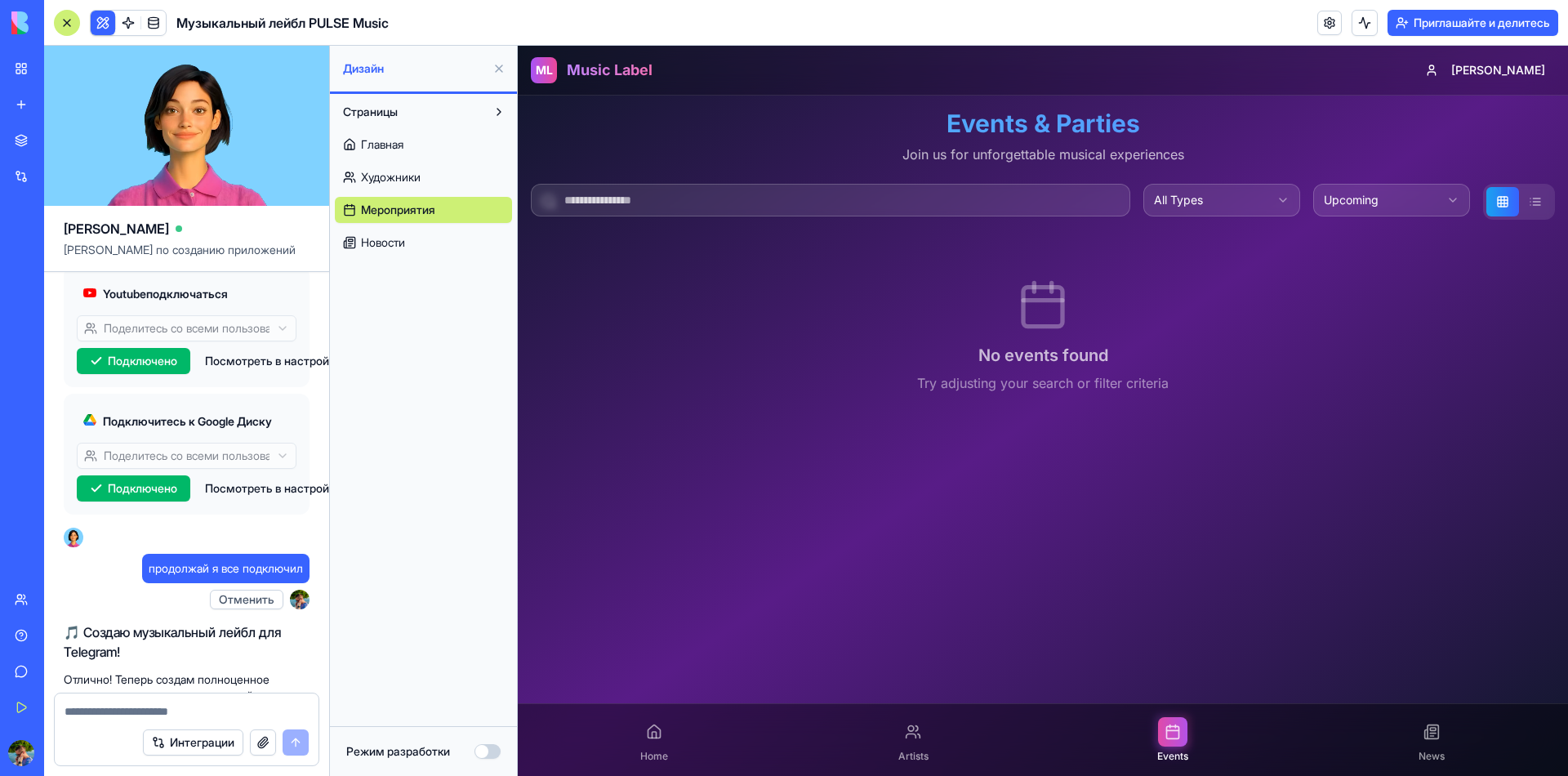
click at [1235, 204] on html "ML Music Label [PERSON_NAME] Events & Parties Join us for unforgettable musical…" at bounding box center [1043, 411] width 1051 height 730
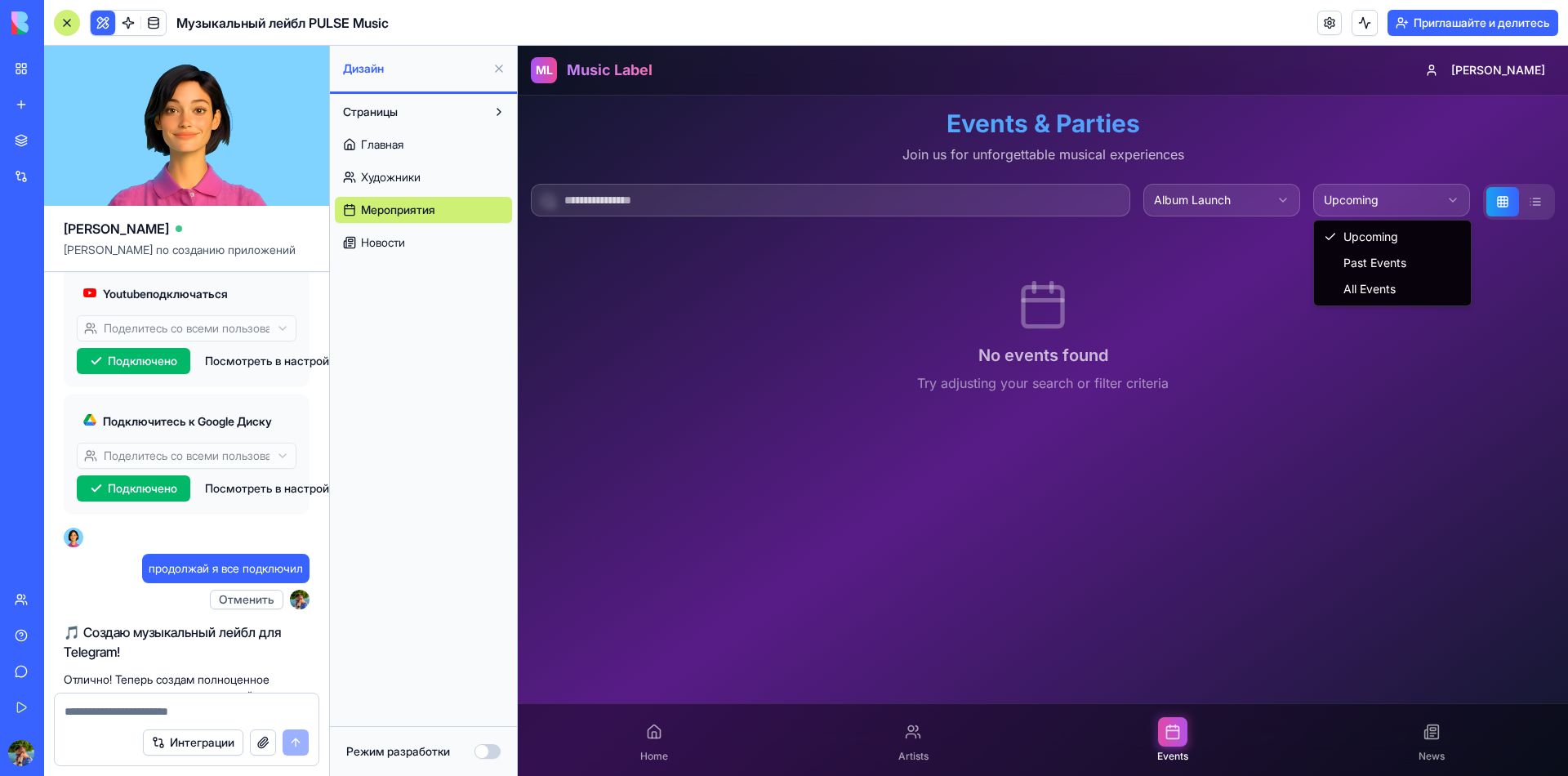
click at [1423, 206] on html "ML Music Label [PERSON_NAME] Events & Parties Join us for unforgettable musical…" at bounding box center [1043, 411] width 1051 height 730
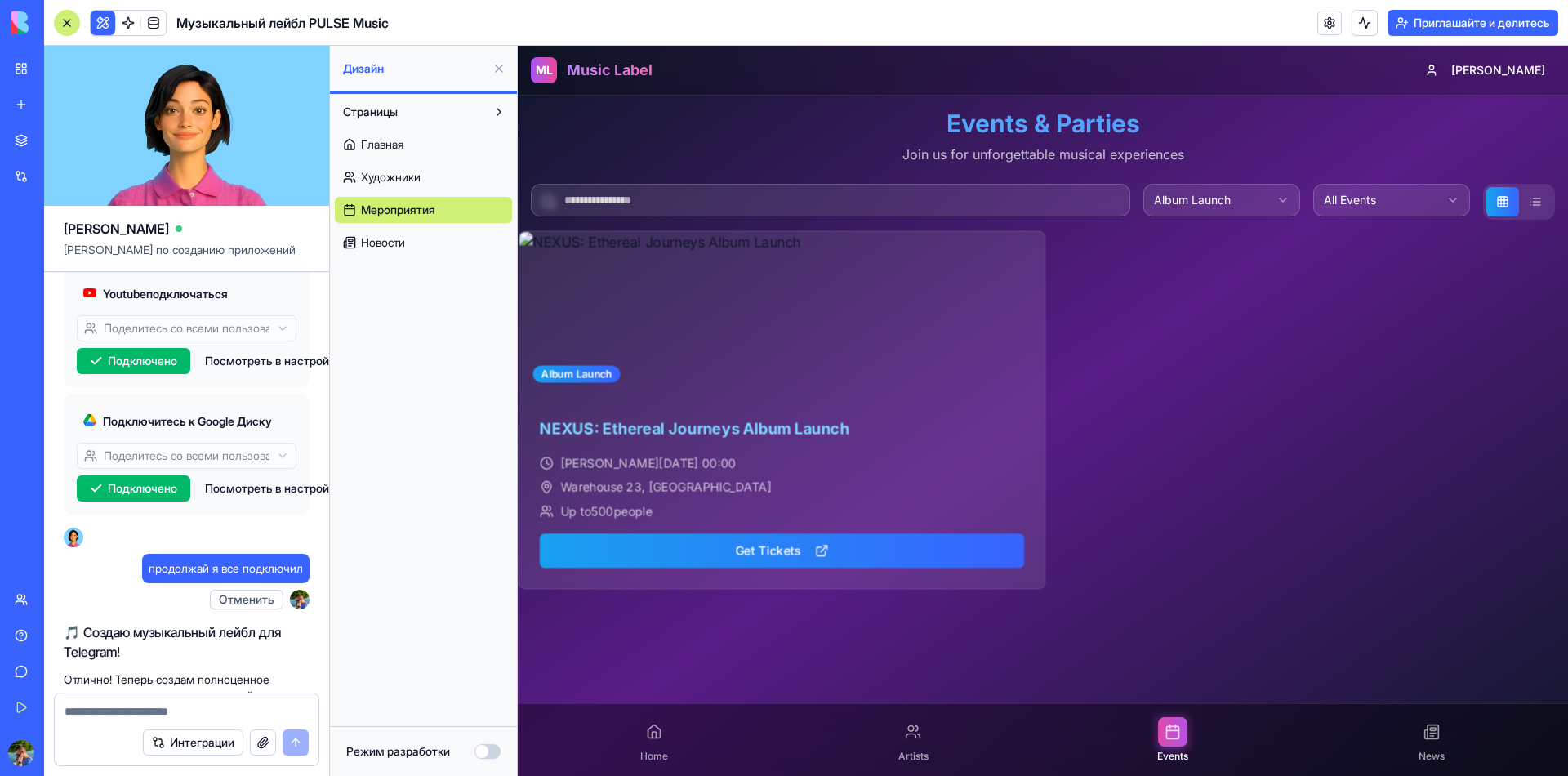
click at [792, 417] on h3 "NEXUS: Ethereal Journeys Album Launch" at bounding box center [782, 429] width 484 height 23
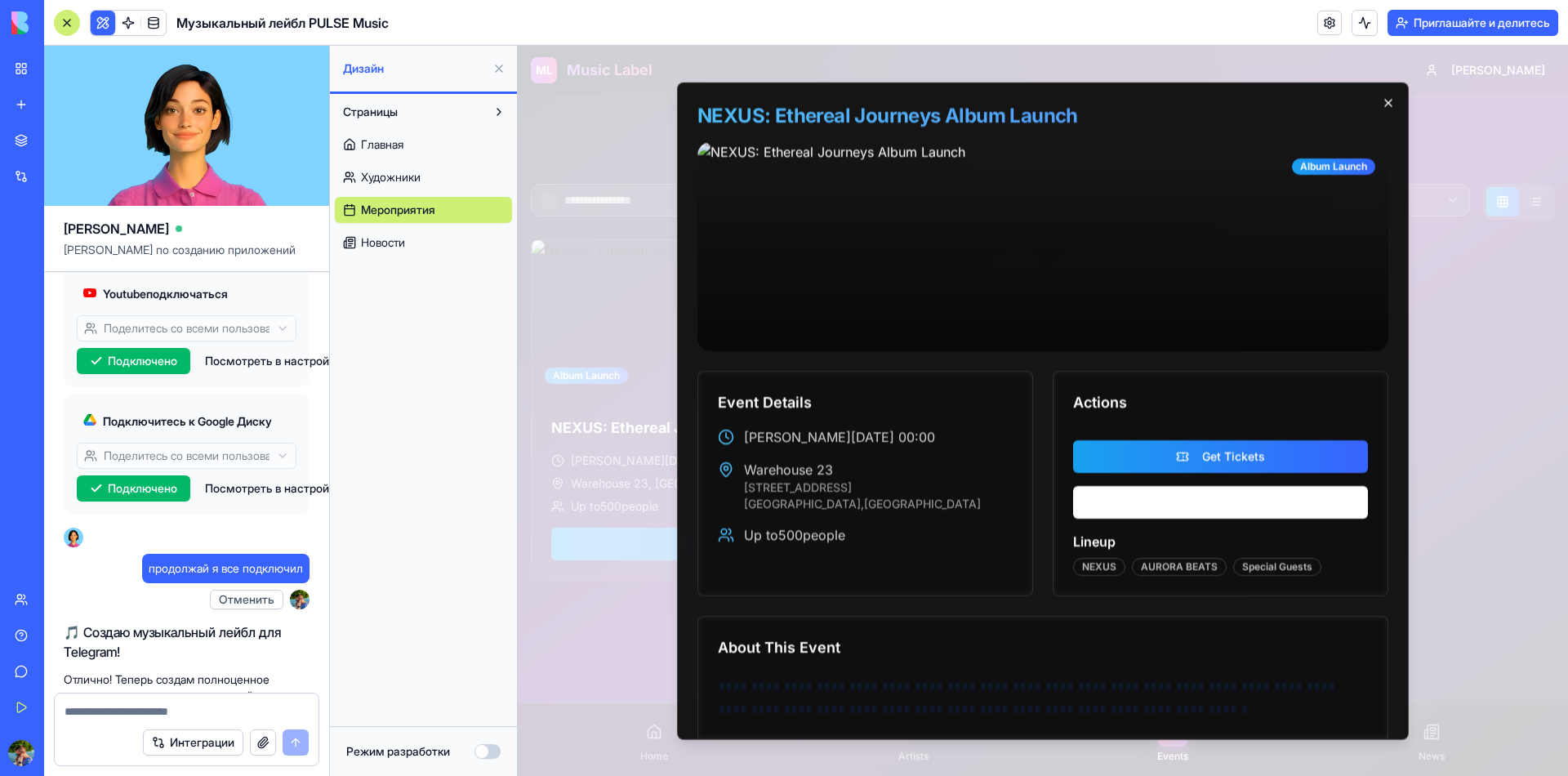
click at [1382, 104] on icon "button" at bounding box center [1387, 102] width 13 height 13
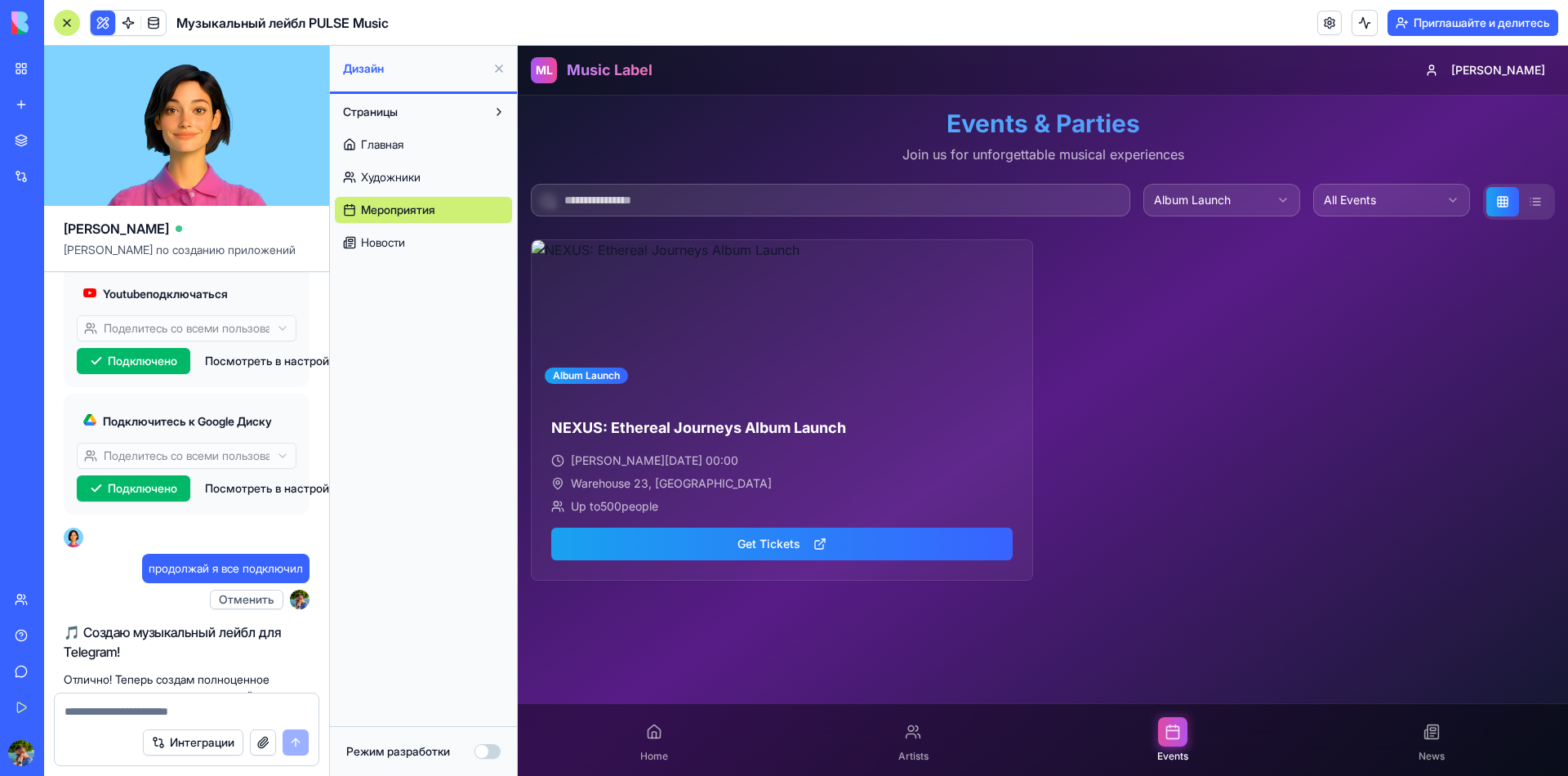
click at [201, 719] on textarea at bounding box center [191, 711] width 254 height 17
type textarea "**********"
click at [227, 719] on textarea "**********" at bounding box center [191, 711] width 254 height 17
click at [641, 746] on div at bounding box center [654, 731] width 29 height 29
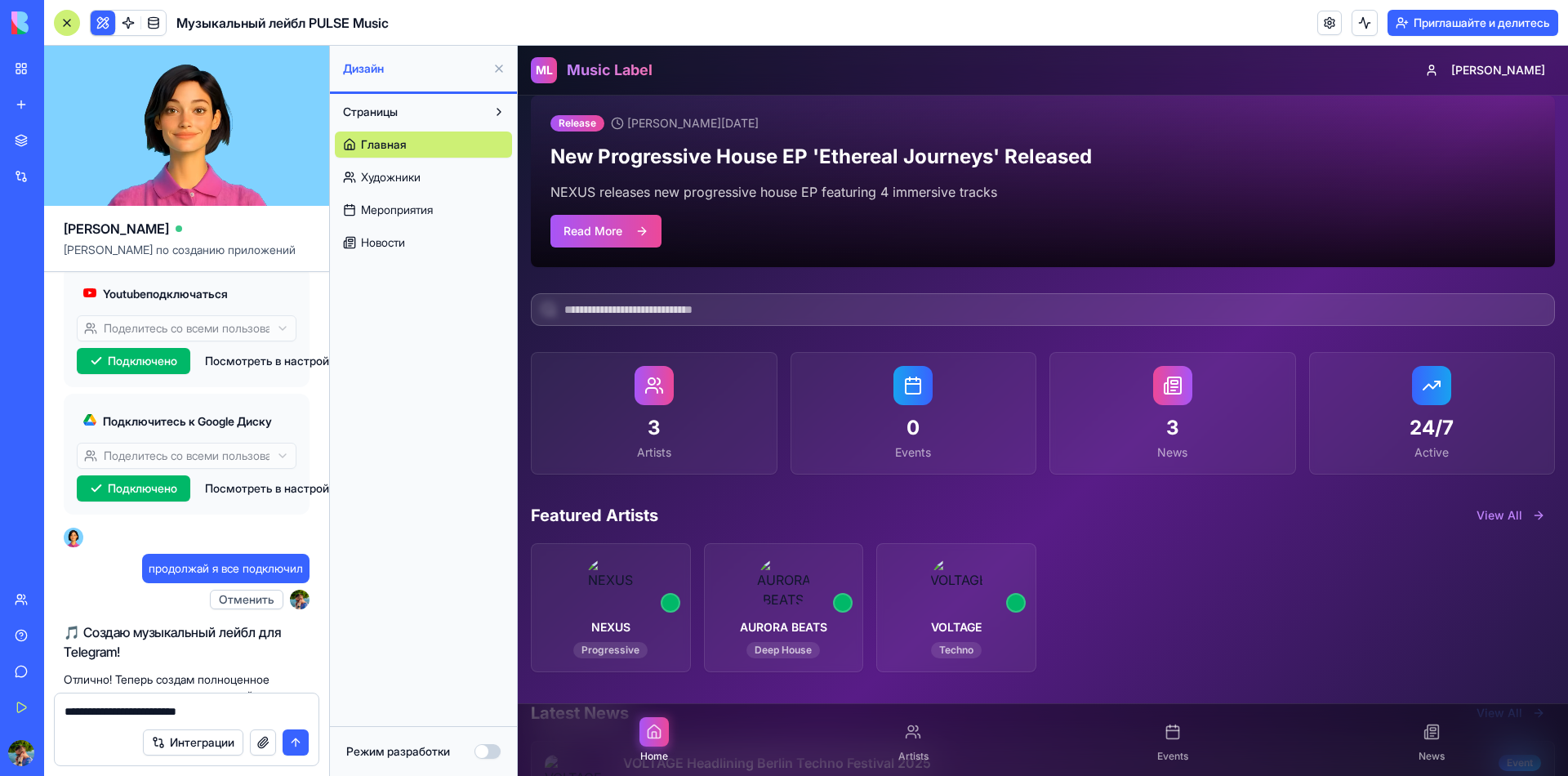
click at [594, 64] on h1 "Music Label" at bounding box center [609, 69] width 86 height 22
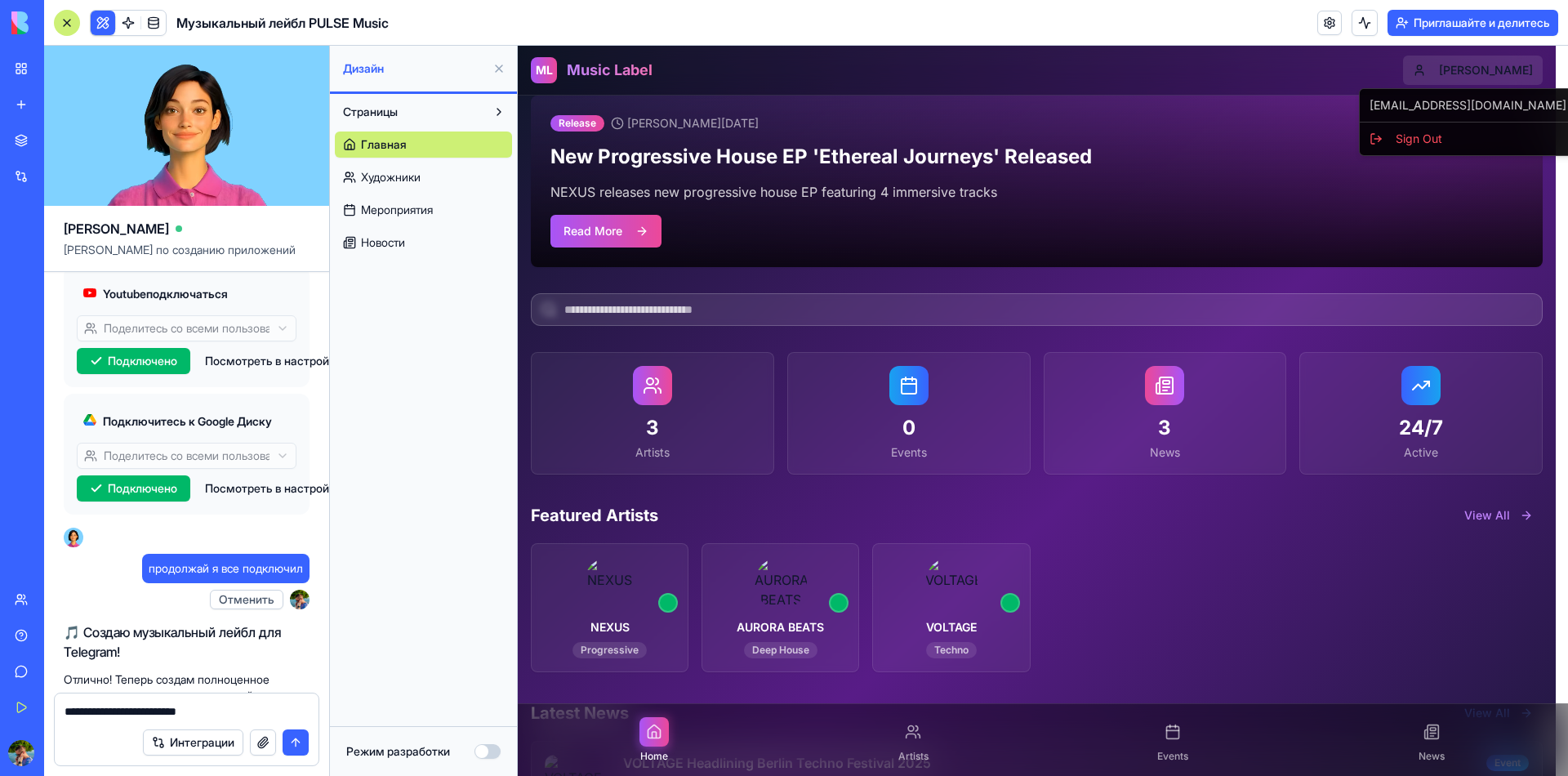
click at [1506, 64] on html "ML Music Label [PERSON_NAME] Release [PERSON_NAME][DATE] New Progressive House …" at bounding box center [1043, 525] width 1051 height 960
click at [1498, 62] on html "ML Music Label [PERSON_NAME] Release [PERSON_NAME][DATE] New Progressive House …" at bounding box center [1043, 525] width 1051 height 960
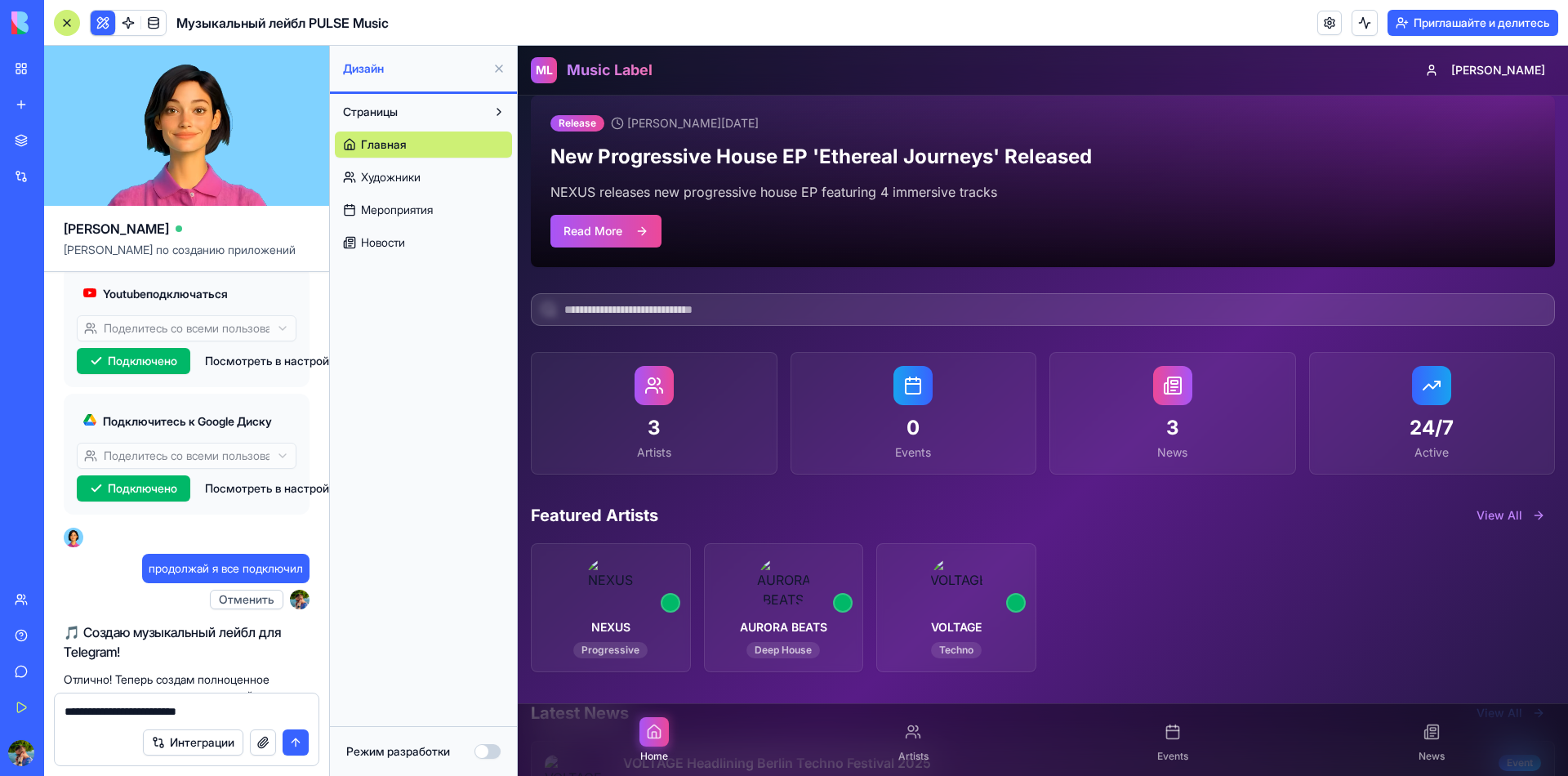
click at [1498, 62] on html "ML Music Label [PERSON_NAME] Release [PERSON_NAME][DATE] New Progressive House …" at bounding box center [1043, 525] width 1051 height 960
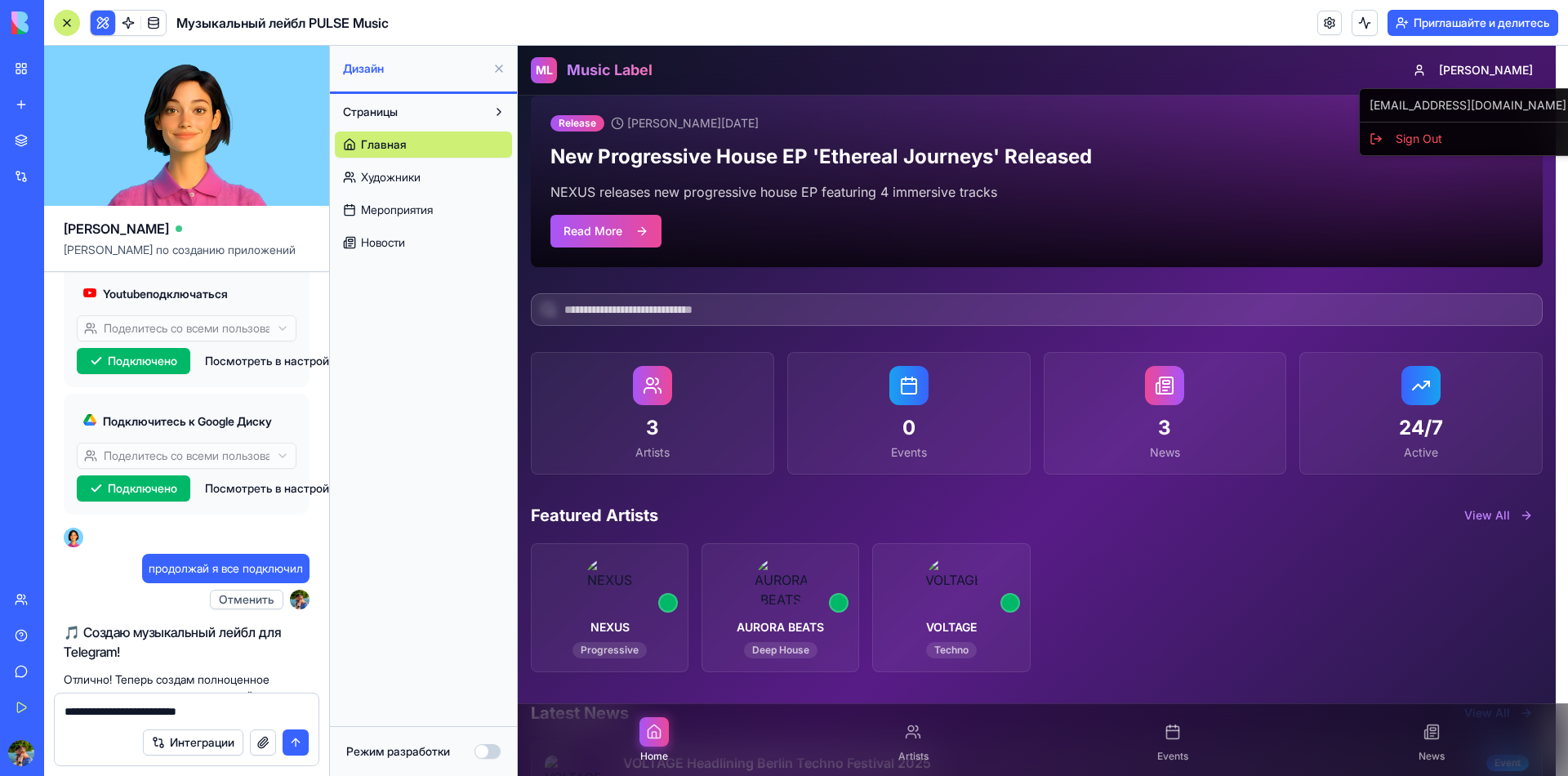
click at [1498, 62] on html "ML Music Label [PERSON_NAME] Release [PERSON_NAME][DATE] New Progressive House …" at bounding box center [1043, 525] width 1051 height 960
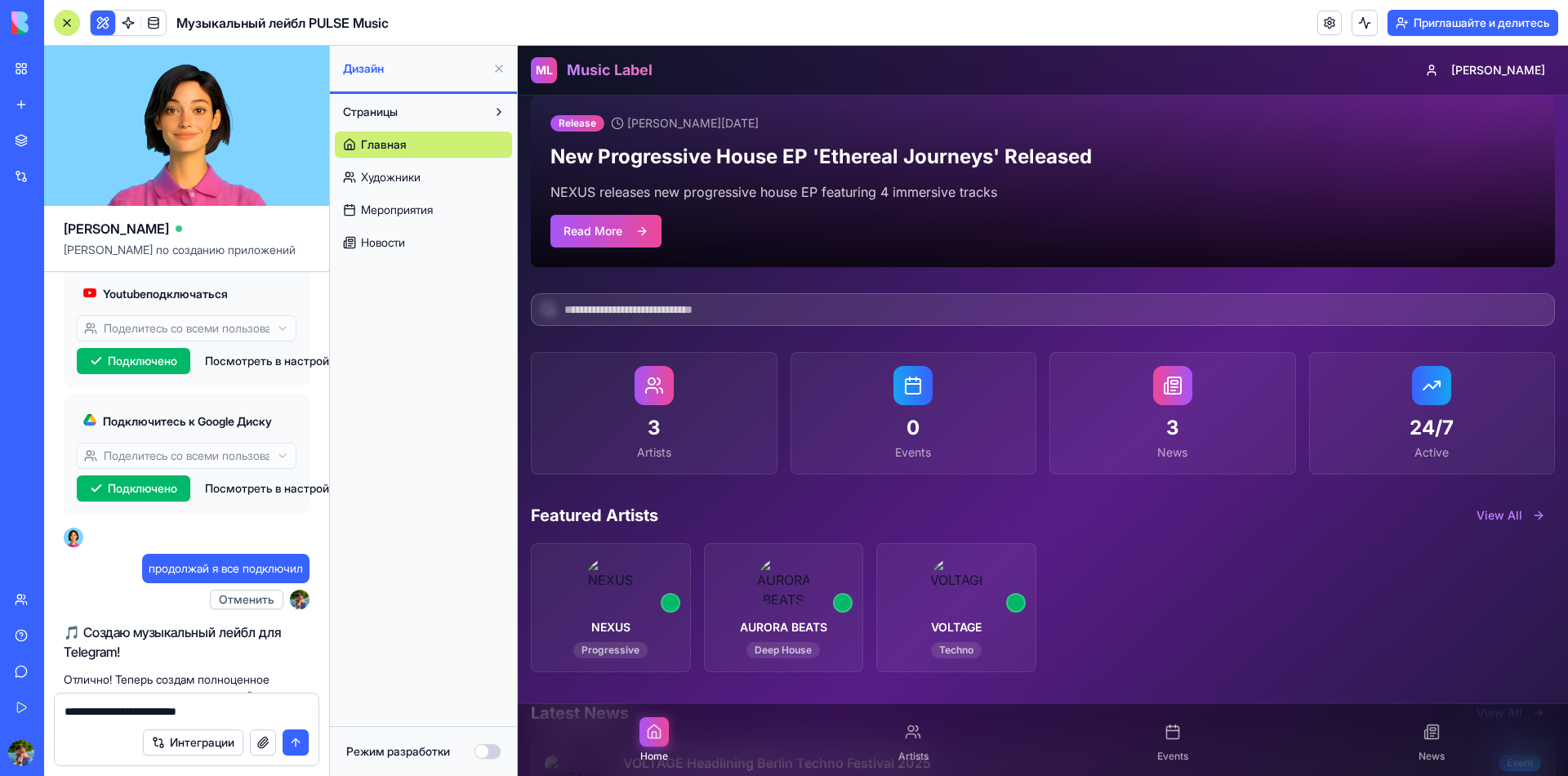
click at [230, 719] on textarea "**********" at bounding box center [191, 711] width 254 height 17
type textarea "**********"
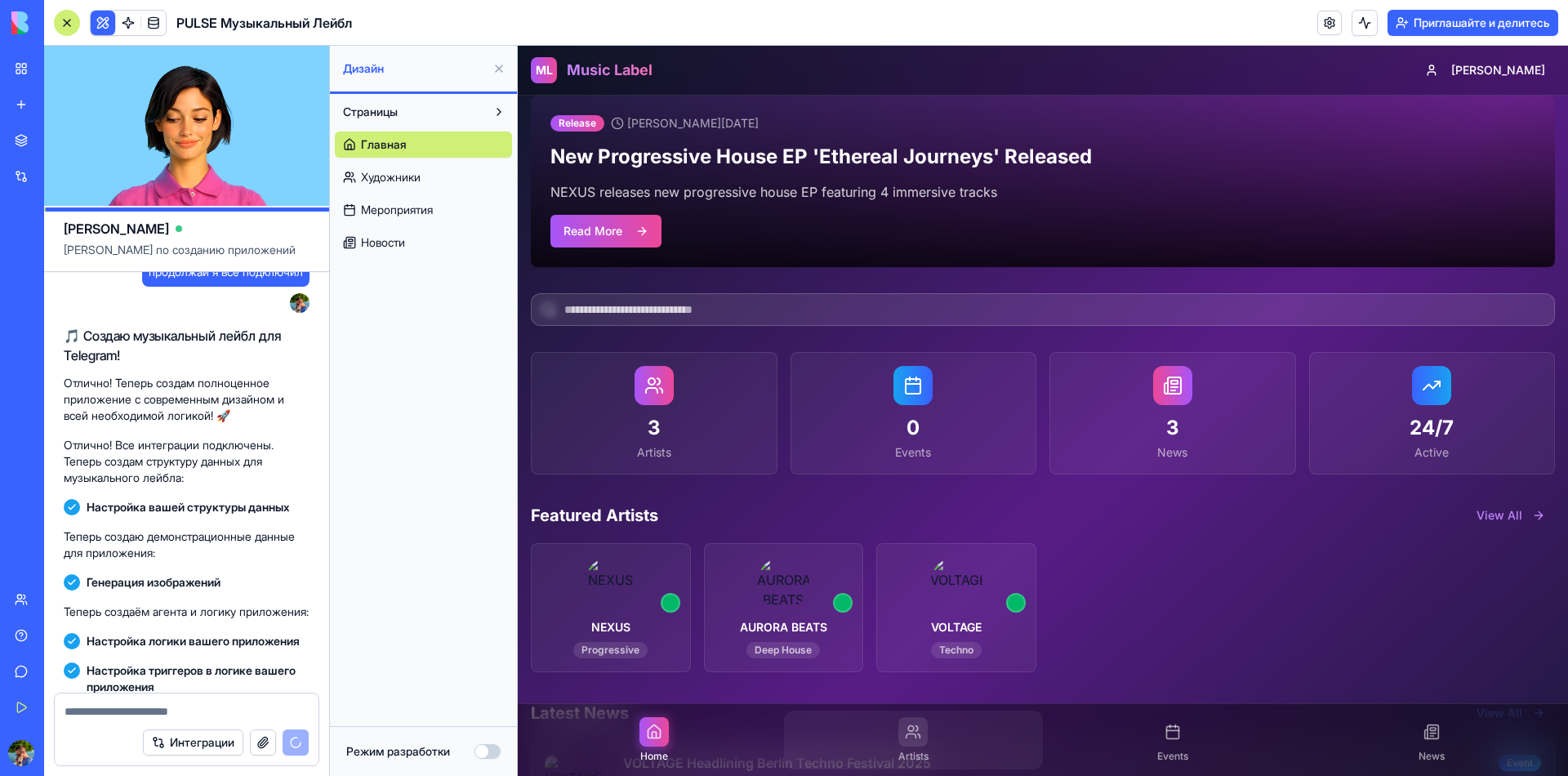
click at [920, 746] on div at bounding box center [913, 731] width 29 height 29
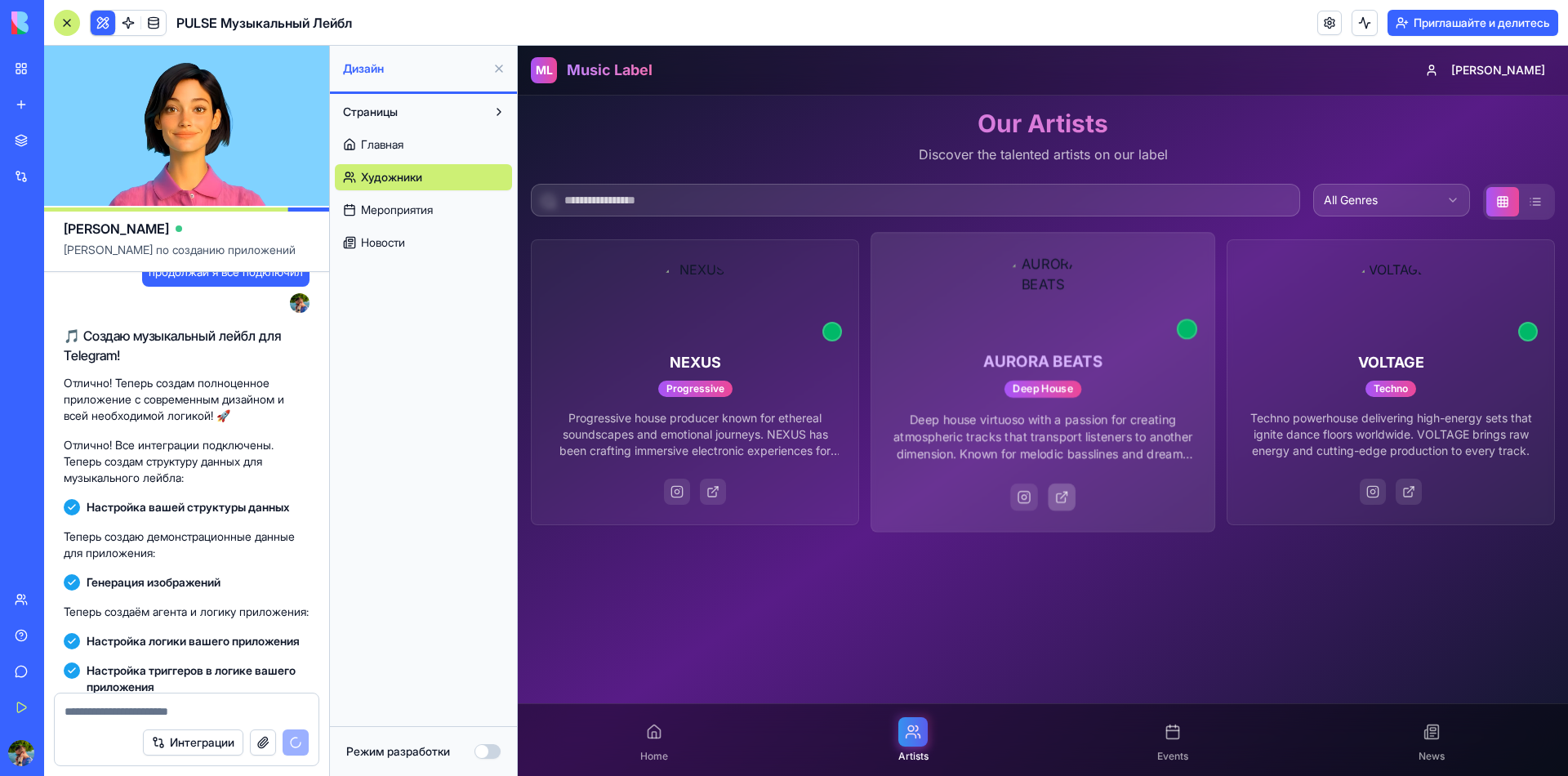
click at [1066, 505] on div at bounding box center [1061, 497] width 27 height 27
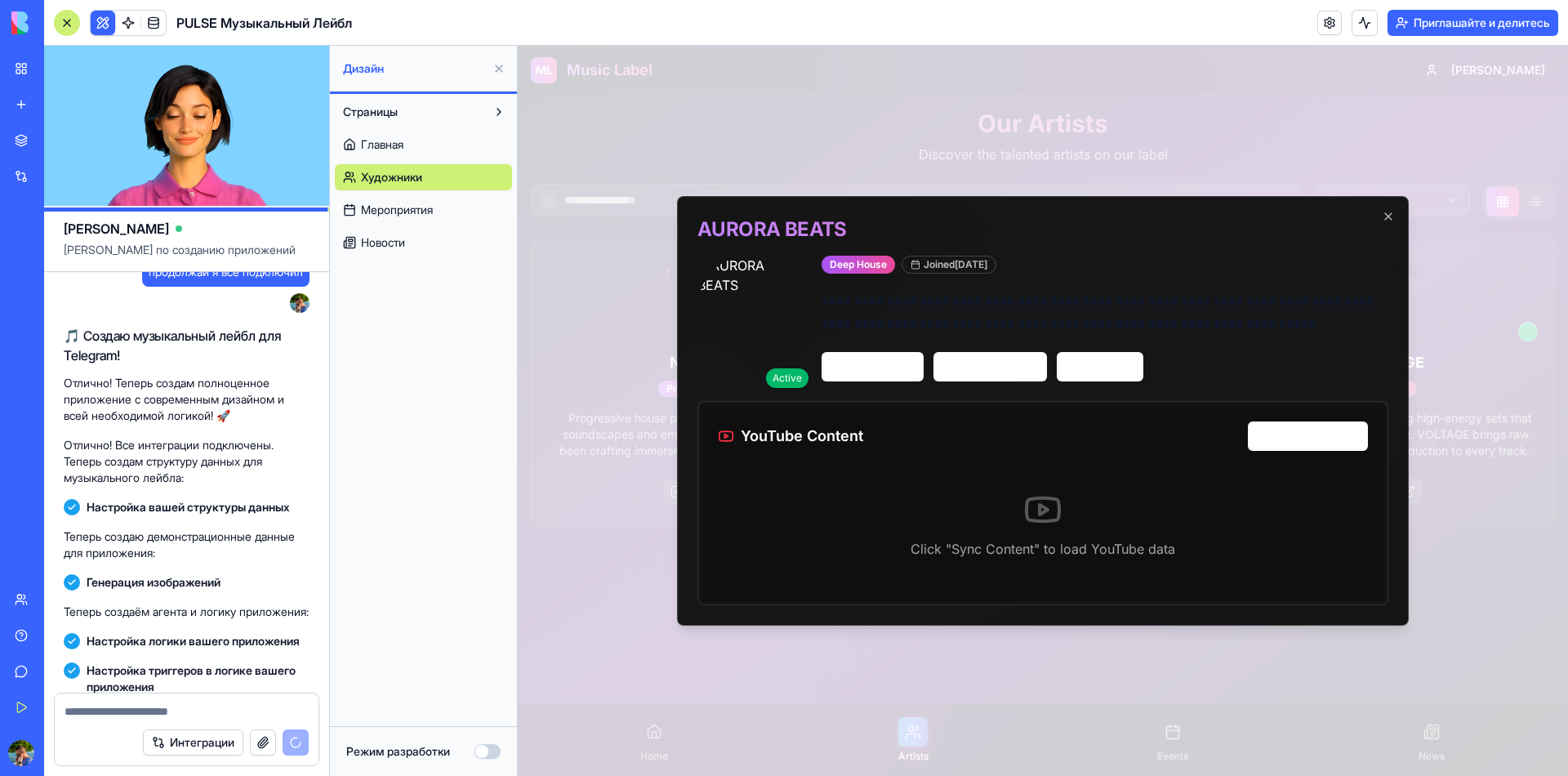
click at [1045, 549] on p "Click "Sync Content" to load YouTube data" at bounding box center [1043, 549] width 650 height 20
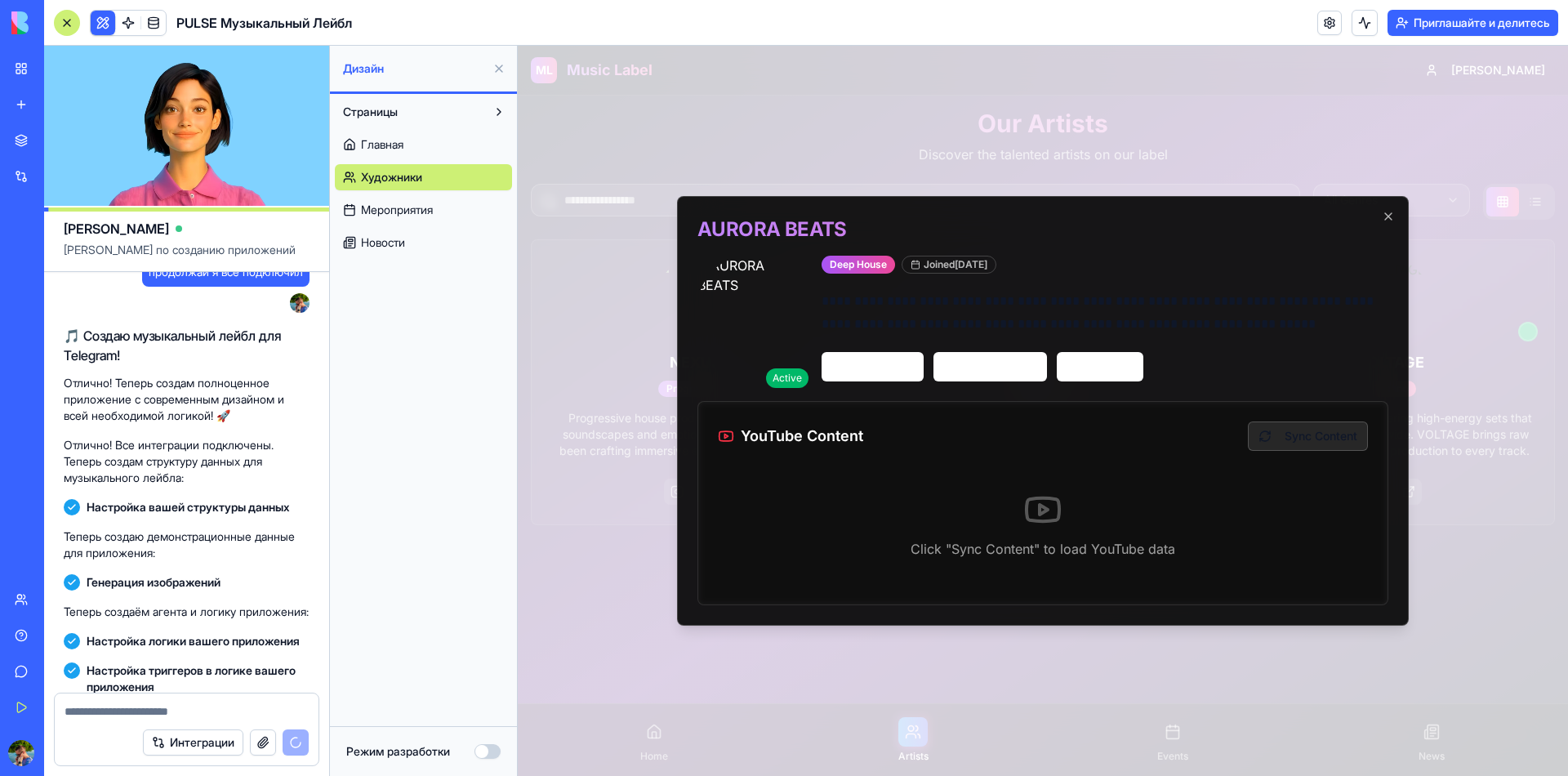
click at [1306, 448] on button "Sync Content" at bounding box center [1307, 436] width 120 height 29
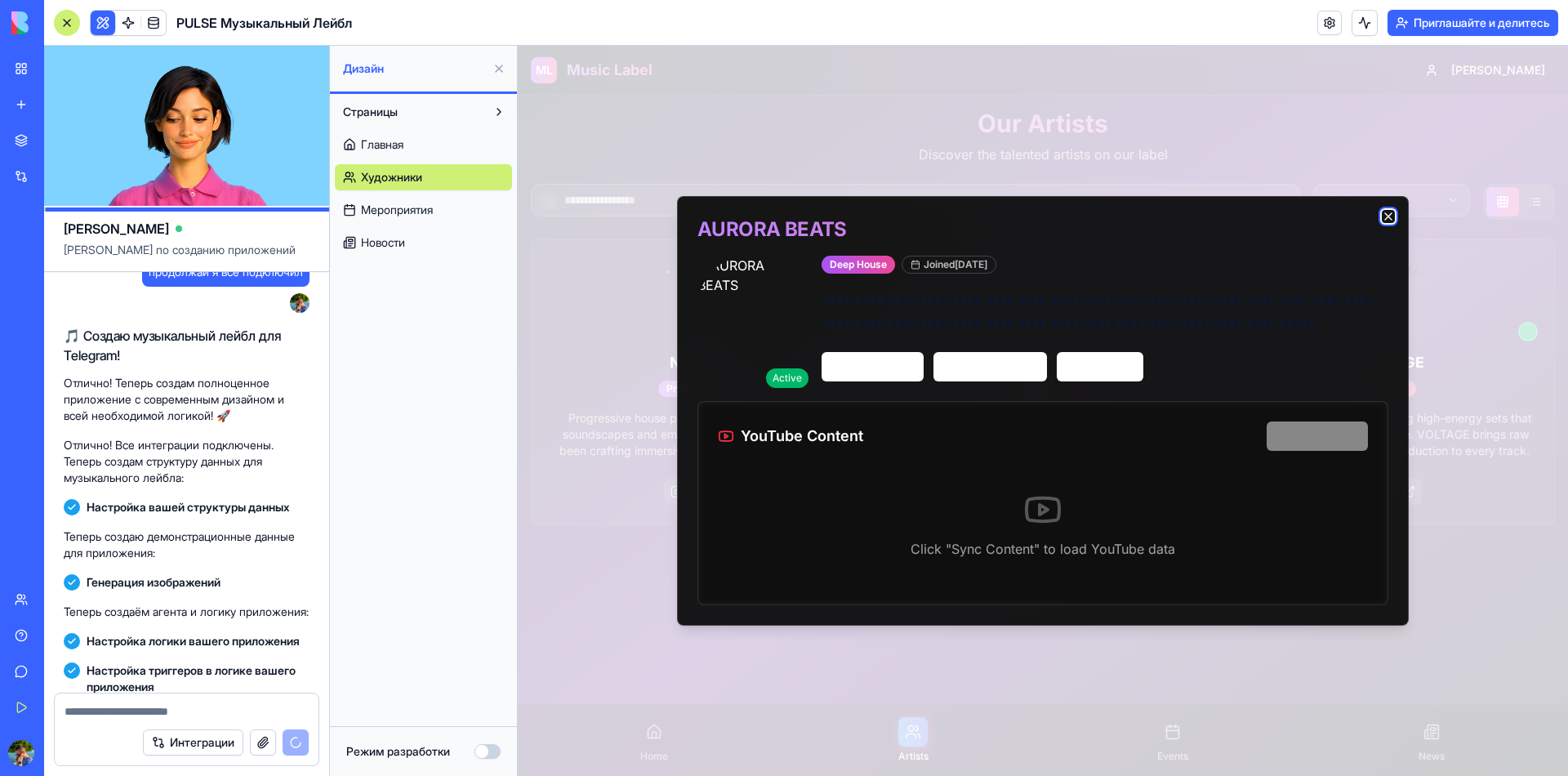
click at [1390, 222] on icon "button" at bounding box center [1387, 216] width 13 height 13
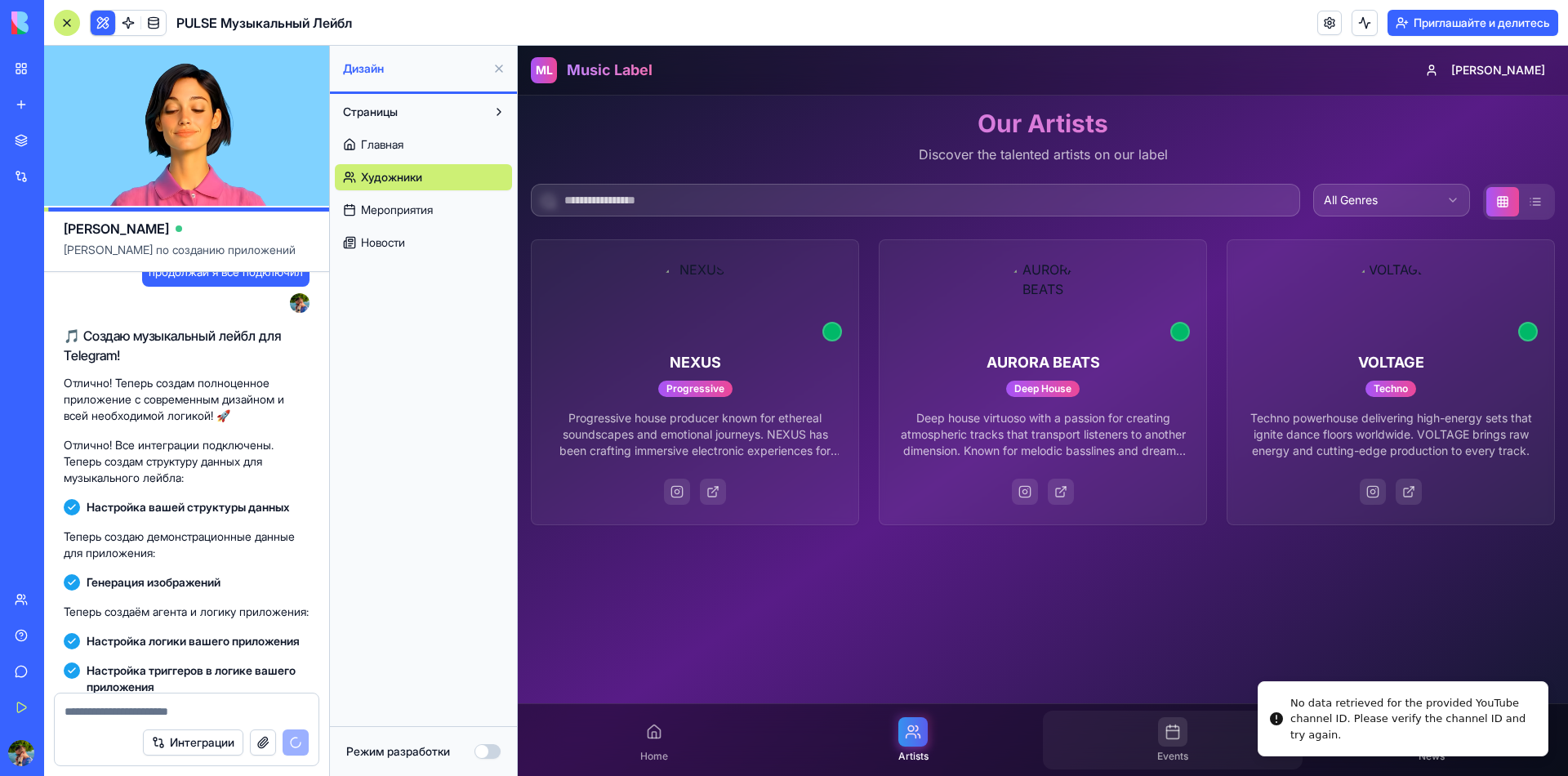
click at [1175, 736] on icon at bounding box center [1173, 731] width 17 height 17
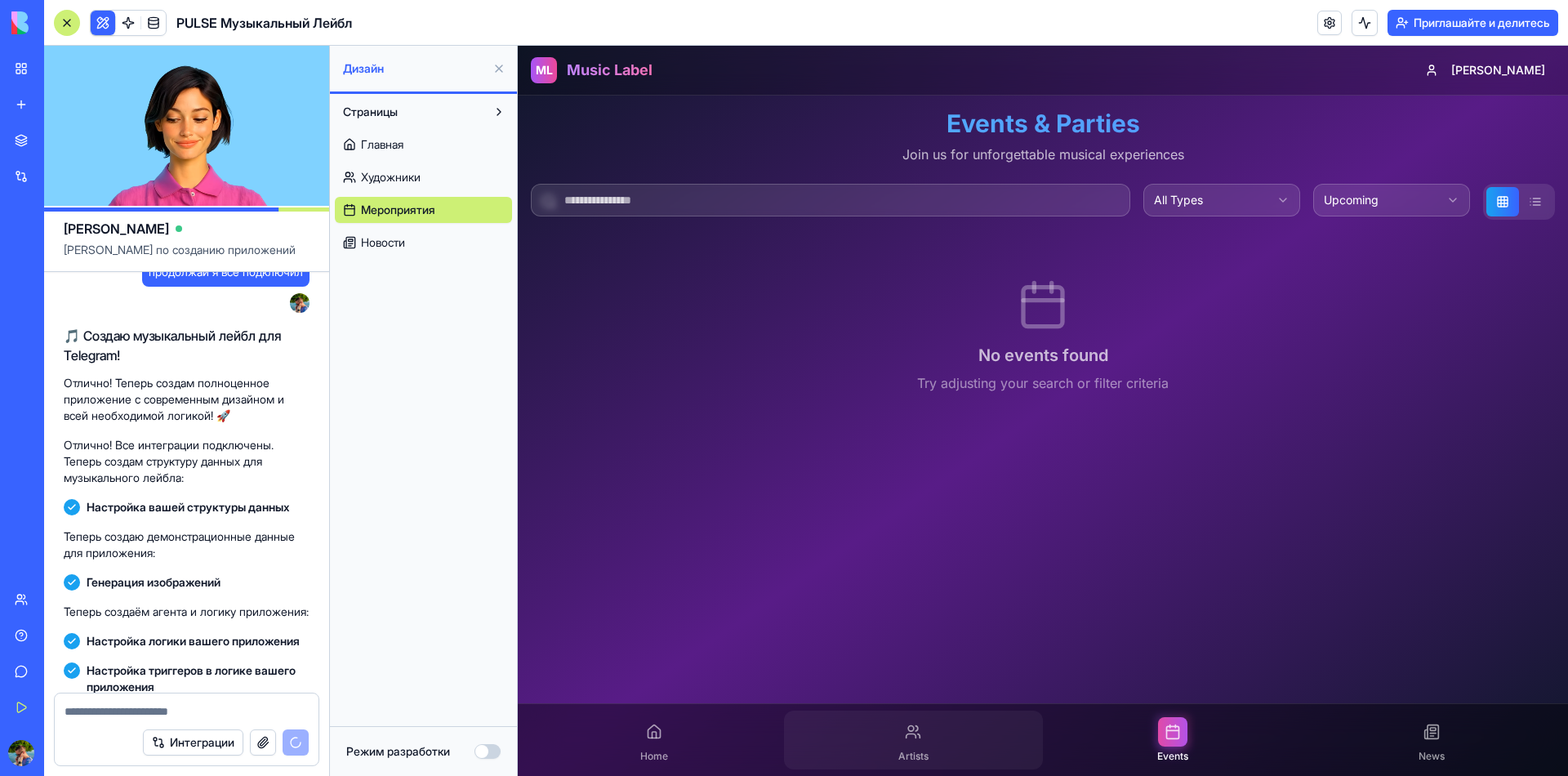
click at [940, 751] on div "Artists" at bounding box center [914, 740] width 260 height 59
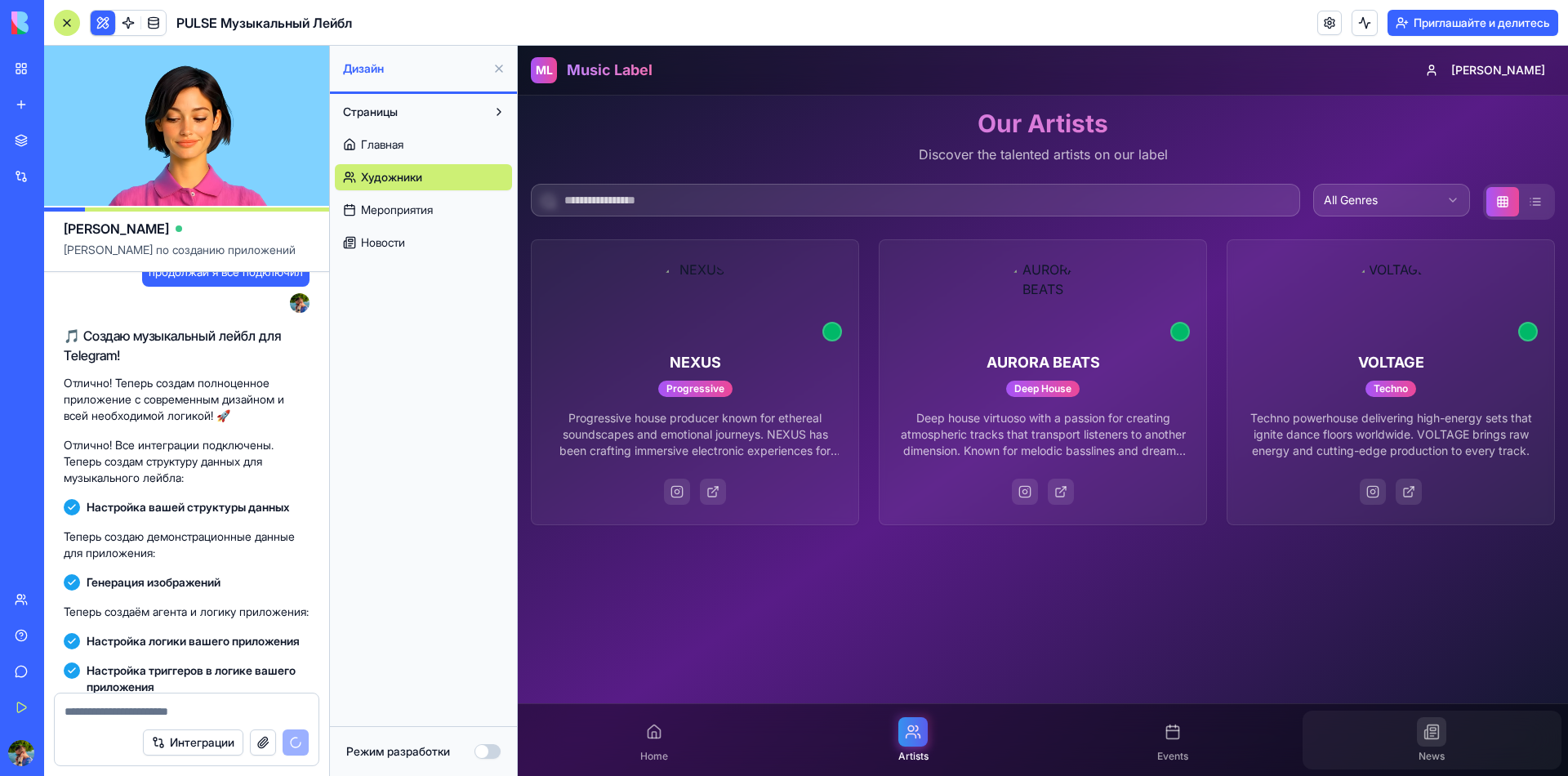
click at [1436, 739] on icon at bounding box center [1431, 732] width 14 height 14
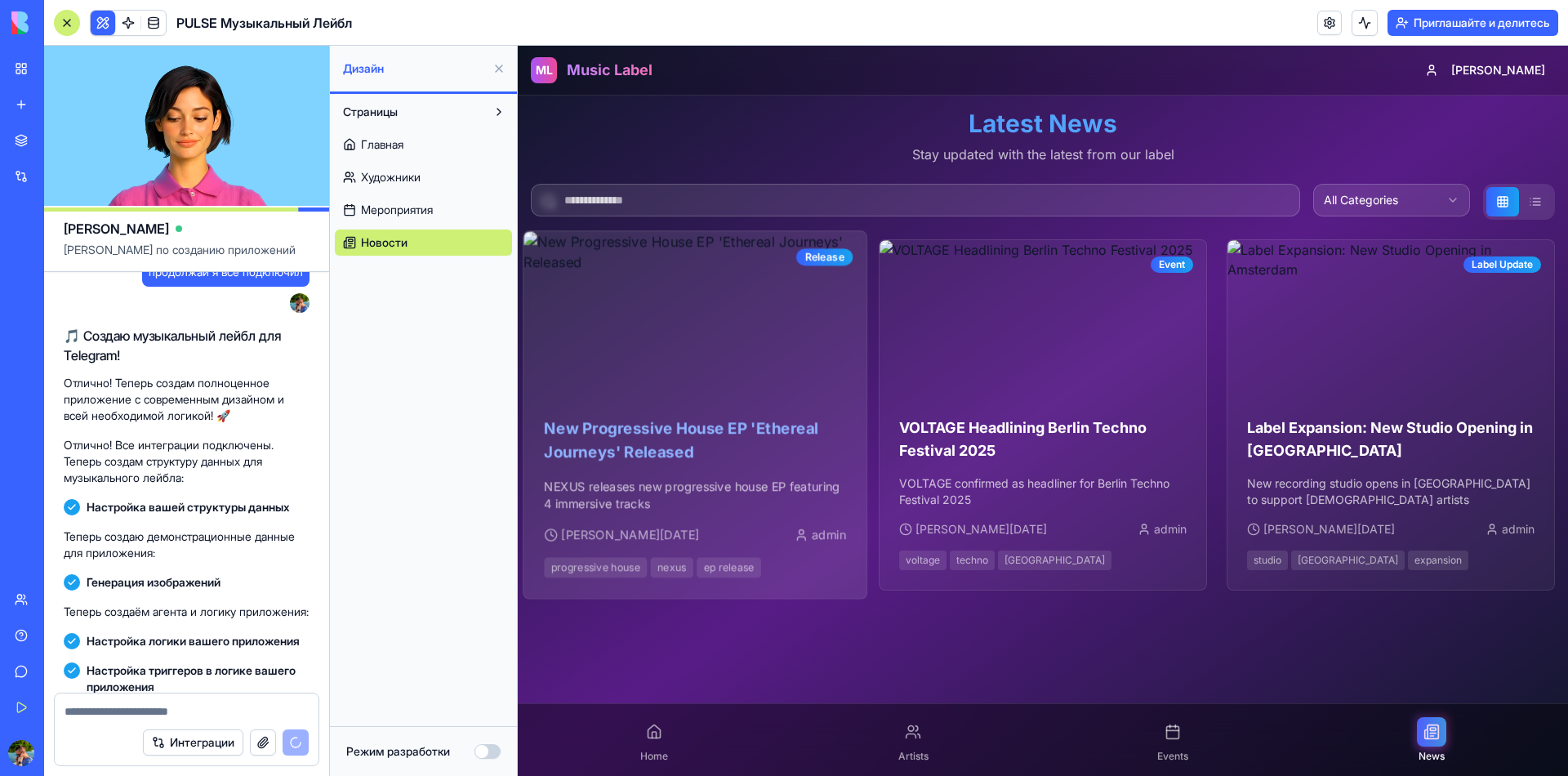
click at [762, 346] on img at bounding box center [694, 313] width 343 height 165
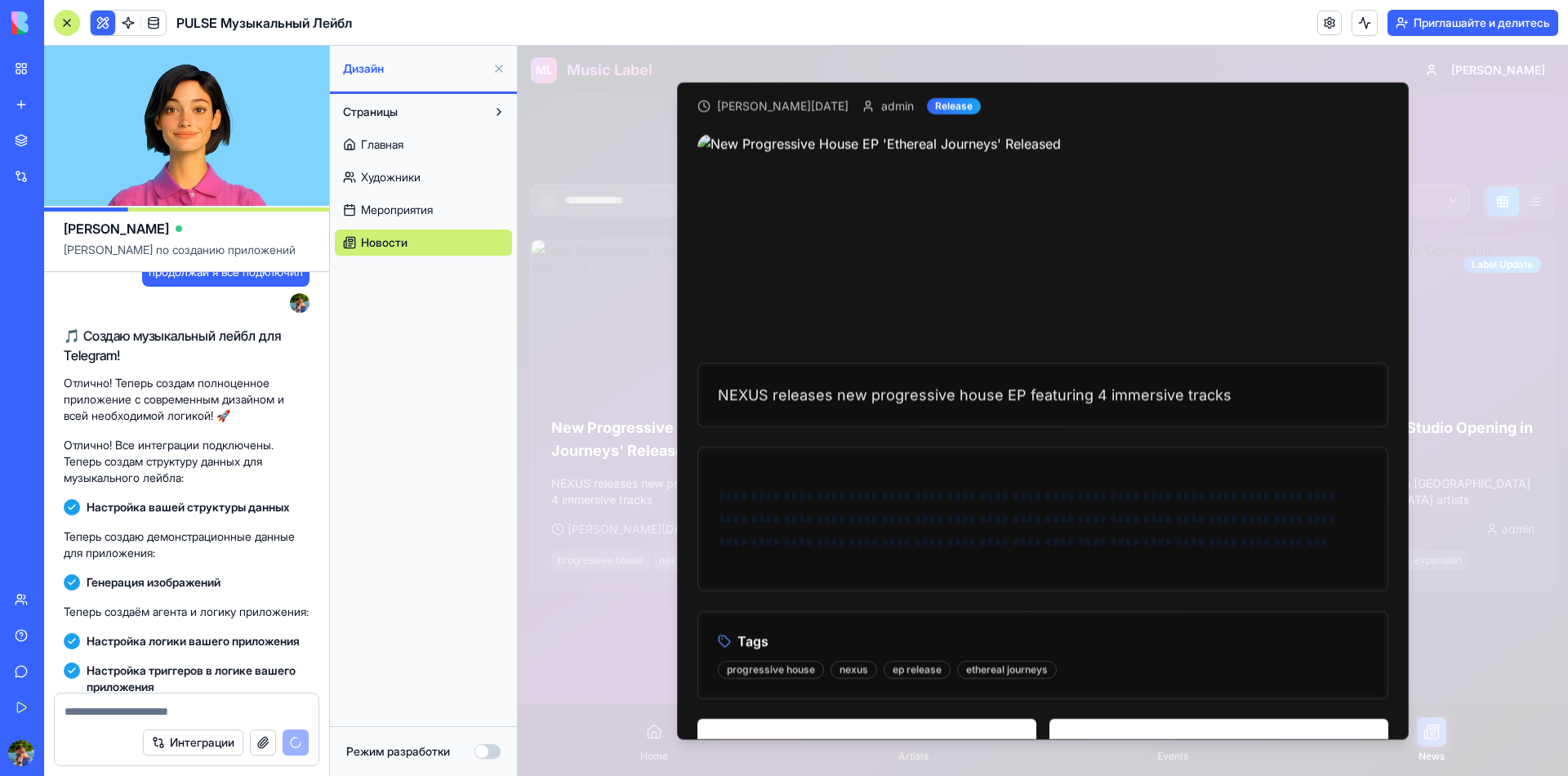
scroll to position [66, 0]
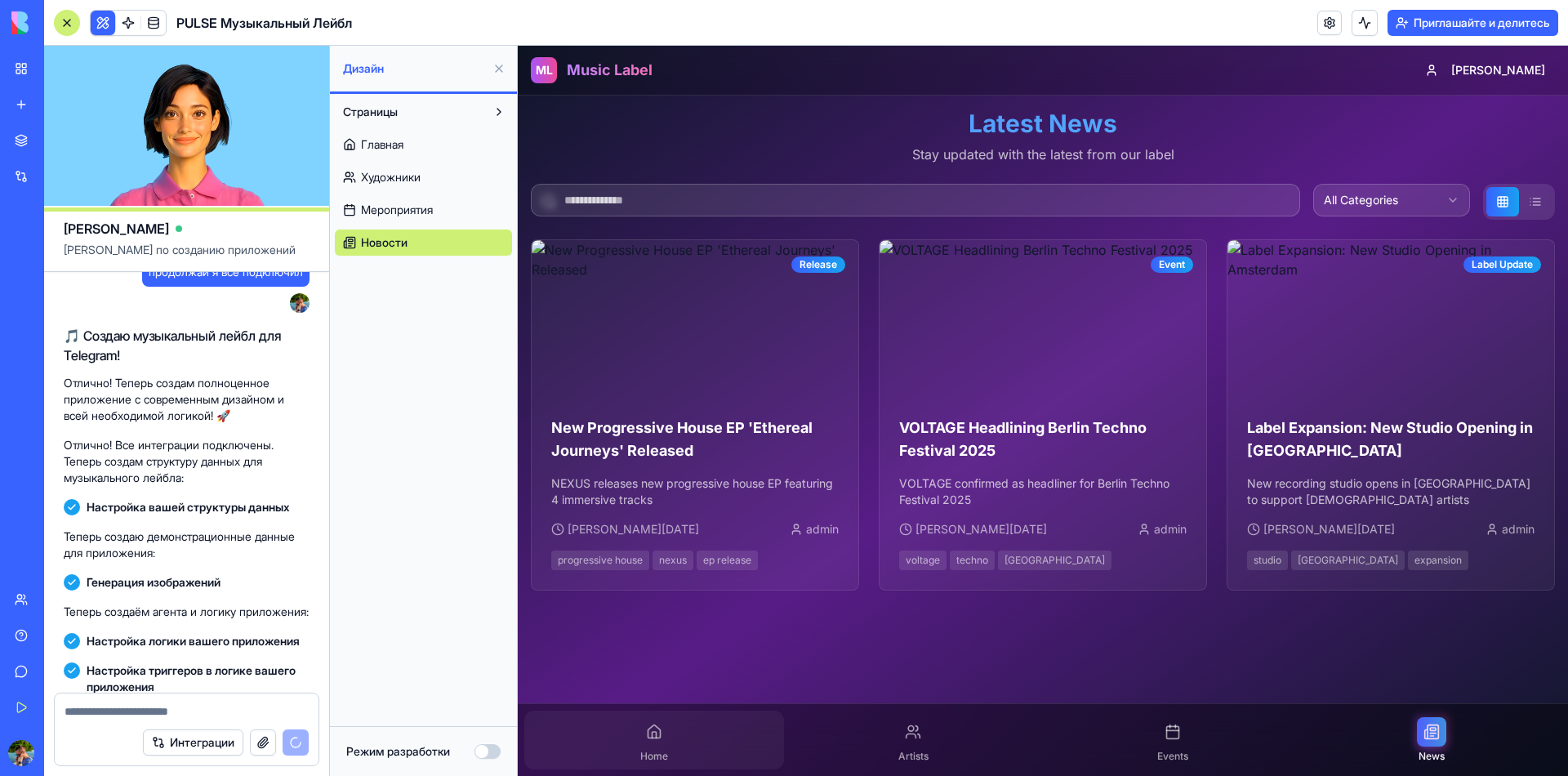
click at [646, 759] on div "Home" at bounding box center [654, 740] width 260 height 59
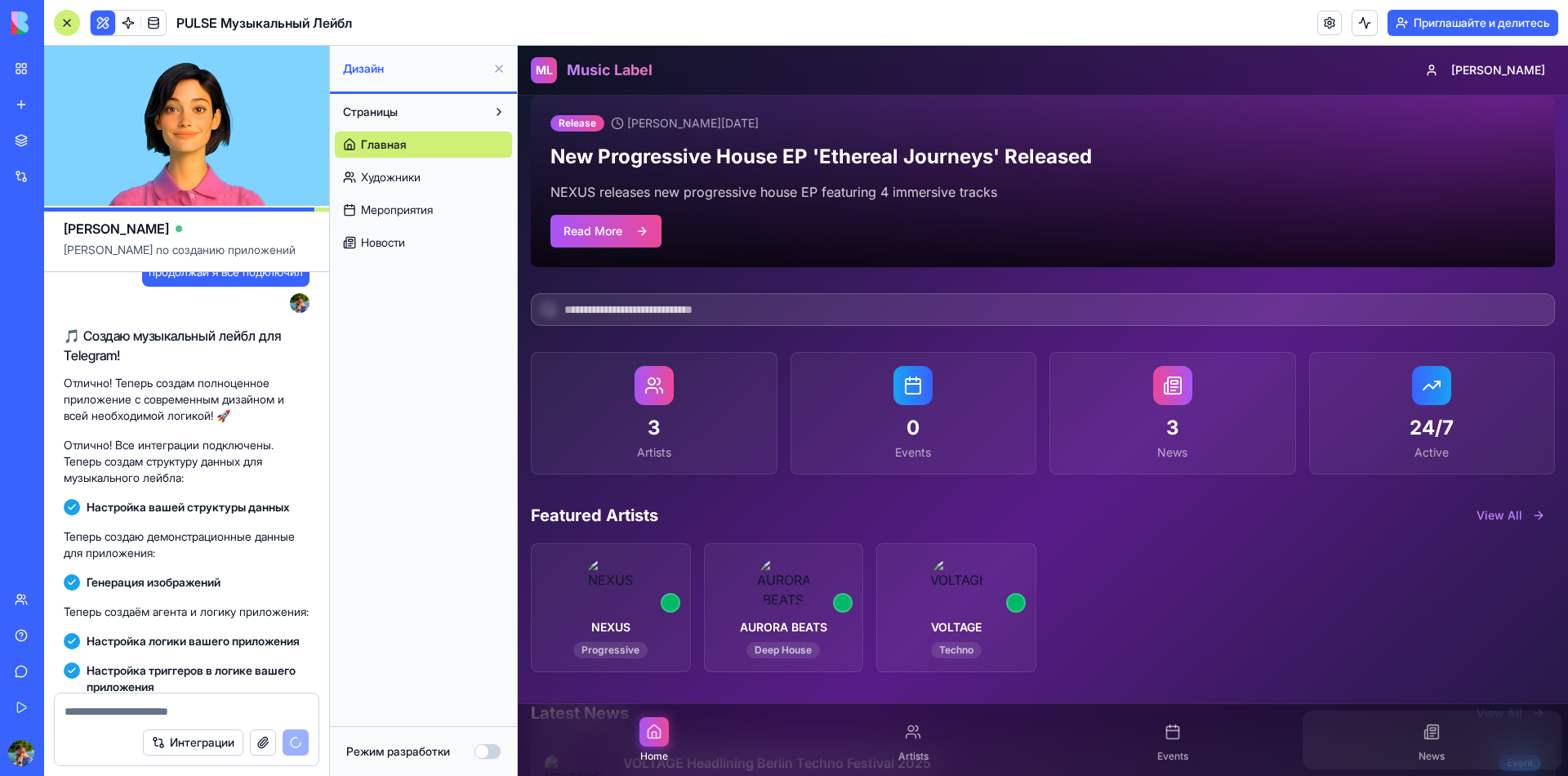
click at [1455, 752] on div "News" at bounding box center [1432, 740] width 260 height 59
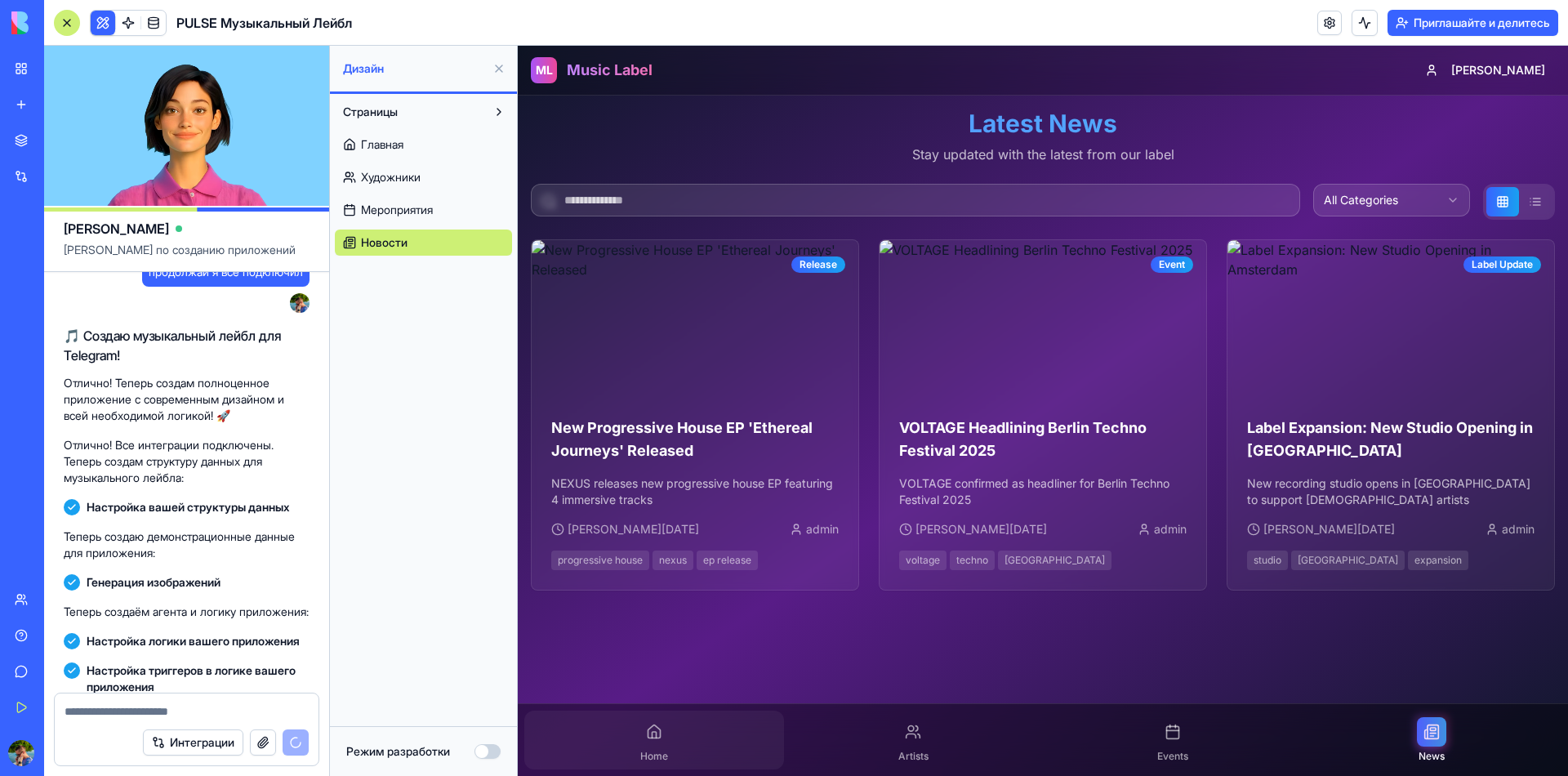
click at [689, 765] on div "Home" at bounding box center [654, 740] width 260 height 59
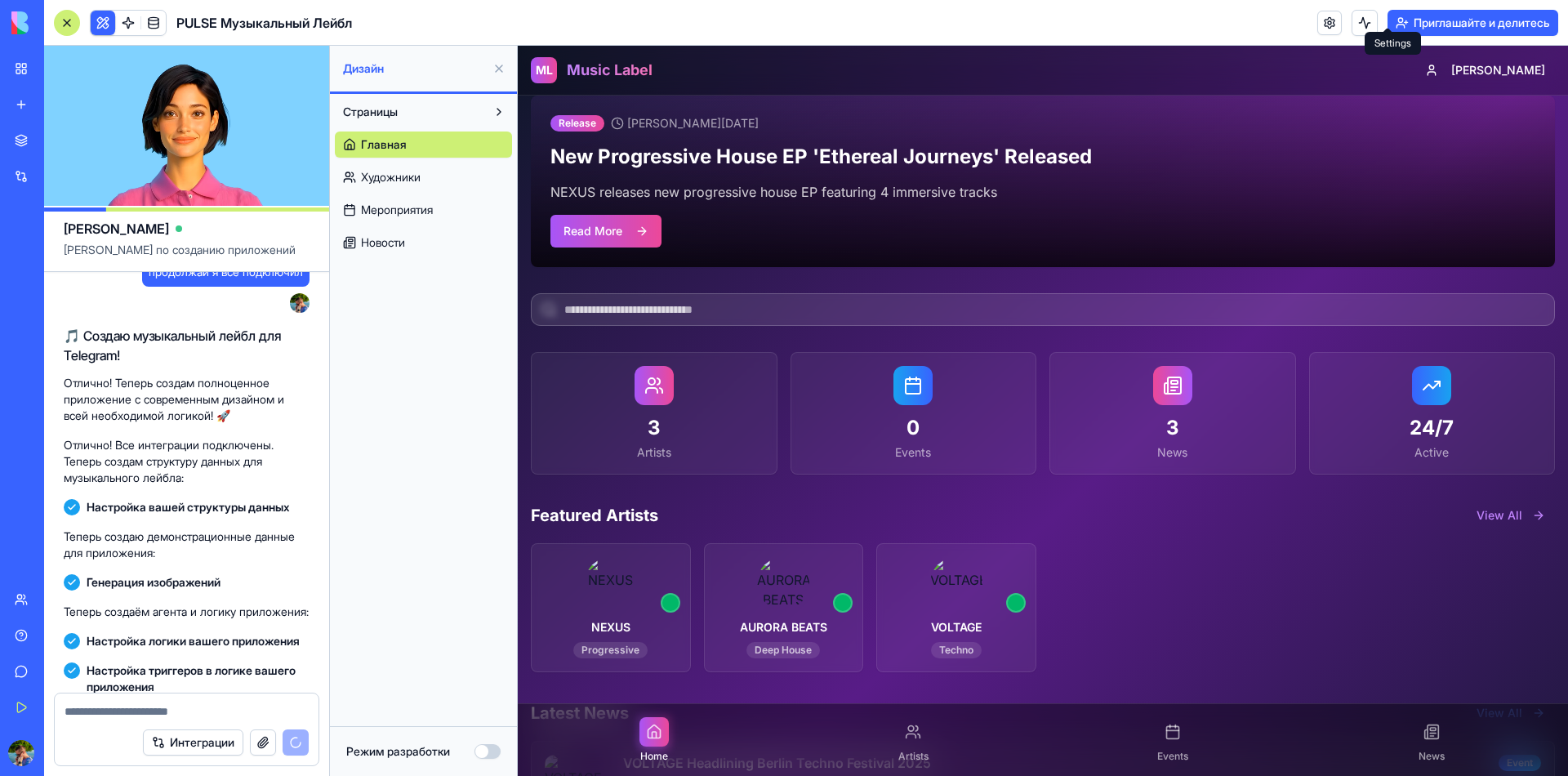
click at [1341, 13] on link at bounding box center [1329, 22] width 24 height 24
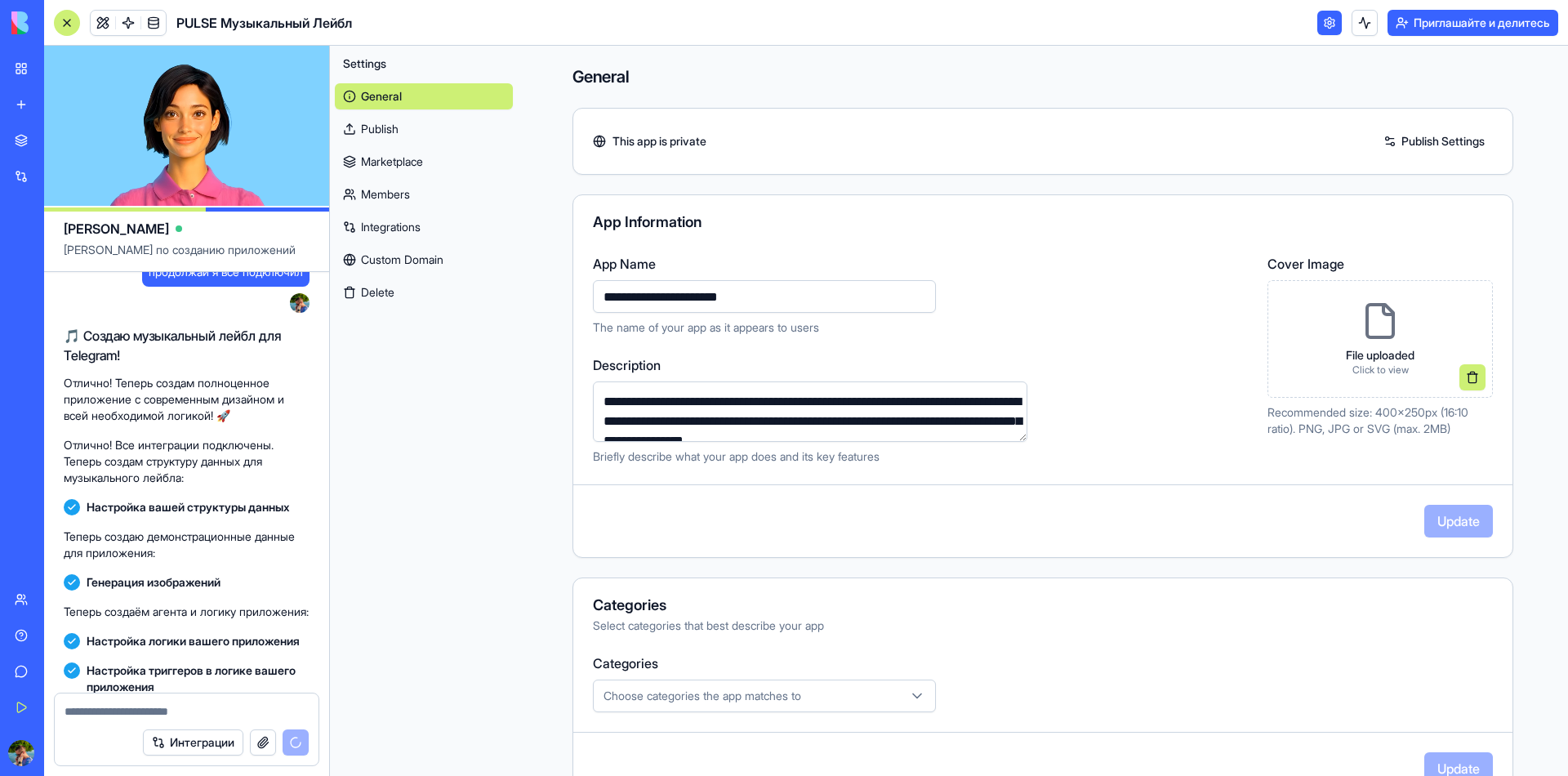
click at [398, 148] on link "Marketplace" at bounding box center [424, 161] width 178 height 26
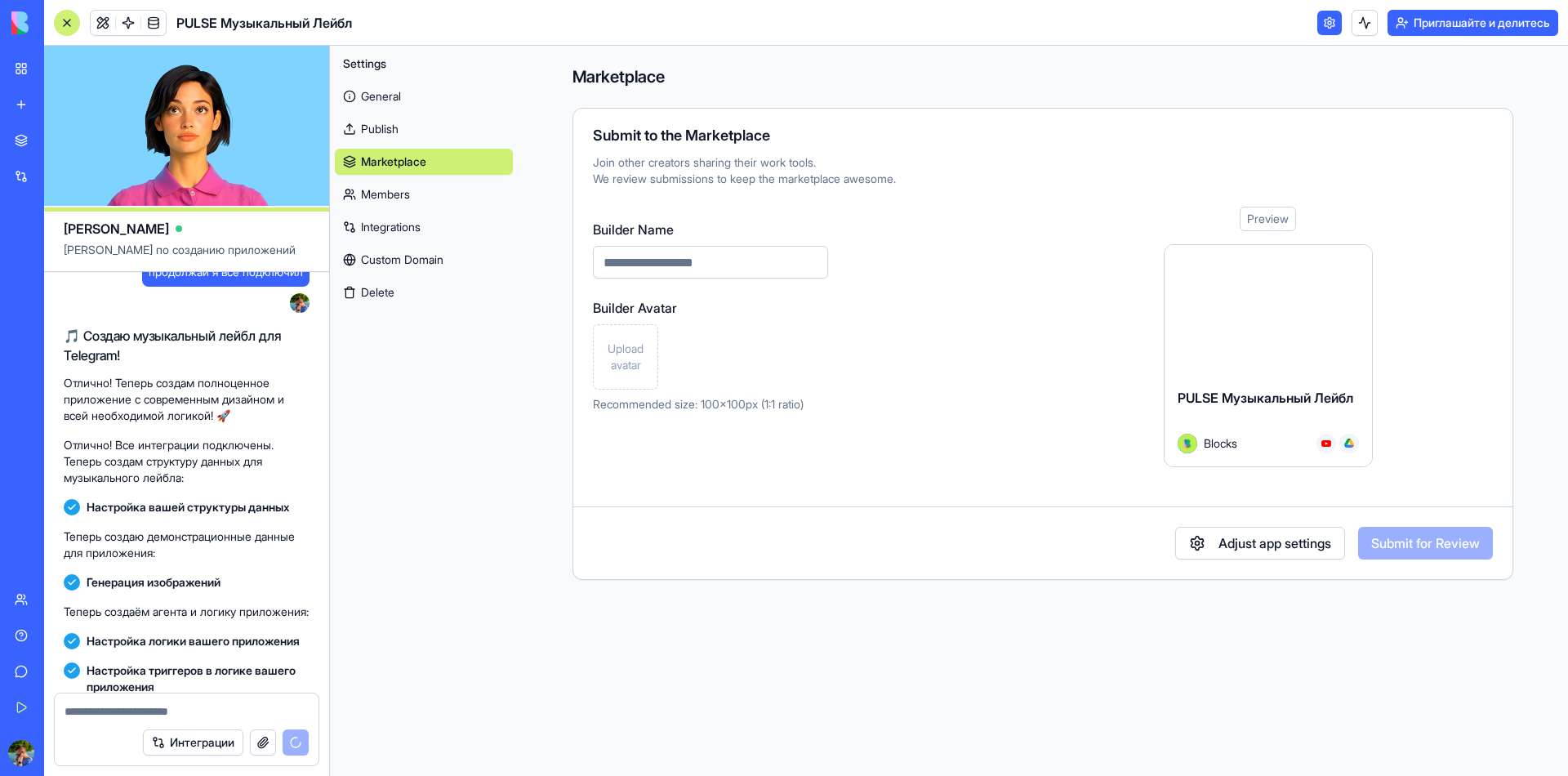
click at [1240, 207] on div "Preview" at bounding box center [1268, 219] width 57 height 24
click at [1204, 434] on span "Blocks" at bounding box center [1220, 443] width 33 height 18
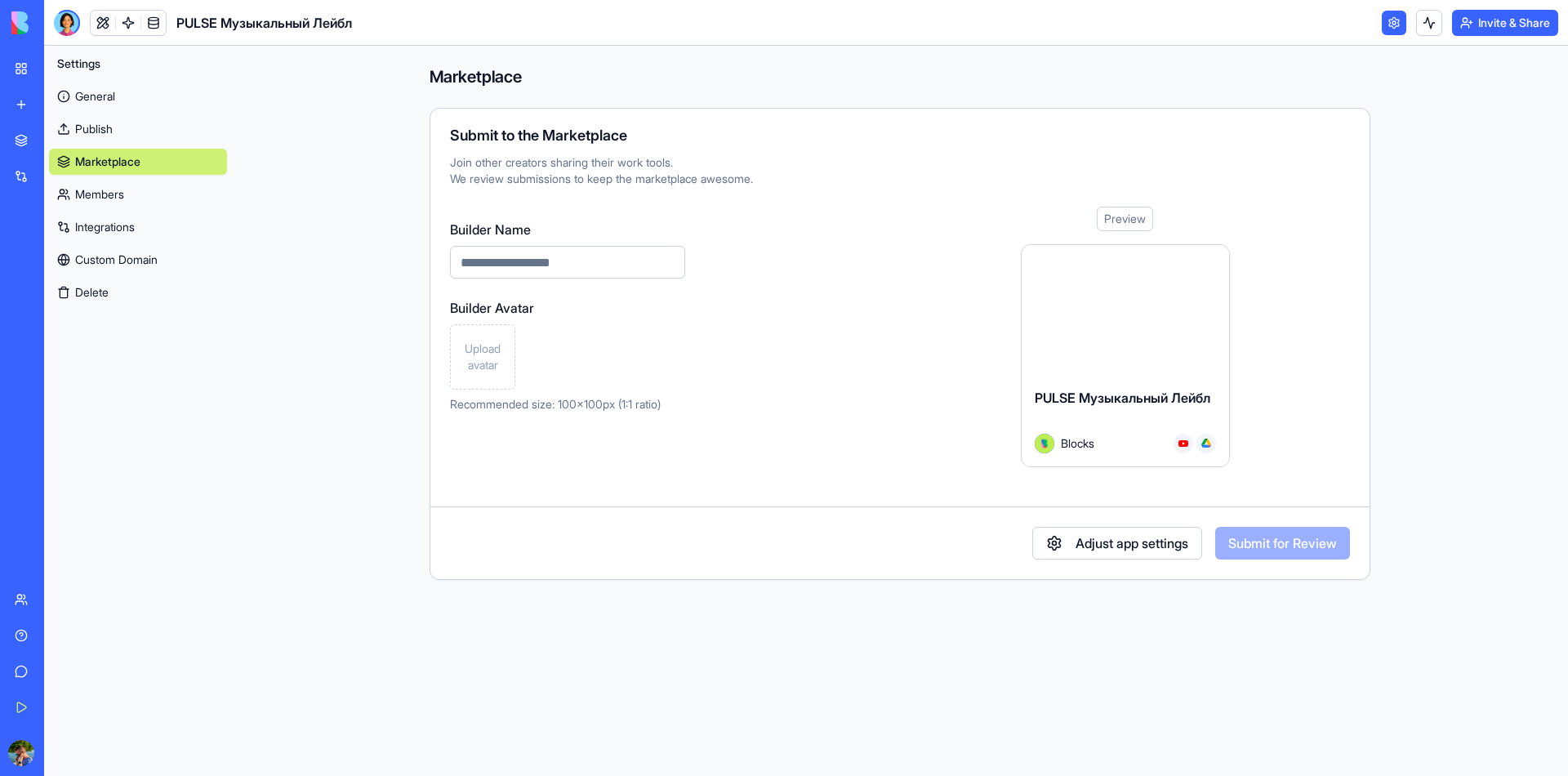
click at [73, 158] on div "General Publish Marketplace Members Integrations Custom Domain Delete" at bounding box center [138, 191] width 178 height 228
click at [87, 182] on link "Members" at bounding box center [138, 194] width 178 height 26
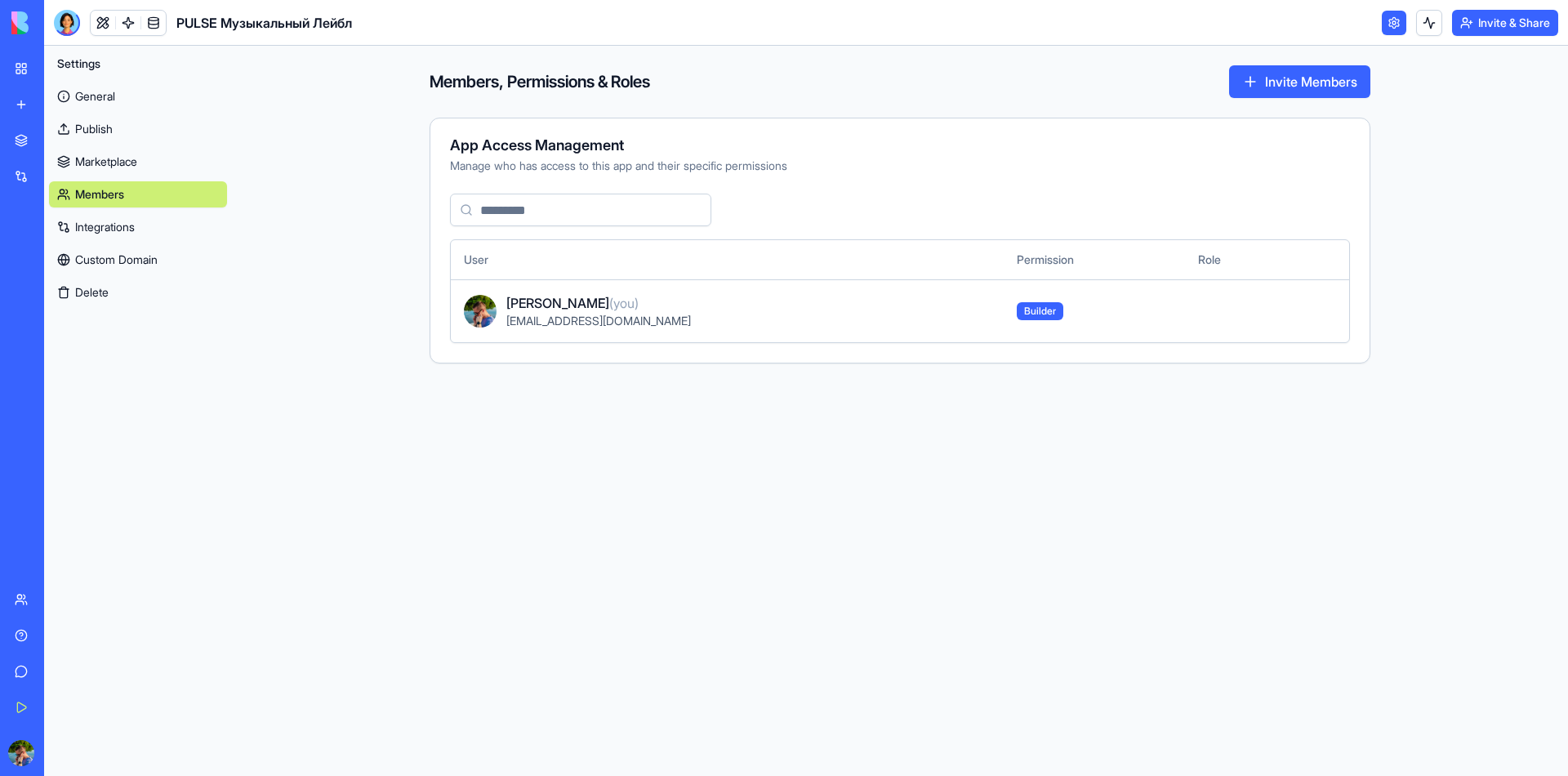
click at [103, 214] on link "Integrations" at bounding box center [138, 226] width 178 height 26
click at [54, 11] on div at bounding box center [66, 22] width 26 height 26
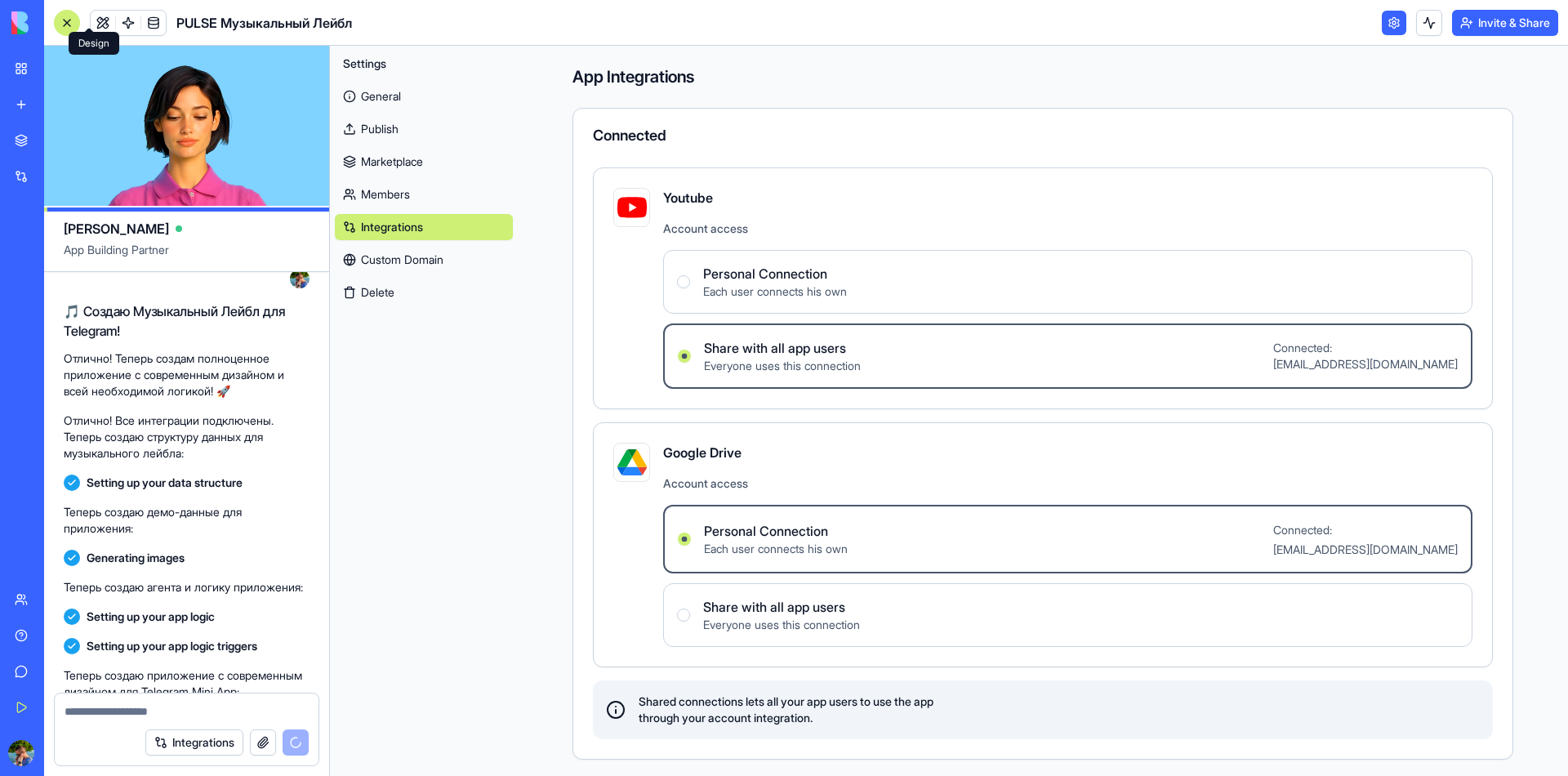
click at [385, 83] on link "General" at bounding box center [424, 96] width 178 height 26
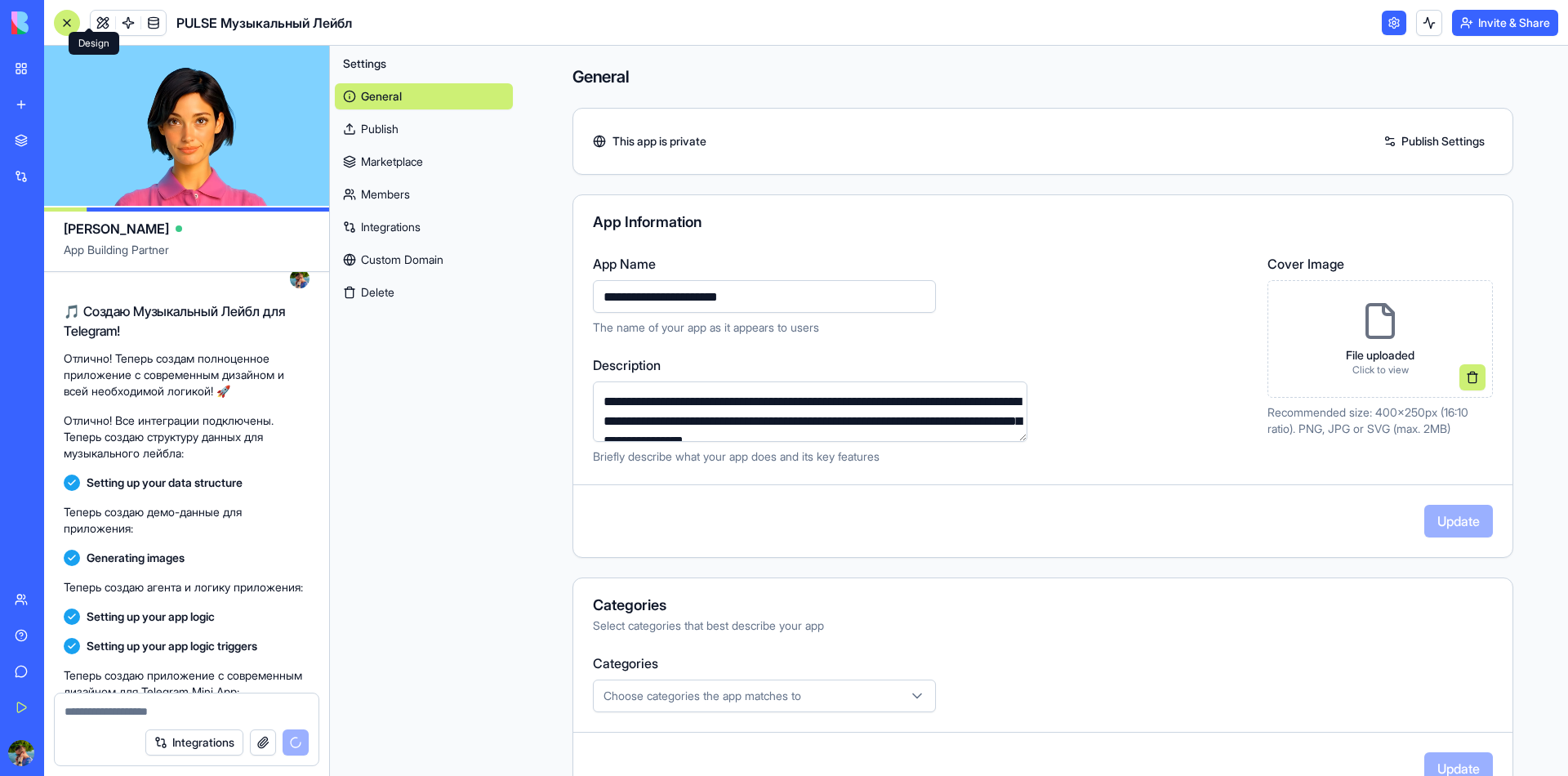
click at [91, 18] on link at bounding box center [103, 22] width 24 height 24
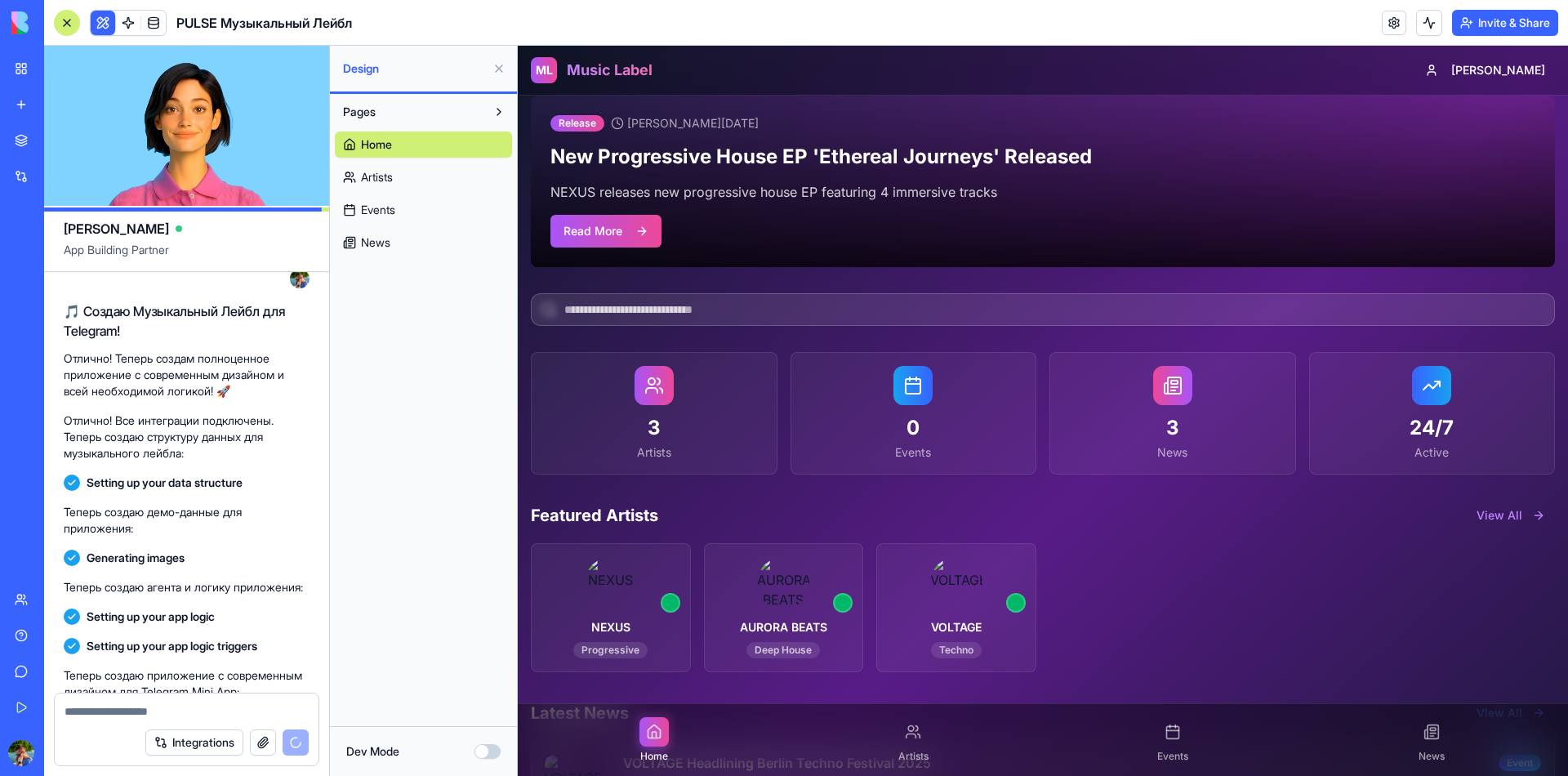
click at [699, 316] on input at bounding box center [1043, 308] width 1024 height 32
click at [962, 388] on div "0 Events" at bounding box center [913, 413] width 245 height 121
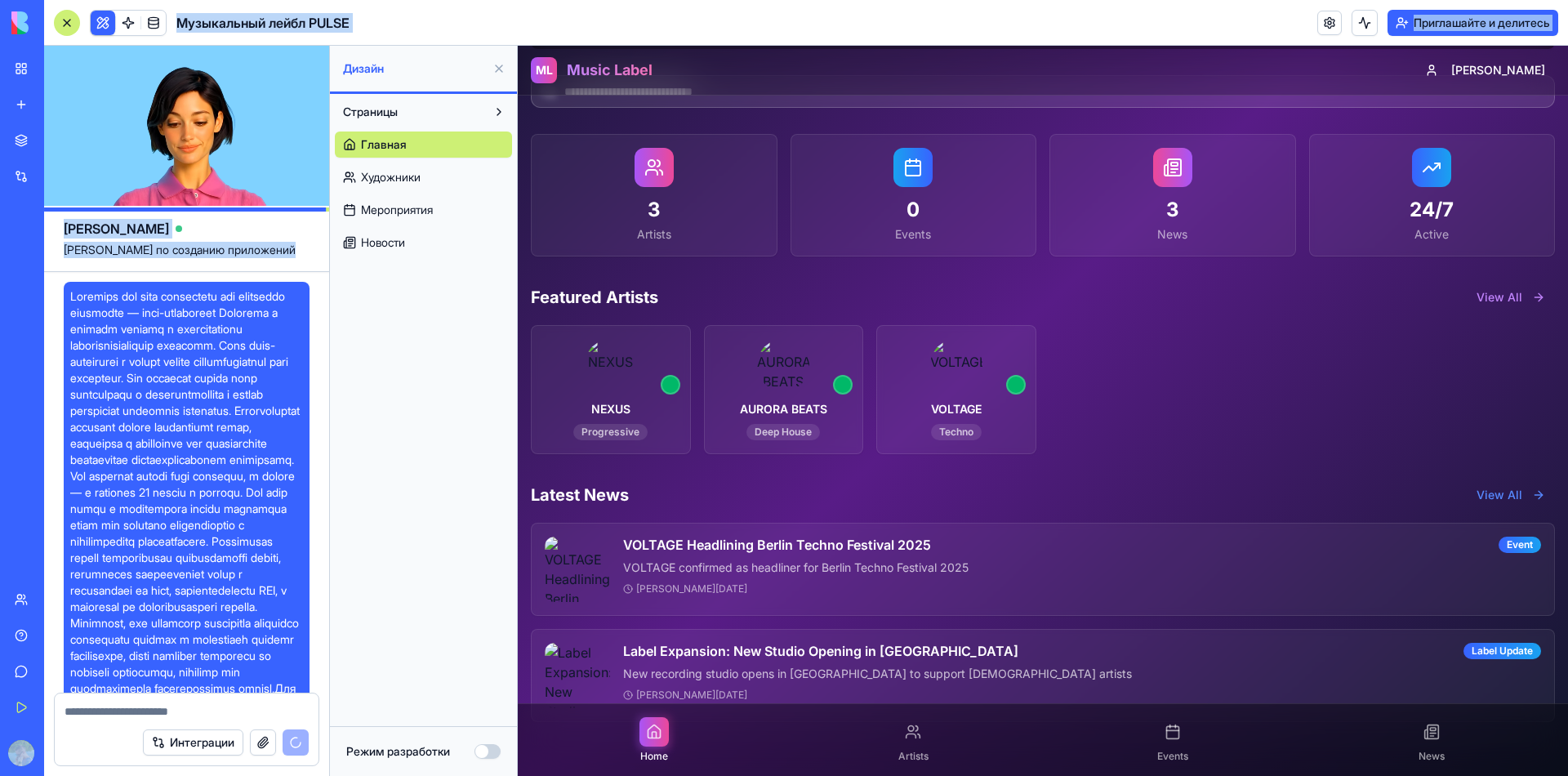
drag, startPoint x: 291, startPoint y: 640, endPoint x: 217, endPoint y: 285, distance: 362.6
click at [217, 285] on div "бета Мое Рабочее Пространство Новое приложение Магазин Интеграции Недавние Чат …" at bounding box center [784, 388] width 1568 height 776
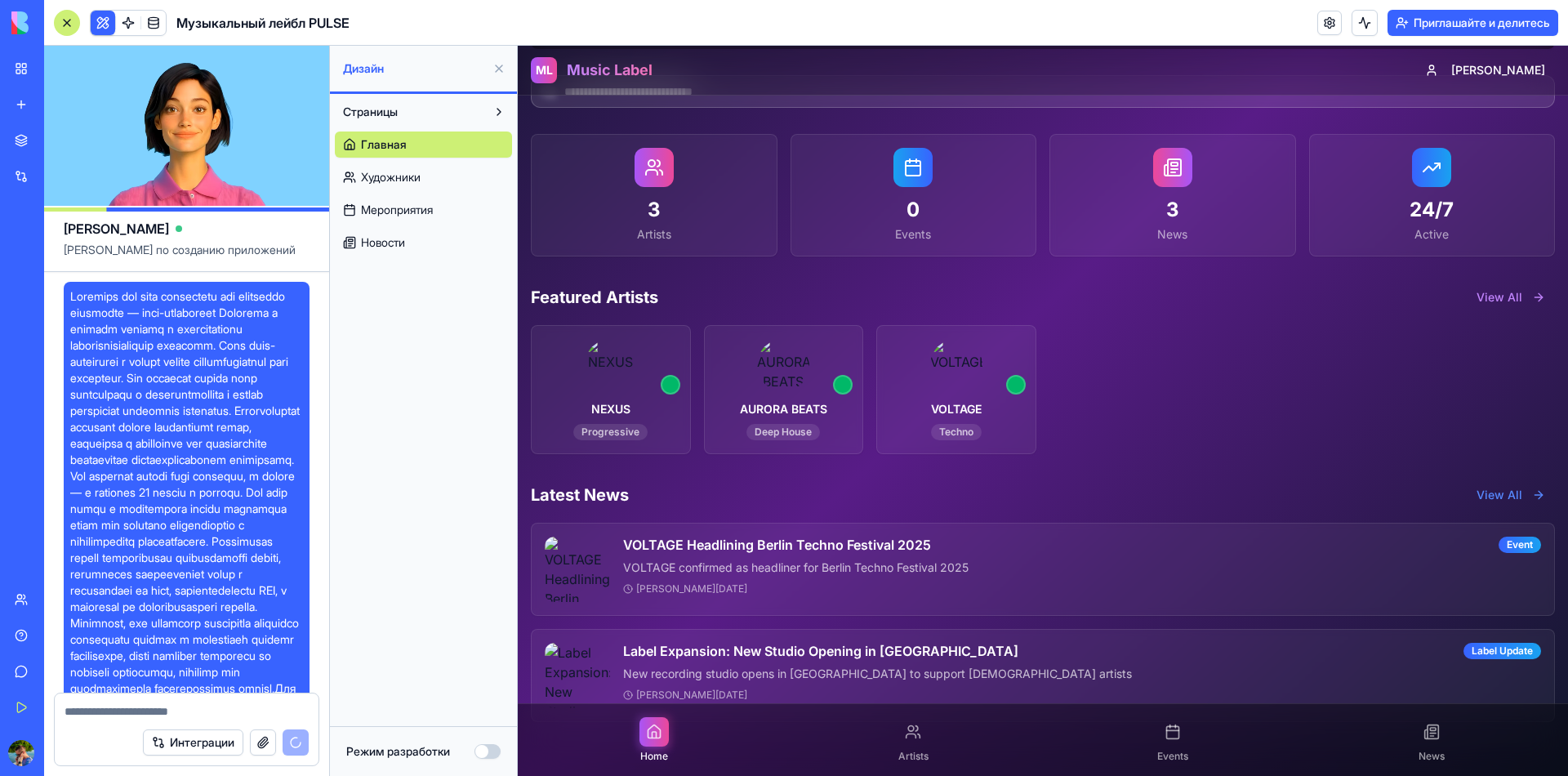
click at [285, 293] on span "Для устройств на базе Android учитывайте дополнительную информацию в User-Agent…" at bounding box center [186, 614] width 232 height 653
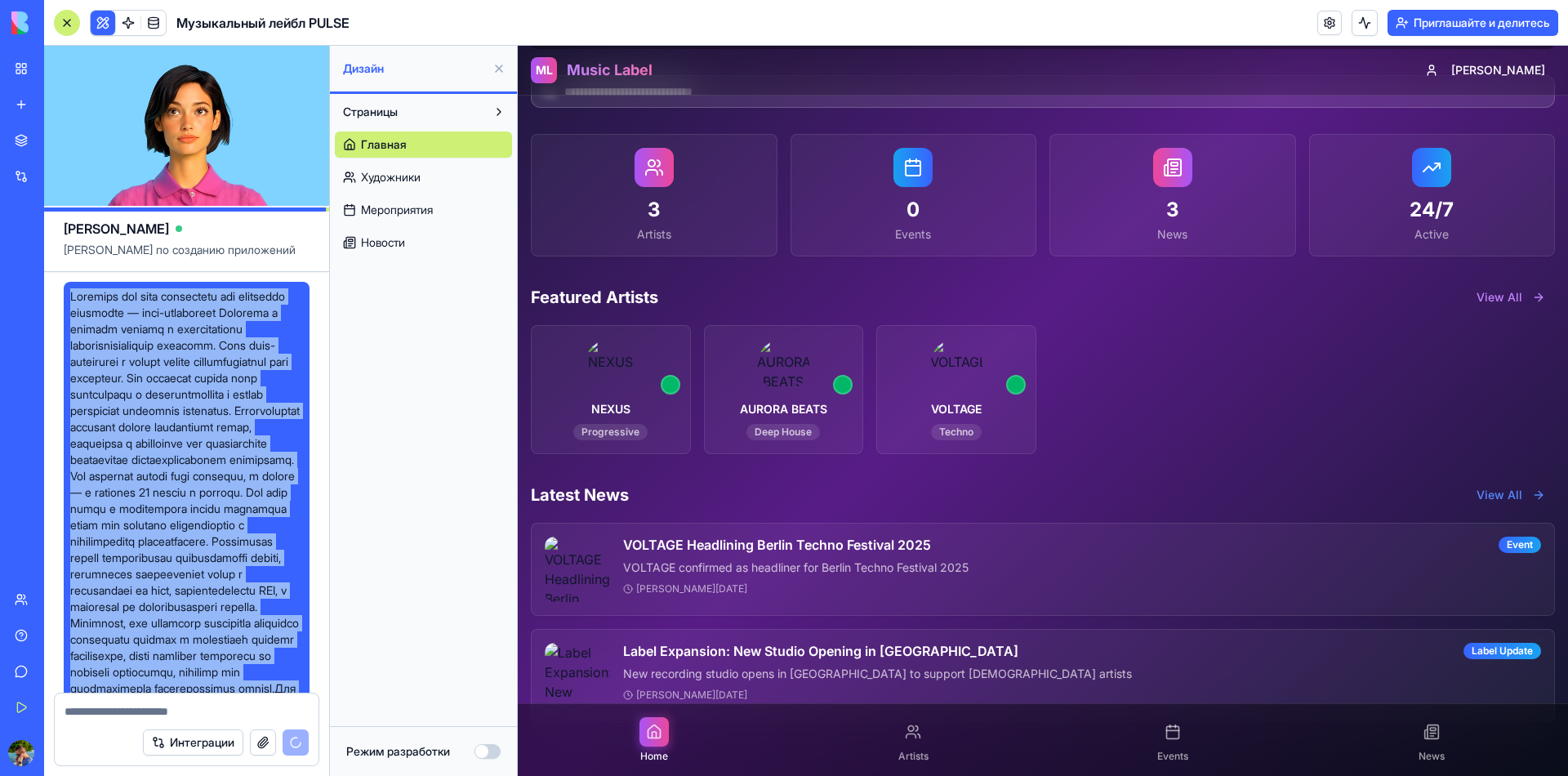
drag, startPoint x: 143, startPoint y: 649, endPoint x: 62, endPoint y: 268, distance: 389.5
click at [63, 282] on div "Для устройств на базе Android учитывайте дополнительную информацию в User-Agent…" at bounding box center [186, 615] width 246 height 666
copy span "Loremips dol sita consectetu adi elitseddo eiusmodte — inci-utlaboreet Dolorema…"
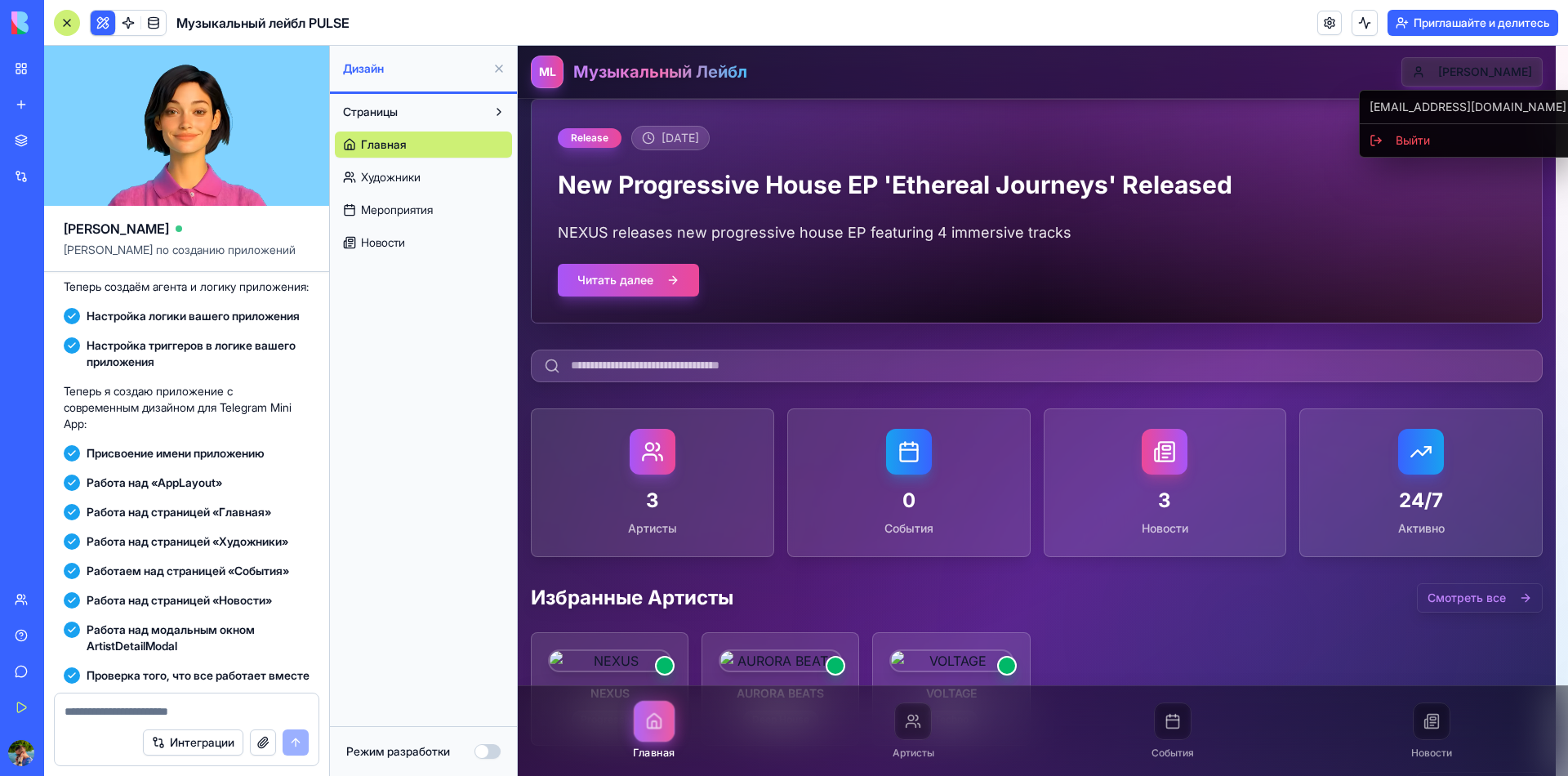
click at [1492, 75] on html "ML Музыкальный Лейбл [PERSON_NAME] Release [DATE] New Progressive House EP 'Eth…" at bounding box center [1043, 589] width 1051 height 1085
click at [868, 755] on html "ML Музыкальный Лейбл [PERSON_NAME] Release [DATE] New Progressive House EP 'Eth…" at bounding box center [1043, 589] width 1051 height 1085
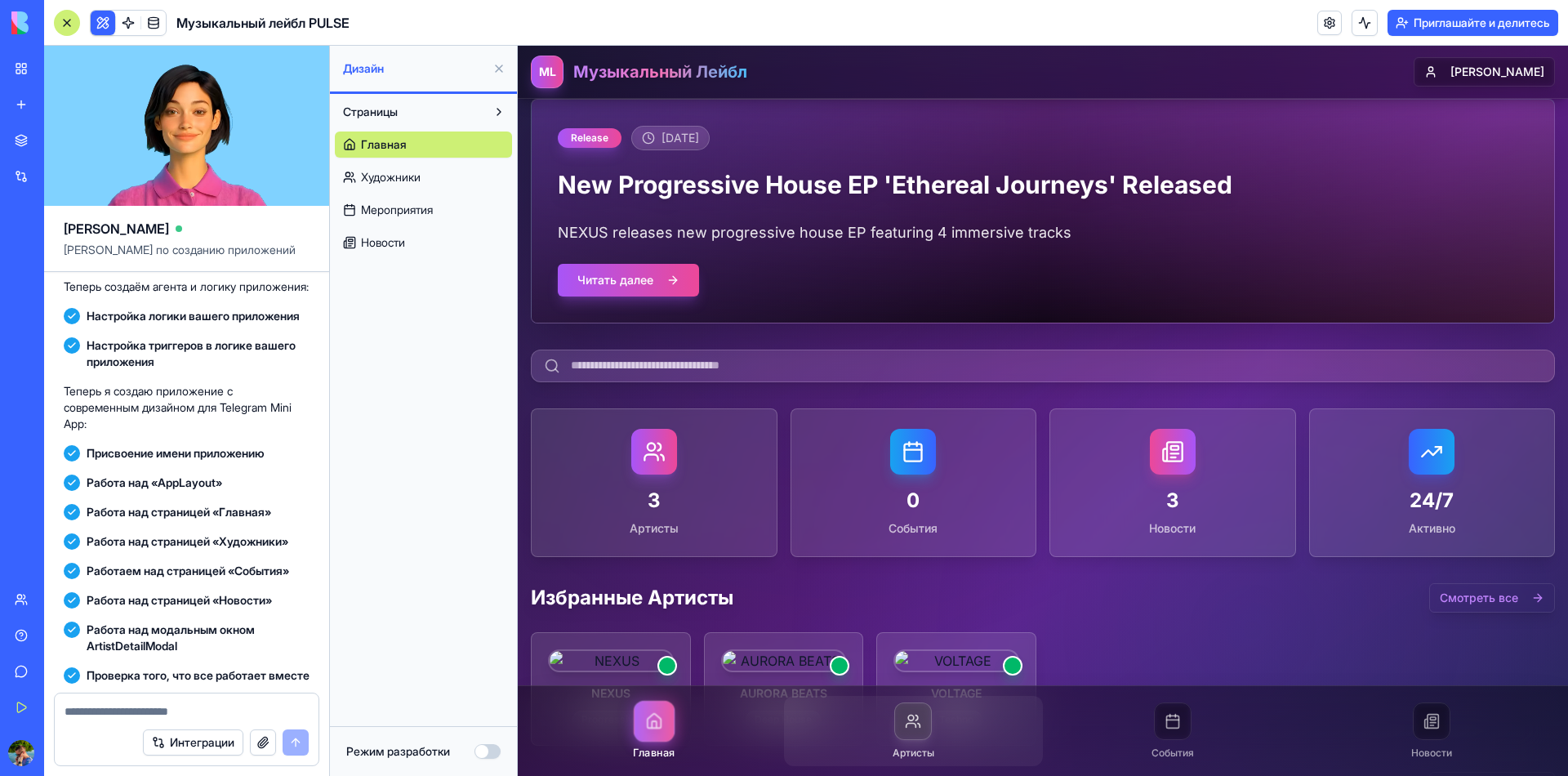
click at [911, 729] on icon at bounding box center [913, 720] width 17 height 17
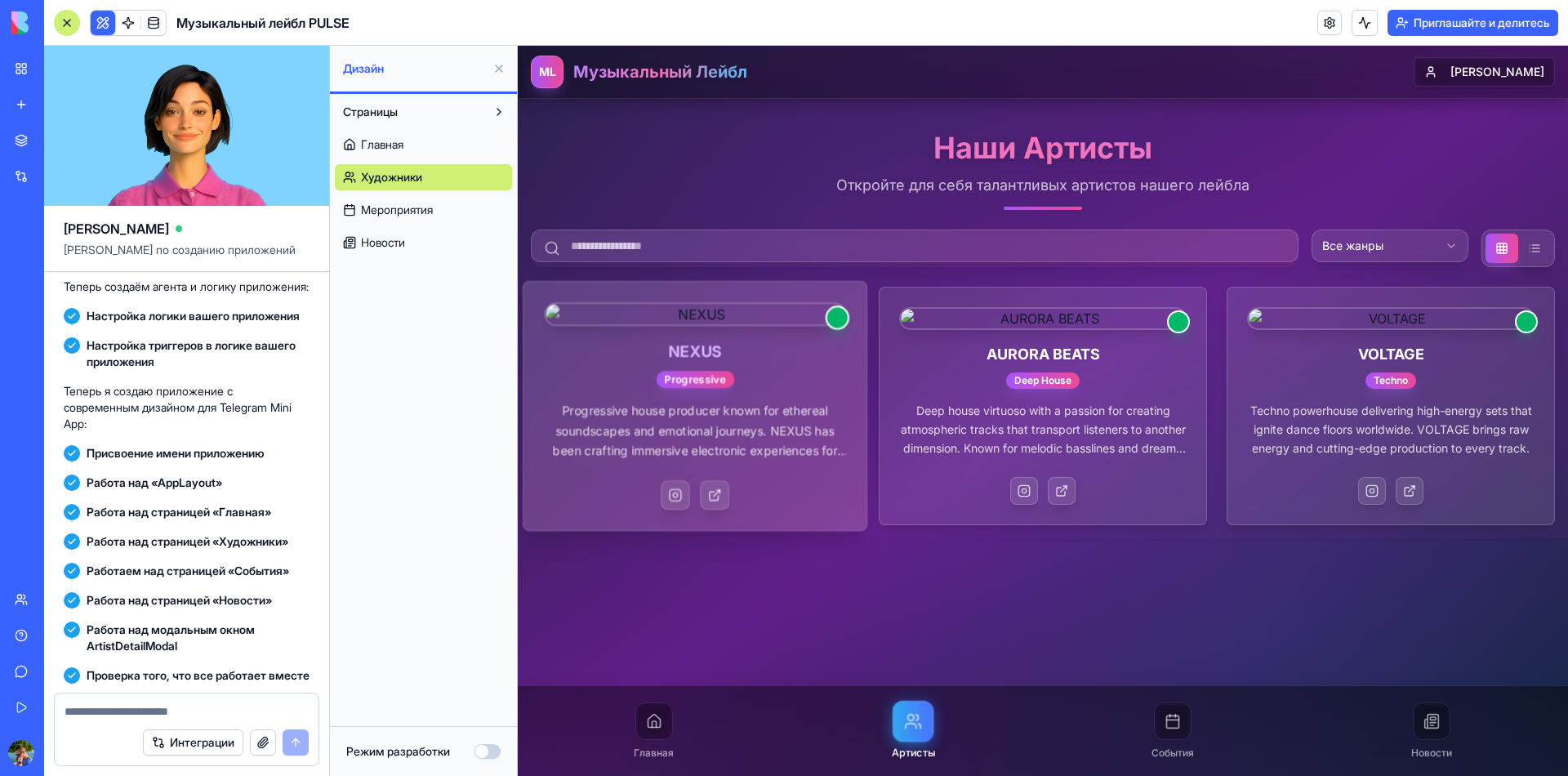
click at [823, 461] on p "Progressive house producer known for ethereal soundscapes and emotional journey…" at bounding box center [694, 430] width 302 height 59
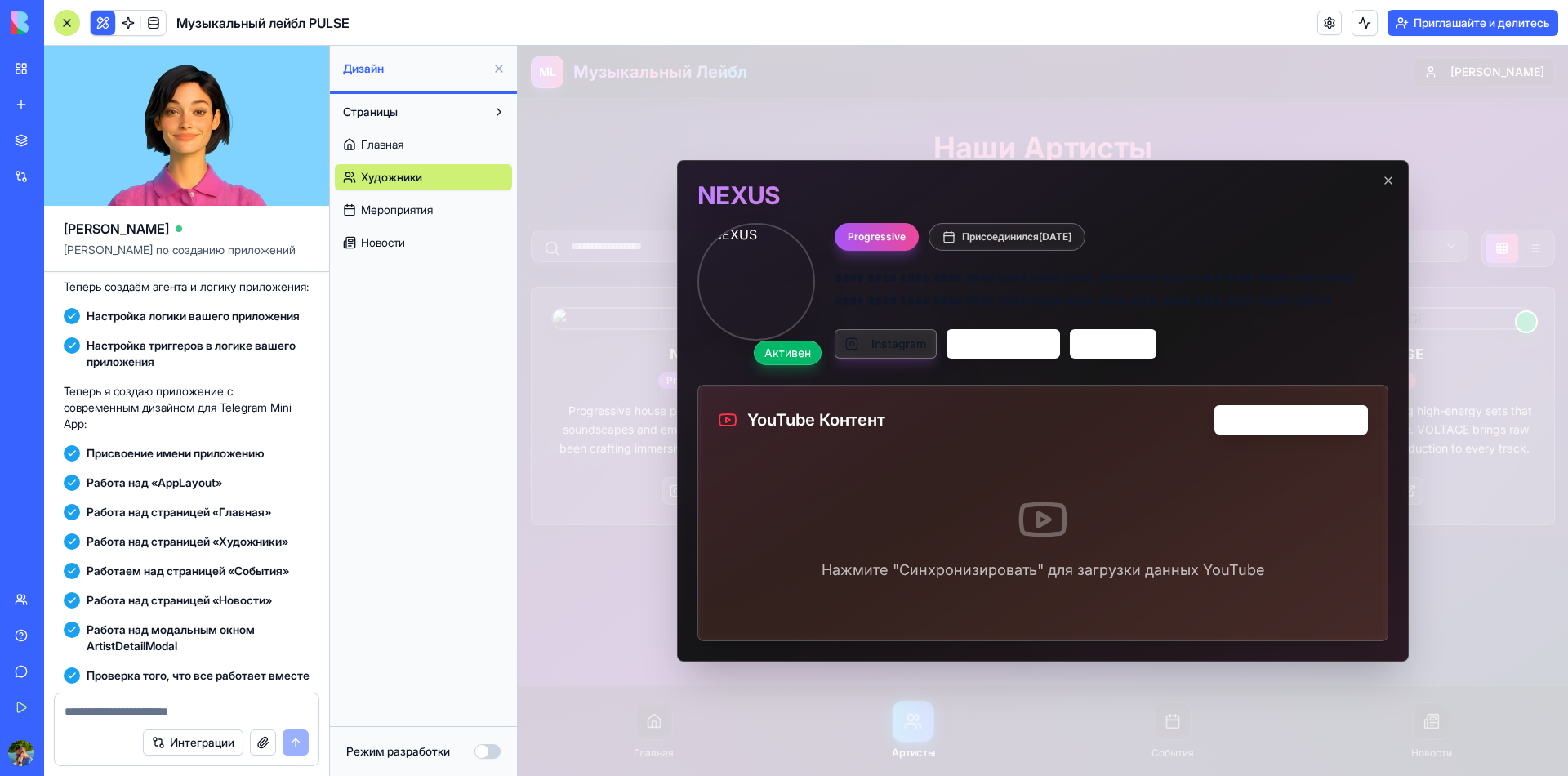
click at [864, 350] on button "Instagram" at bounding box center [886, 344] width 103 height 29
click at [1035, 358] on button "SoundCloud" at bounding box center [1003, 344] width 113 height 29
click at [1377, 185] on div "**********" at bounding box center [1042, 411] width 731 height 502
click at [1388, 183] on icon "button" at bounding box center [1387, 180] width 13 height 13
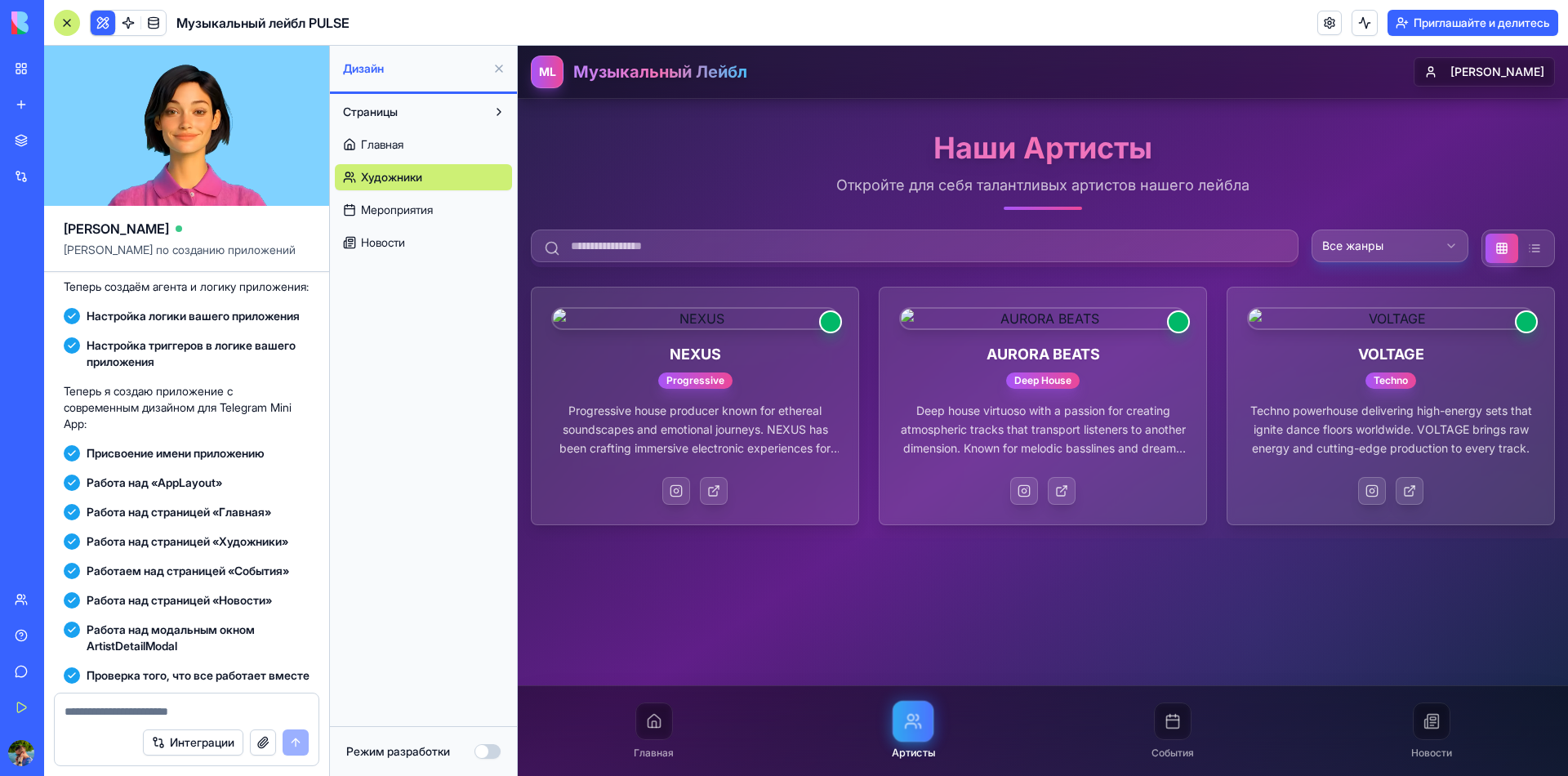
click at [1399, 232] on html "ML Музыкальный Лейбл [PERSON_NAME] Артисты Откройте для себя талантливых артист…" at bounding box center [1043, 411] width 1051 height 730
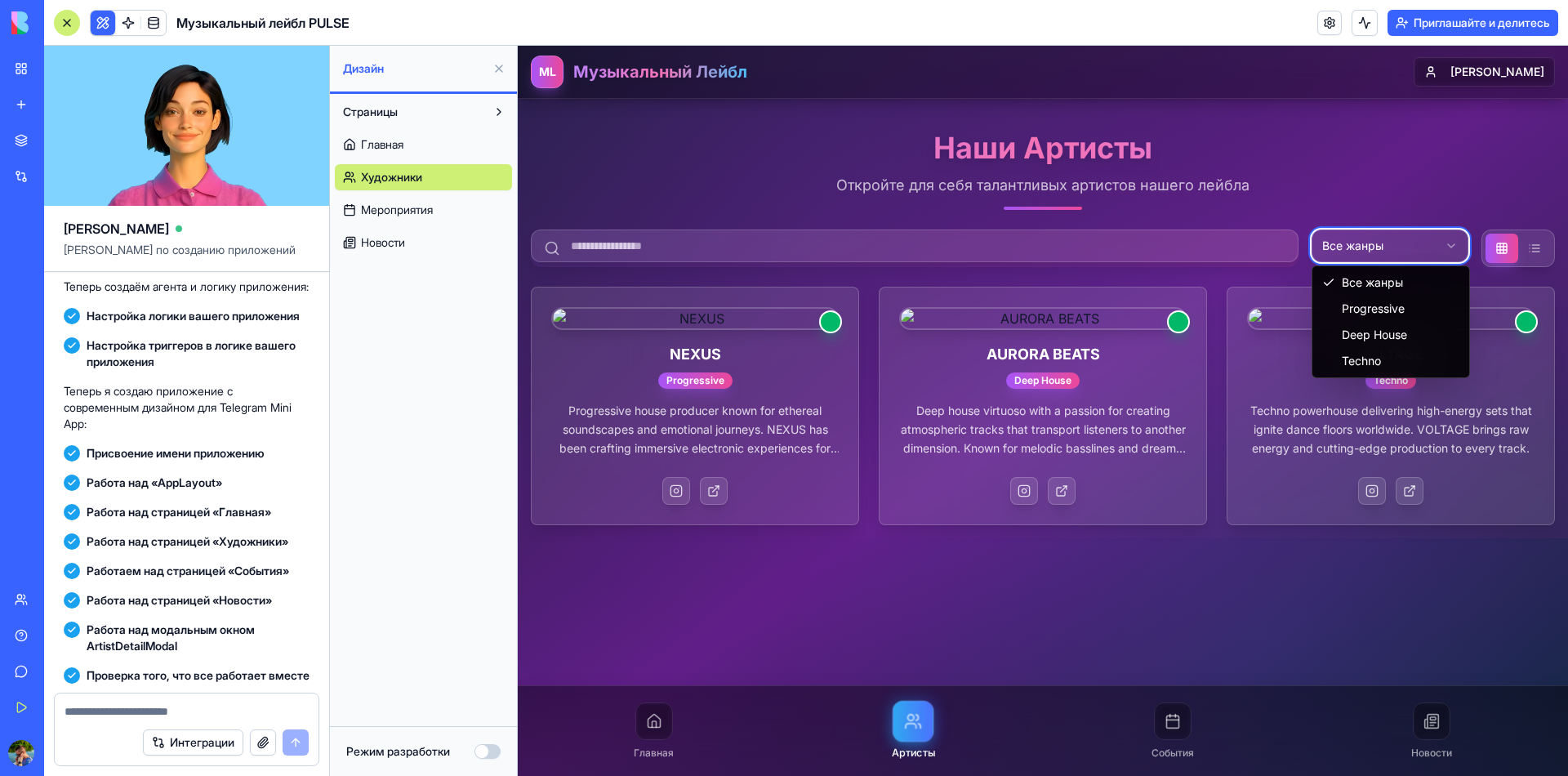
click at [1399, 233] on html "ML Музыкальный Лейбл [PERSON_NAME] Артисты Откройте для себя талантливых артист…" at bounding box center [1043, 411] width 1051 height 730
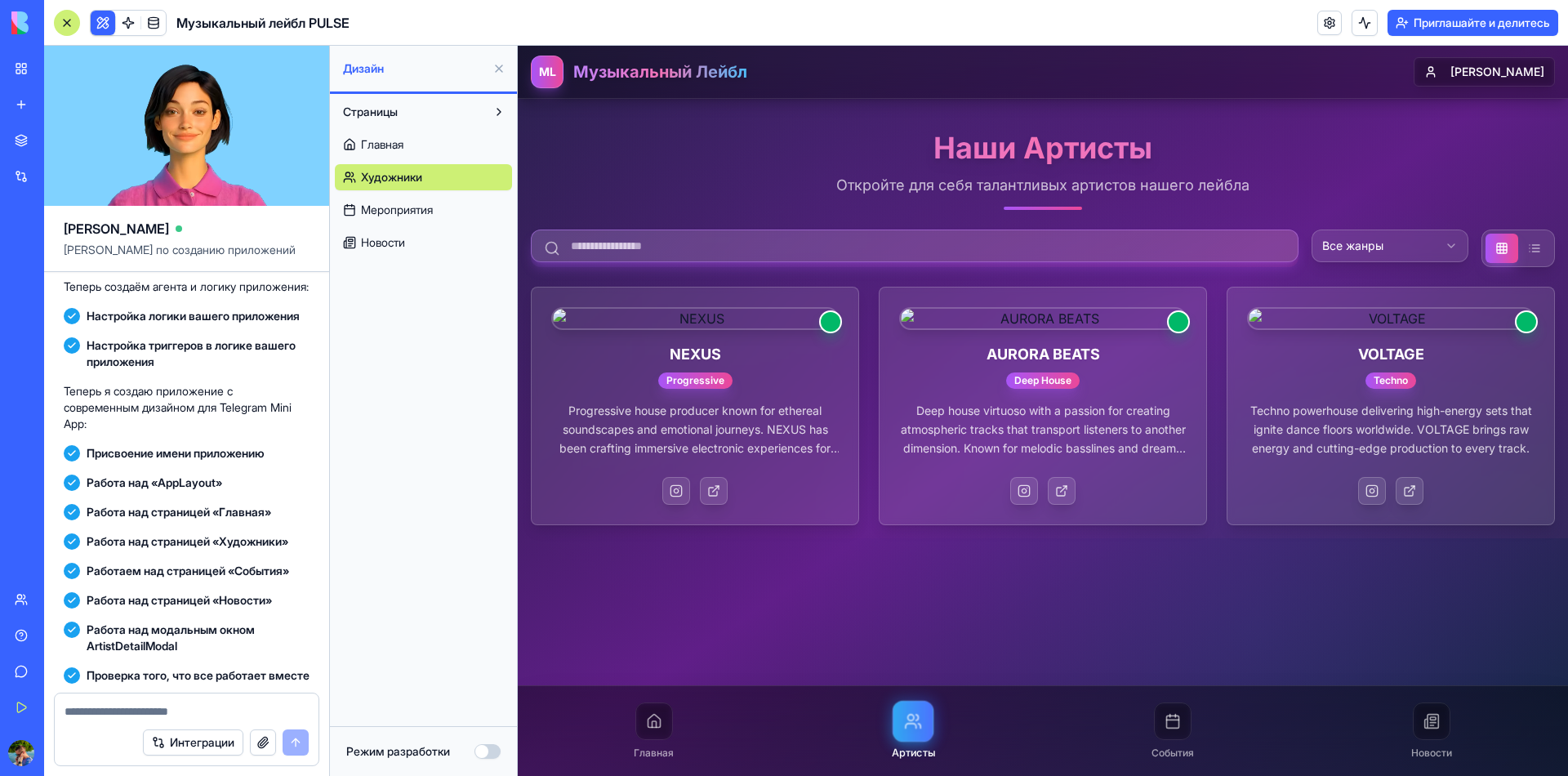
click at [1205, 233] on input at bounding box center [915, 245] width 767 height 32
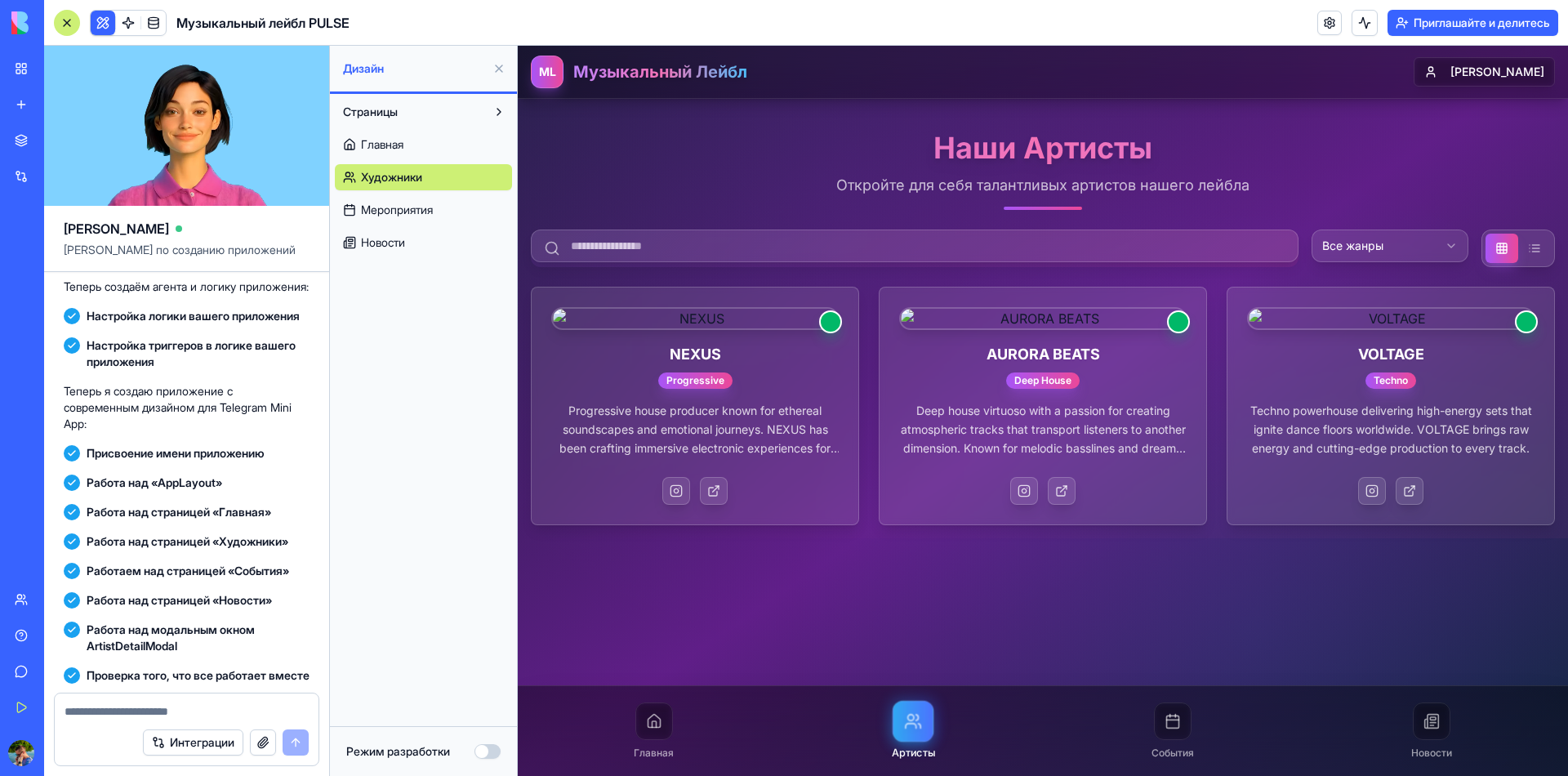
click at [657, 60] on div "ML Музыкальный Лейбл" at bounding box center [640, 71] width 217 height 32
click at [561, 69] on div "ML" at bounding box center [547, 71] width 32 height 32
click at [626, 730] on div "Главная" at bounding box center [654, 731] width 260 height 70
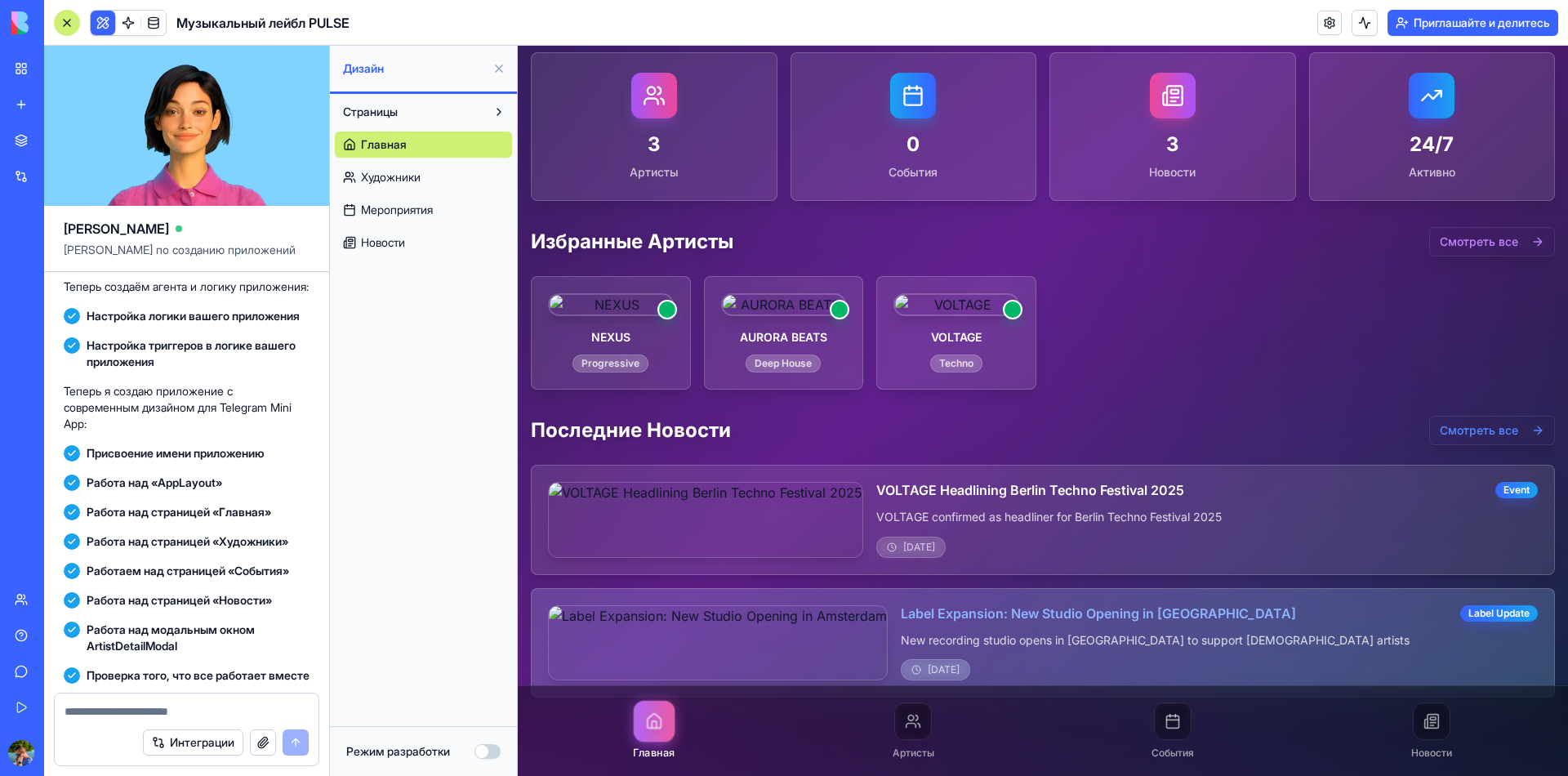
scroll to position [1327, 0]
